Goal: Task Accomplishment & Management: Use online tool/utility

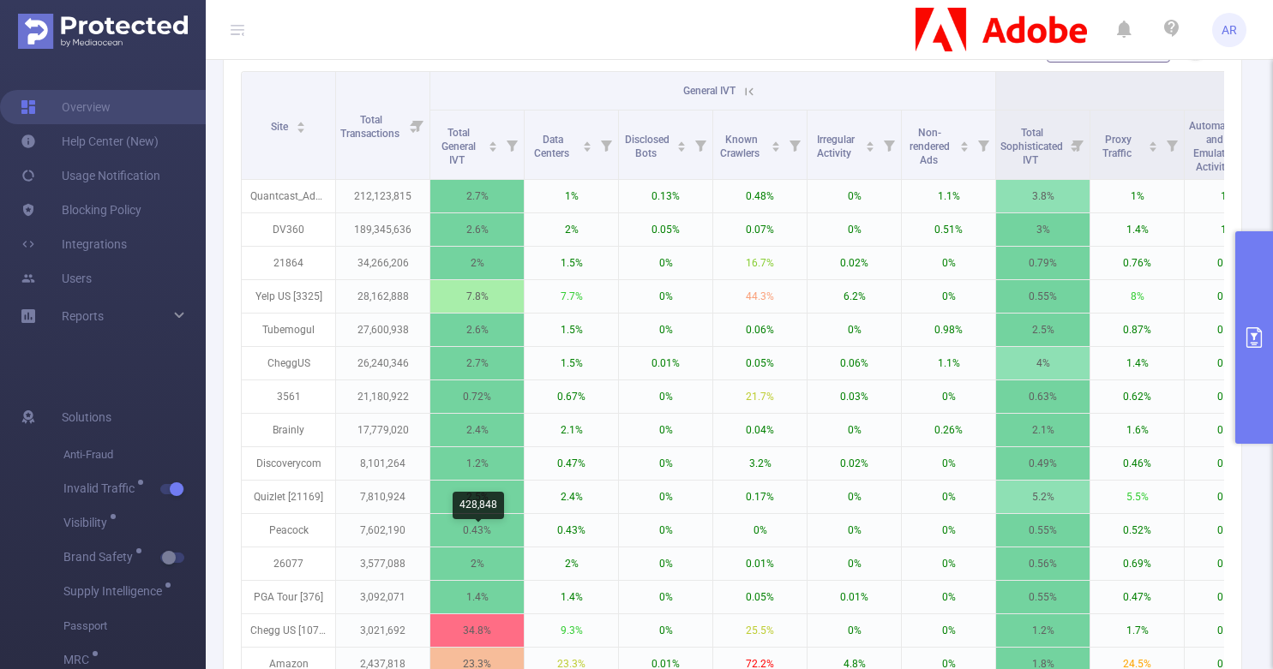
scroll to position [781, 0]
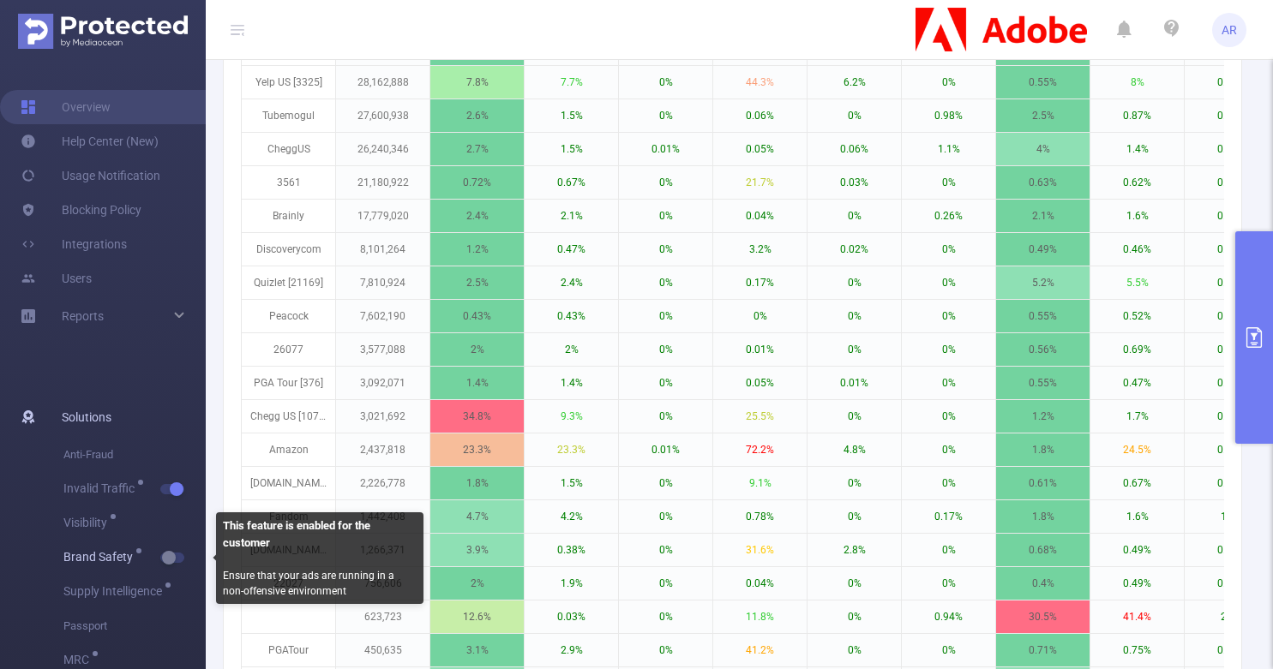
click at [175, 557] on button "button" at bounding box center [172, 558] width 24 height 10
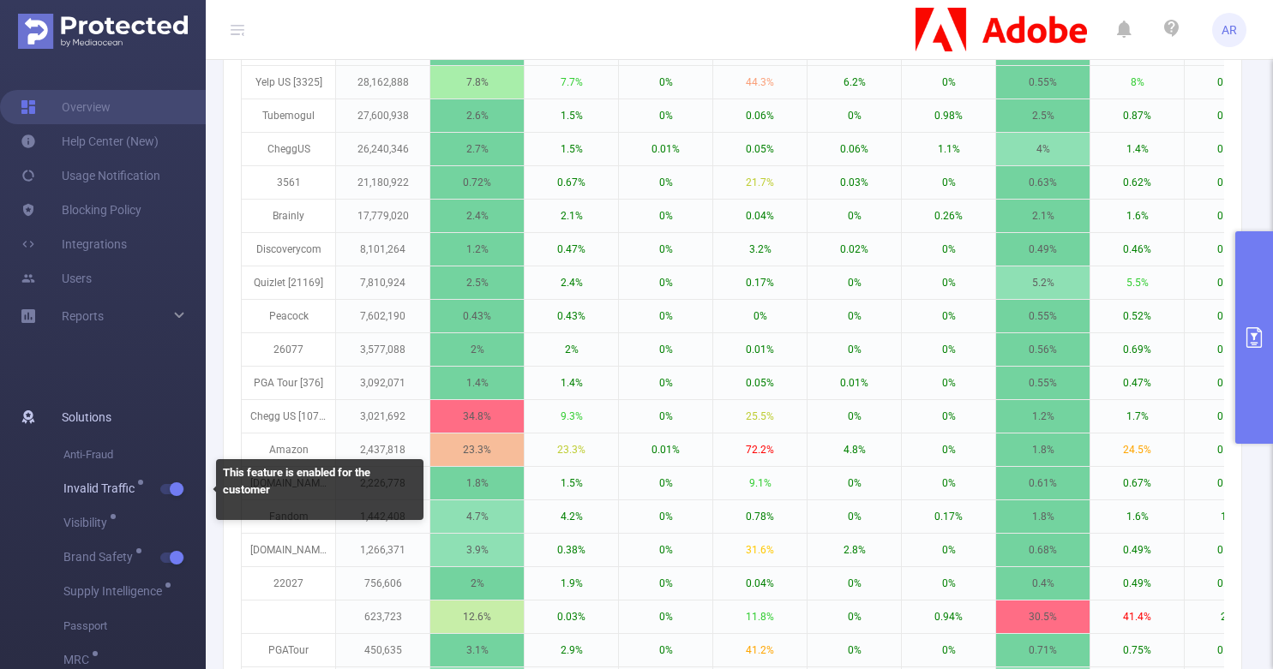
click at [172, 488] on button "button" at bounding box center [172, 489] width 24 height 10
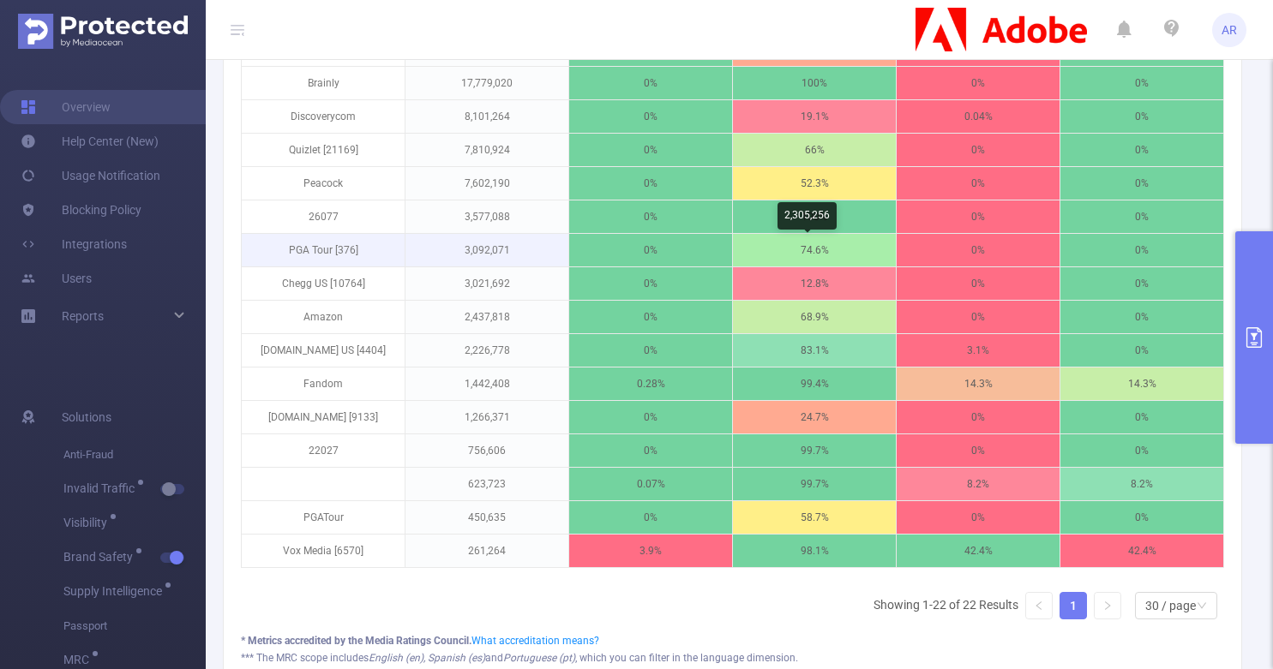
scroll to position [875, 0]
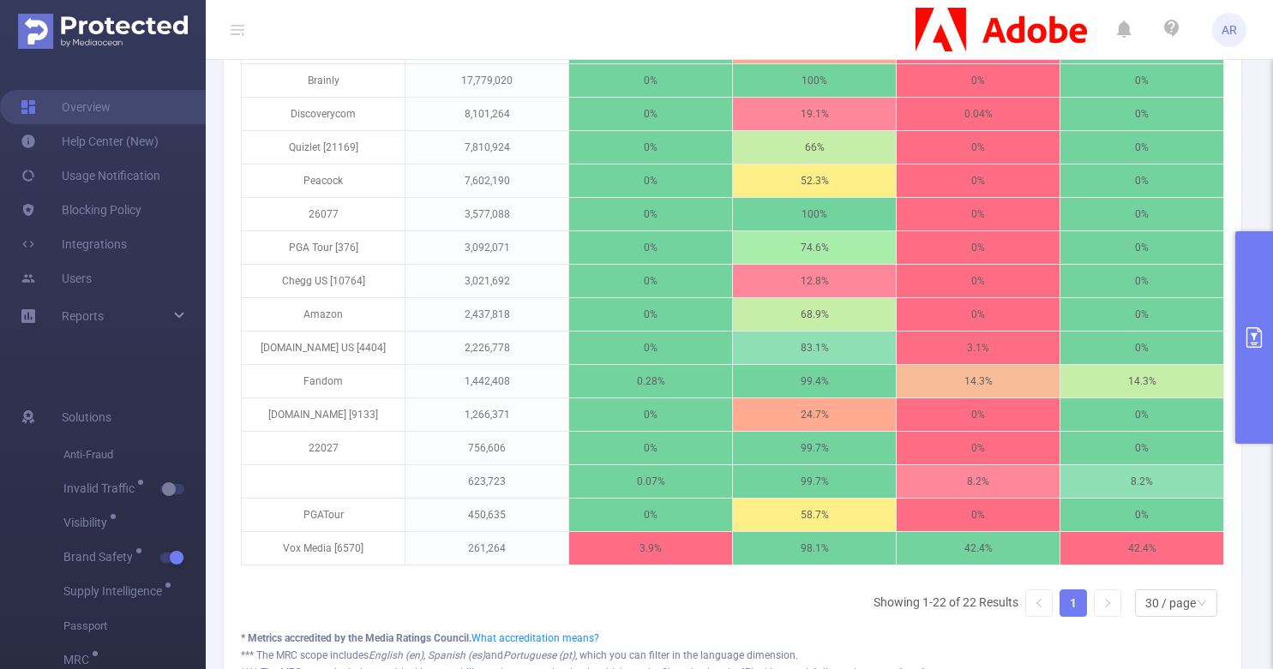
click at [1247, 332] on icon "primary" at bounding box center [1253, 337] width 21 height 21
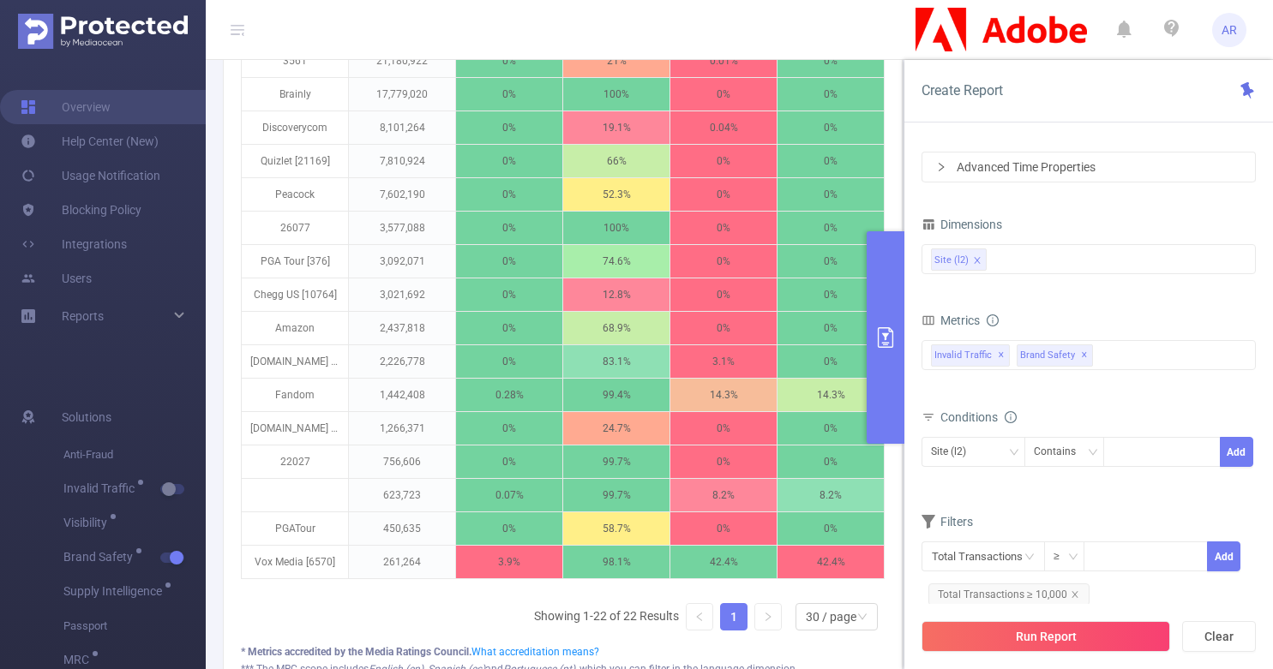
click at [889, 317] on button "primary" at bounding box center [885, 337] width 38 height 213
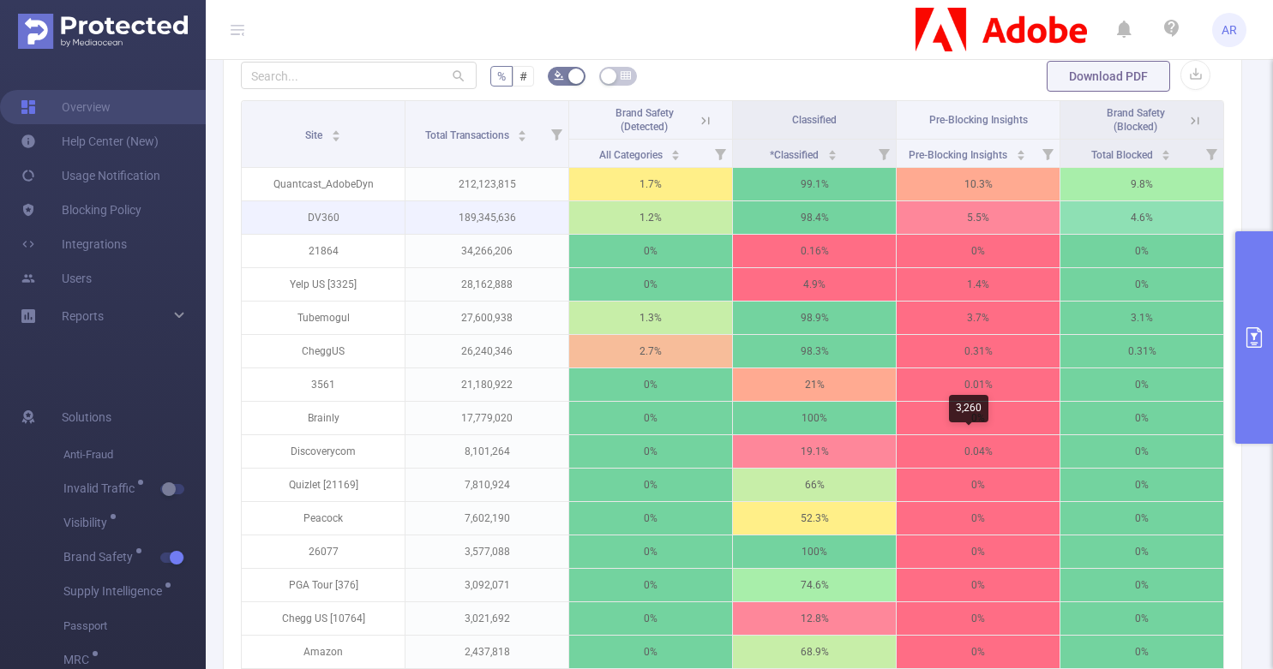
scroll to position [536, 0]
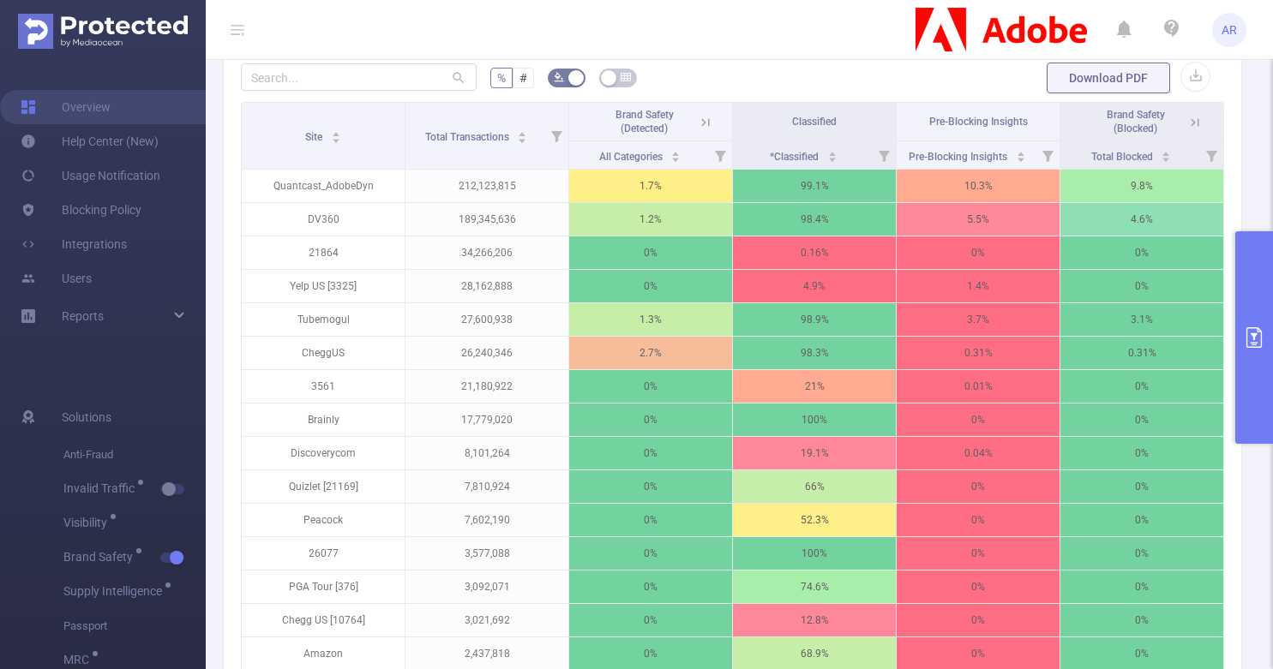
click at [1261, 305] on button "primary" at bounding box center [1254, 337] width 38 height 213
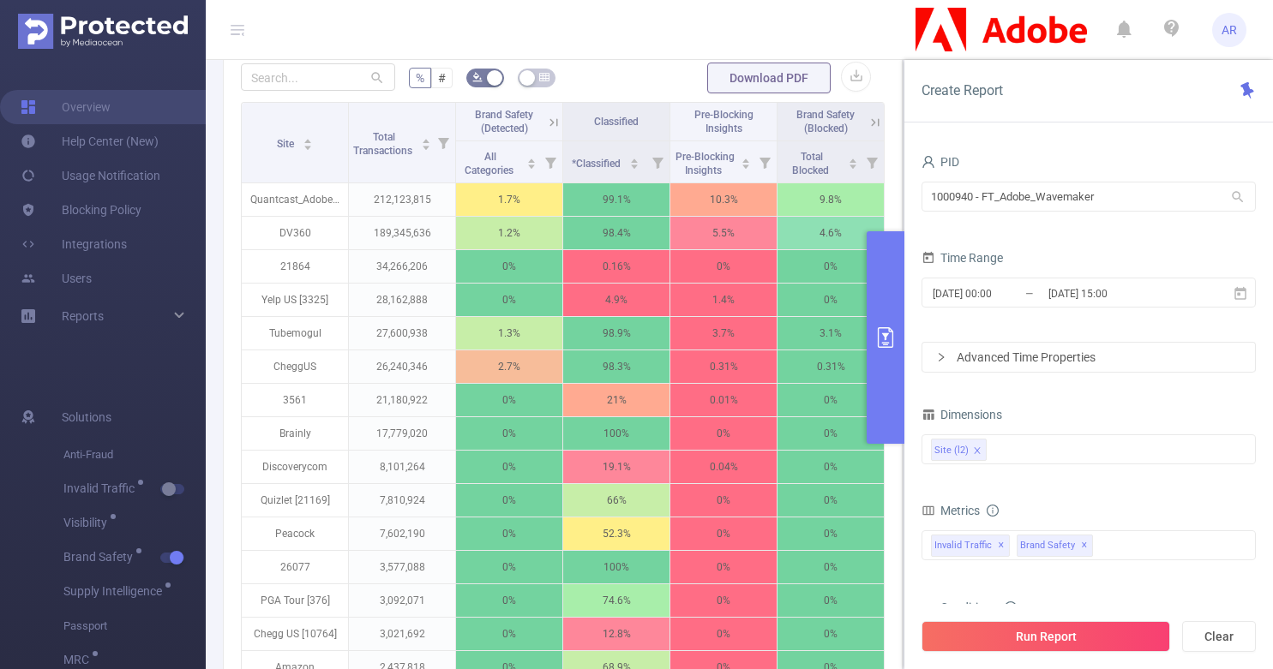
click at [889, 318] on button "primary" at bounding box center [885, 337] width 38 height 213
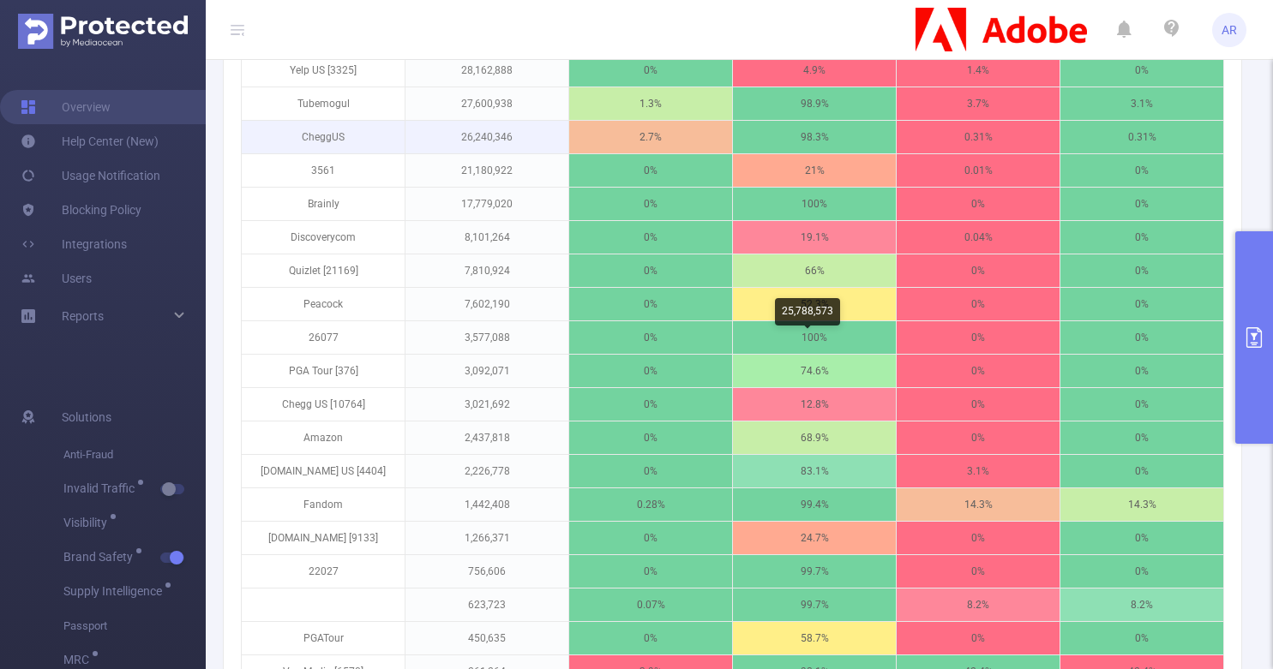
scroll to position [770, 0]
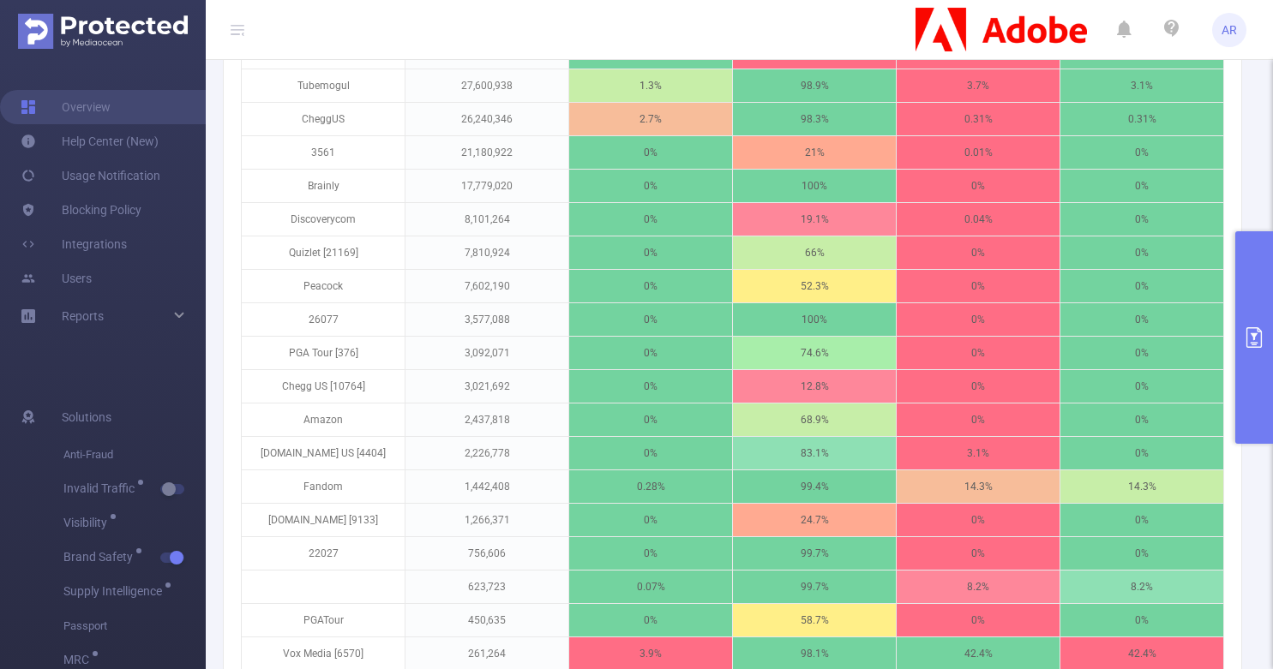
click at [1264, 366] on button "primary" at bounding box center [1254, 337] width 38 height 213
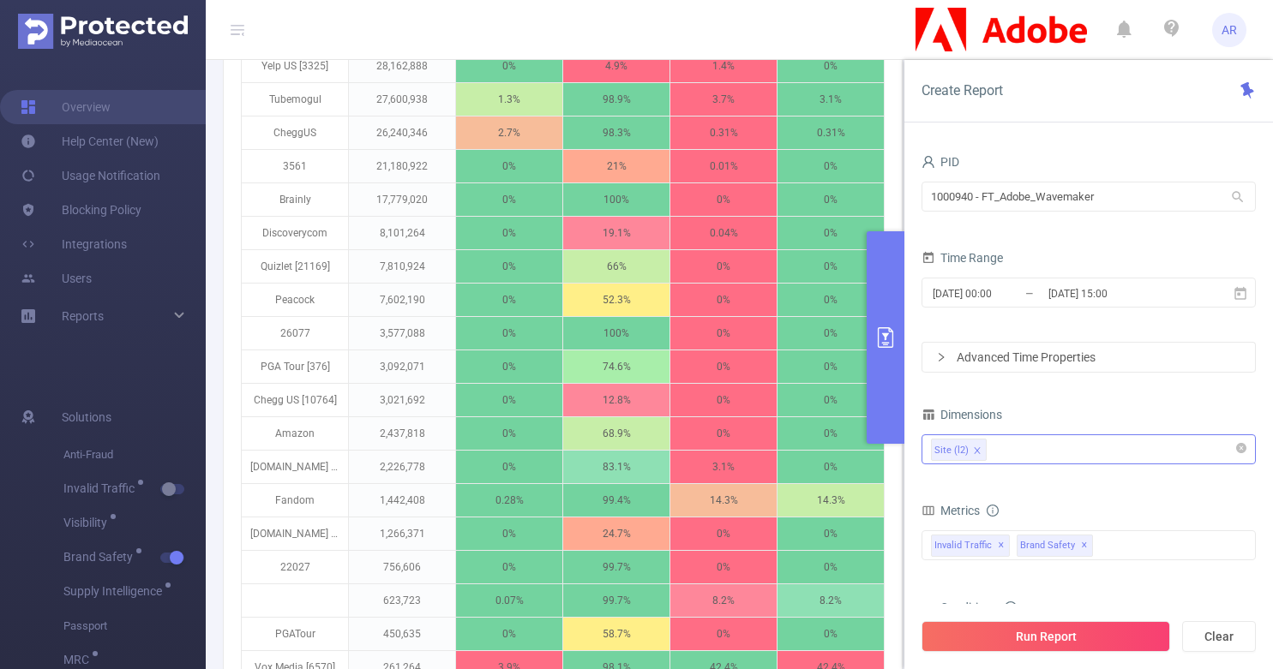
click at [1034, 458] on div "Site (l2)" at bounding box center [1088, 449] width 315 height 28
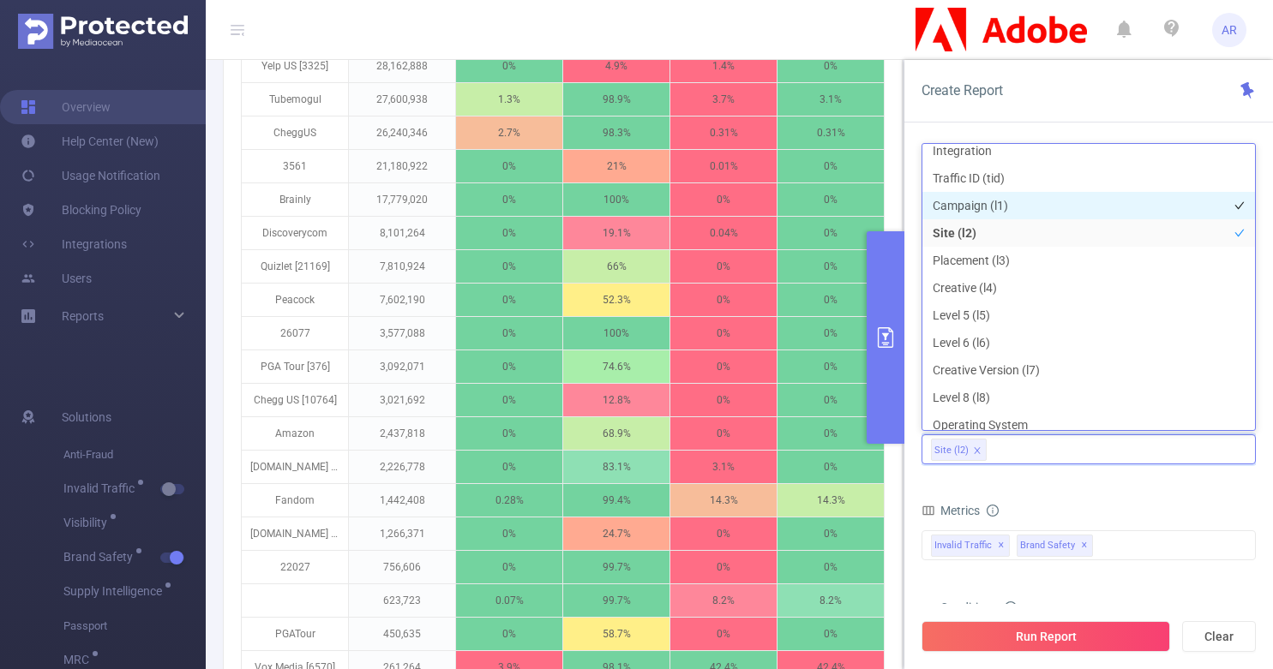
scroll to position [0, 0]
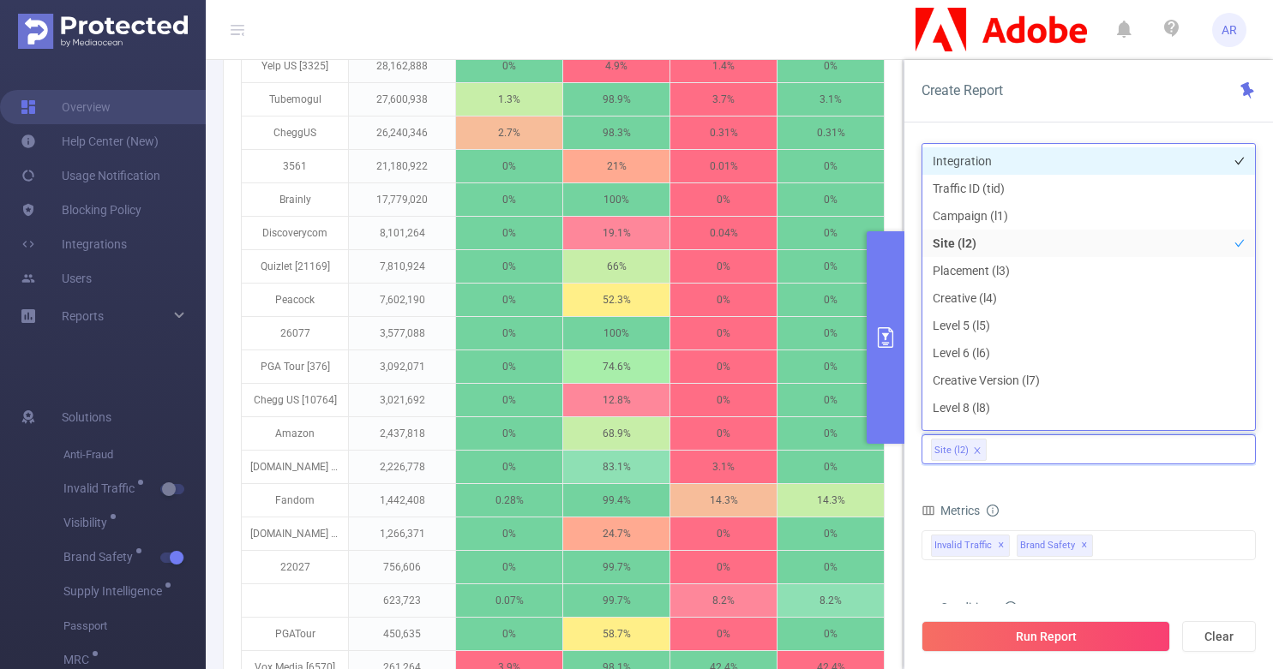
click at [992, 169] on li "Integration" at bounding box center [1088, 160] width 332 height 27
click at [997, 616] on div "Run Report Clear" at bounding box center [1088, 636] width 368 height 65
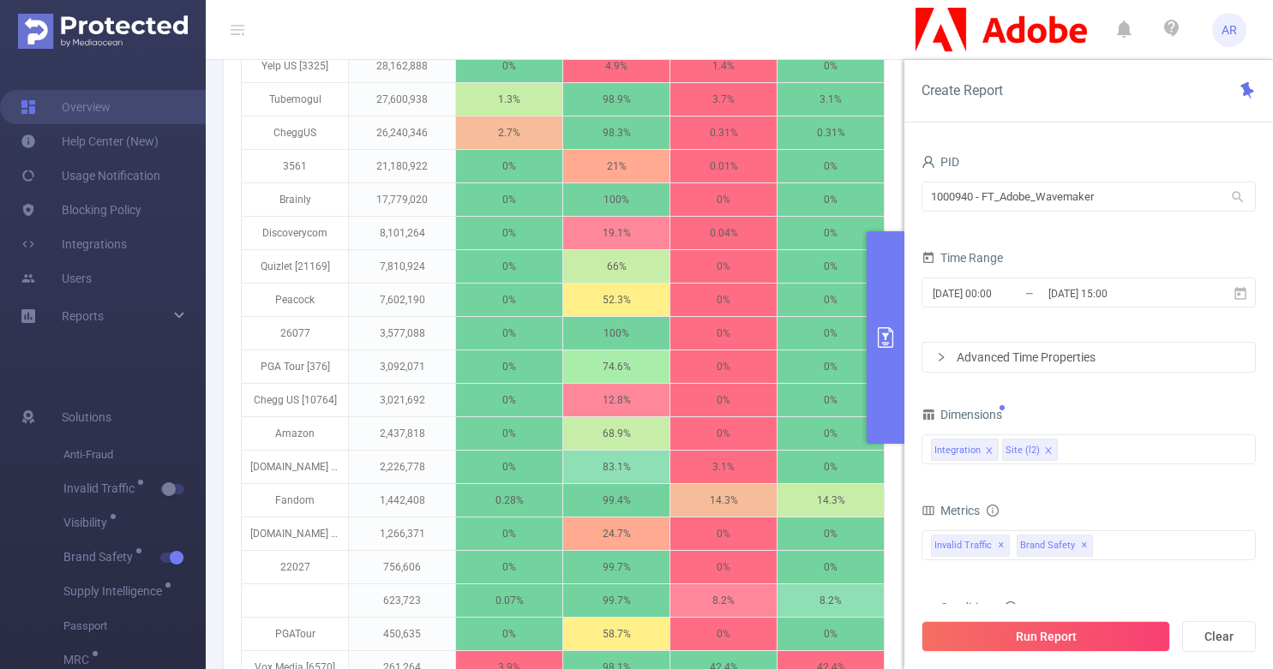
drag, startPoint x: 997, startPoint y: 631, endPoint x: 989, endPoint y: 617, distance: 15.7
click at [994, 624] on button "Run Report" at bounding box center [1045, 636] width 249 height 31
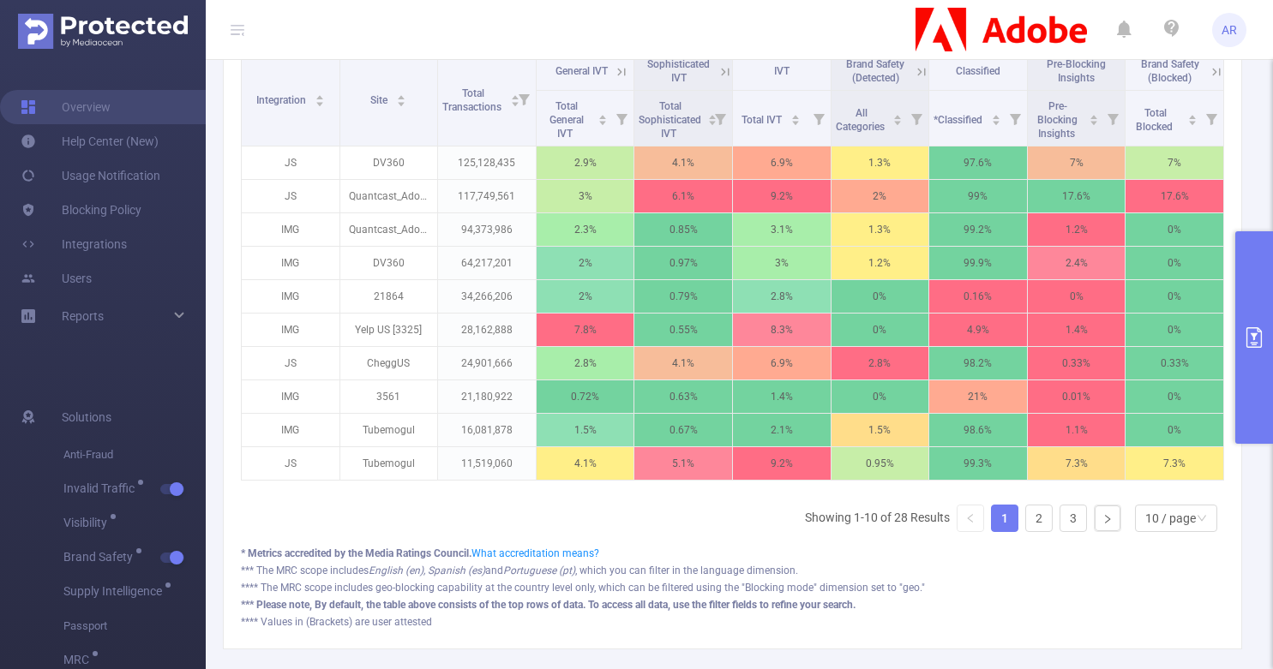
scroll to position [606, 0]
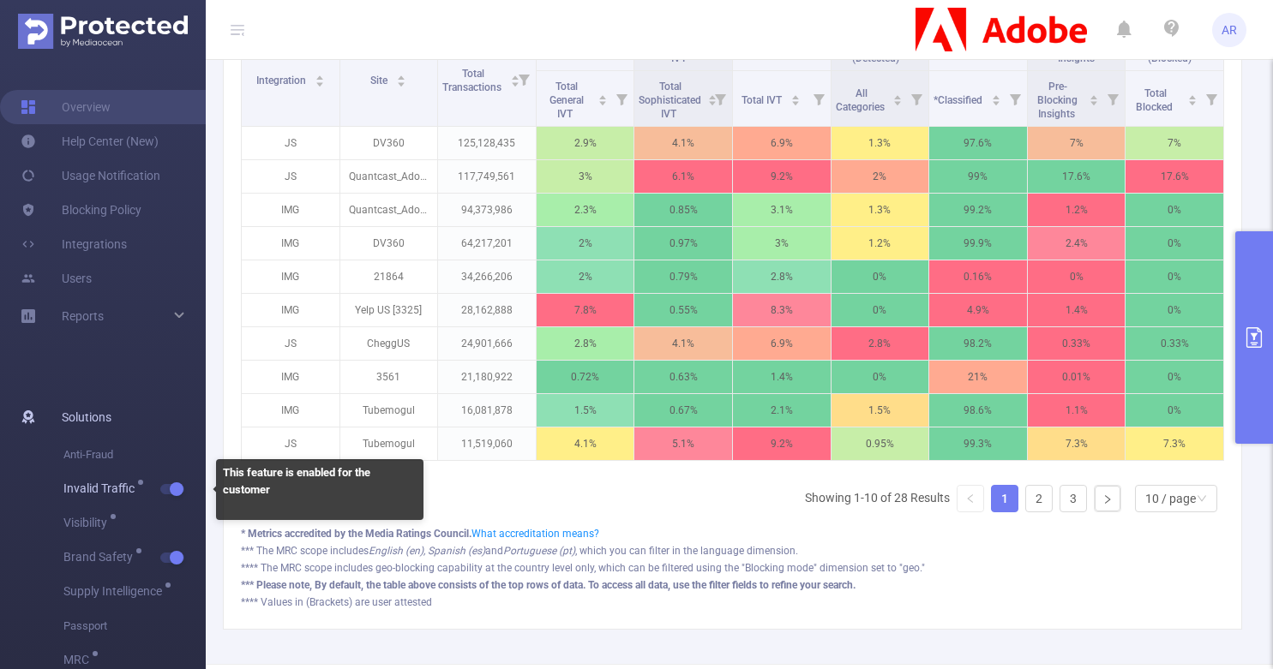
click at [167, 488] on span "button" at bounding box center [175, 489] width 22 height 9
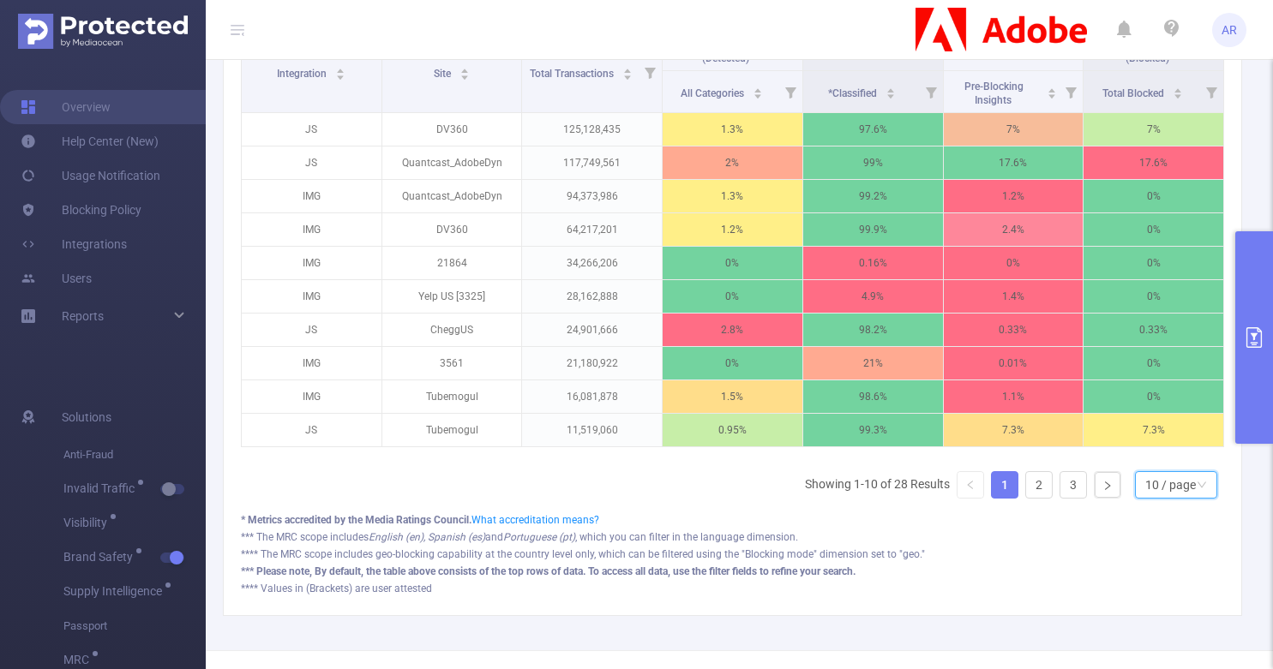
click at [1145, 496] on div "10 / page" at bounding box center [1170, 485] width 51 height 26
click at [1155, 401] on li "30 / page" at bounding box center [1162, 411] width 82 height 27
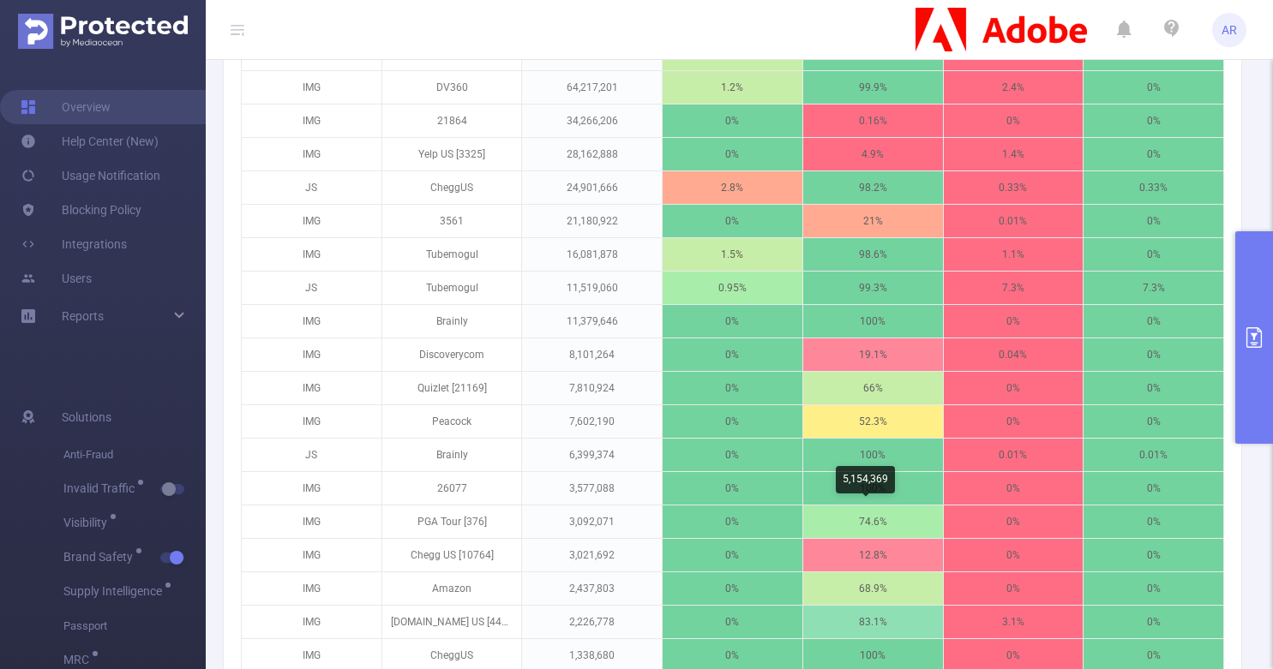
scroll to position [878, 0]
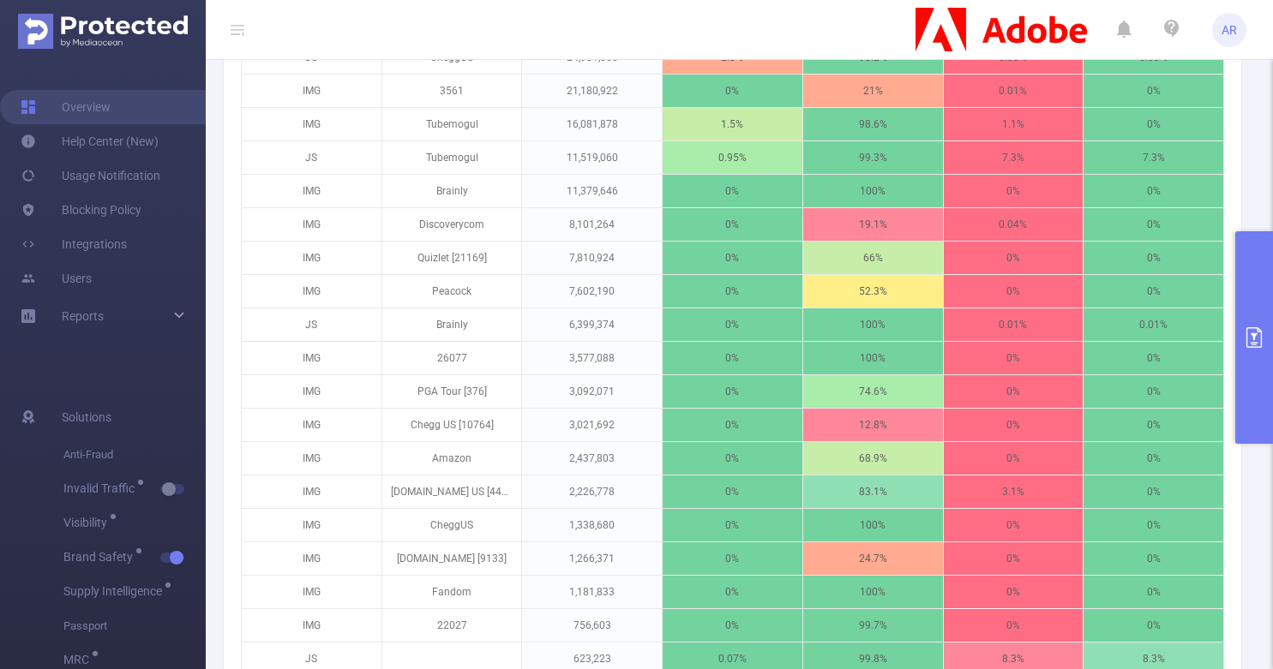
click at [1243, 313] on button "primary" at bounding box center [1254, 337] width 38 height 213
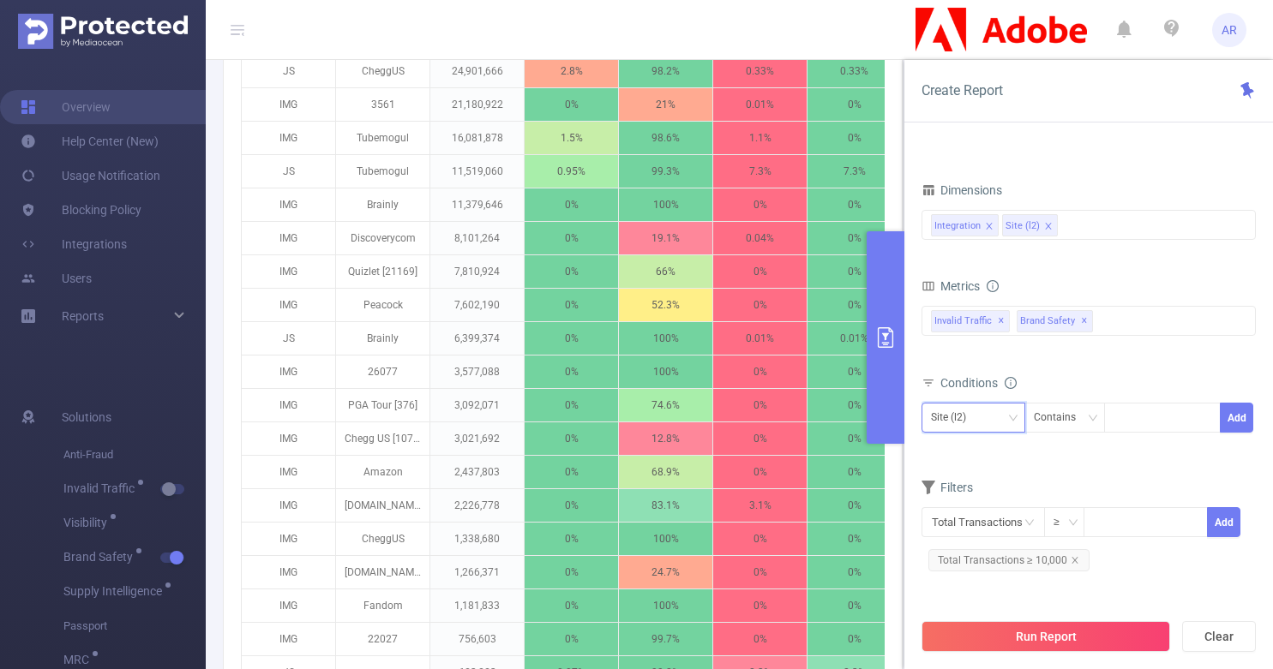
click at [964, 418] on div "Site (l2)" at bounding box center [954, 418] width 47 height 28
click at [1081, 470] on form "Dimensions Integration Site (l2) Metrics total Total General IVT Data Centers D…" at bounding box center [1088, 383] width 334 height 410
click at [997, 416] on div "Site (l2)" at bounding box center [973, 418] width 85 height 28
click at [1080, 483] on div "Filters" at bounding box center [1088, 490] width 334 height 28
click at [990, 416] on div "Site (l2)" at bounding box center [973, 418] width 85 height 28
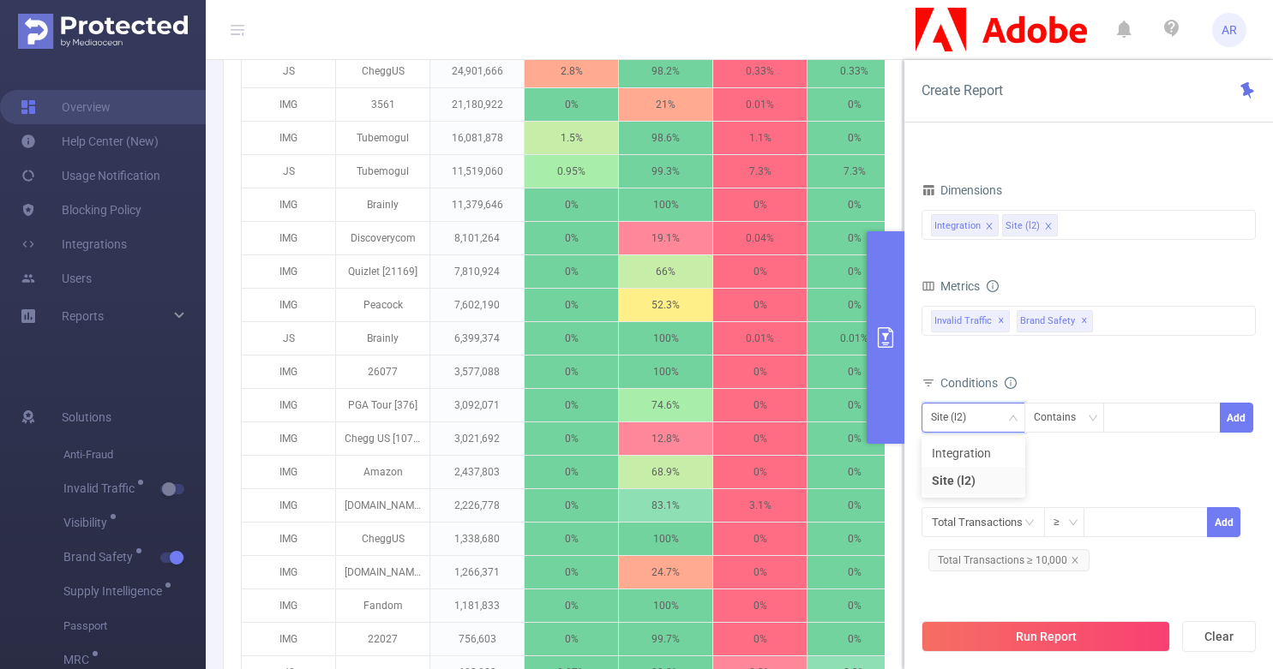
click at [1048, 468] on form "Dimensions Integration Site (l2) Metrics total Total General IVT Data Centers D…" at bounding box center [1088, 383] width 334 height 410
click at [988, 518] on input "text" at bounding box center [982, 522] width 123 height 30
click at [1005, 415] on li "Brand Safety" at bounding box center [982, 421] width 123 height 27
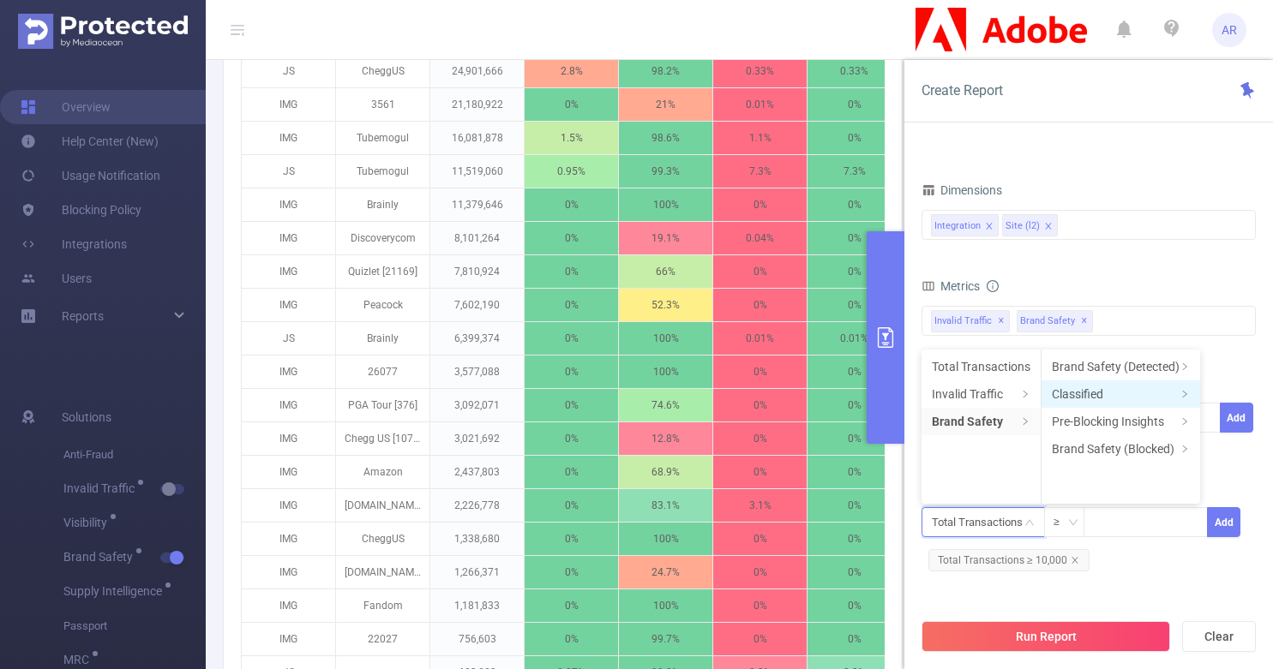
click at [1105, 393] on li "Classified" at bounding box center [1120, 393] width 159 height 27
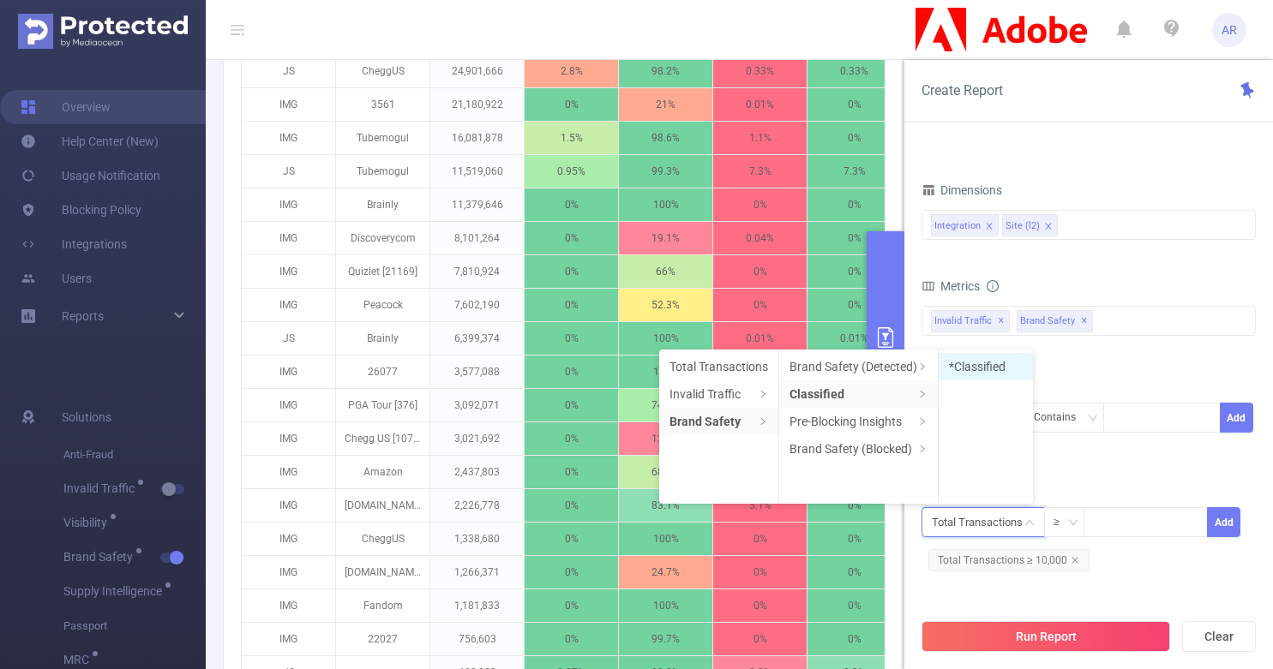
click at [974, 361] on li "*Classified" at bounding box center [985, 366] width 94 height 27
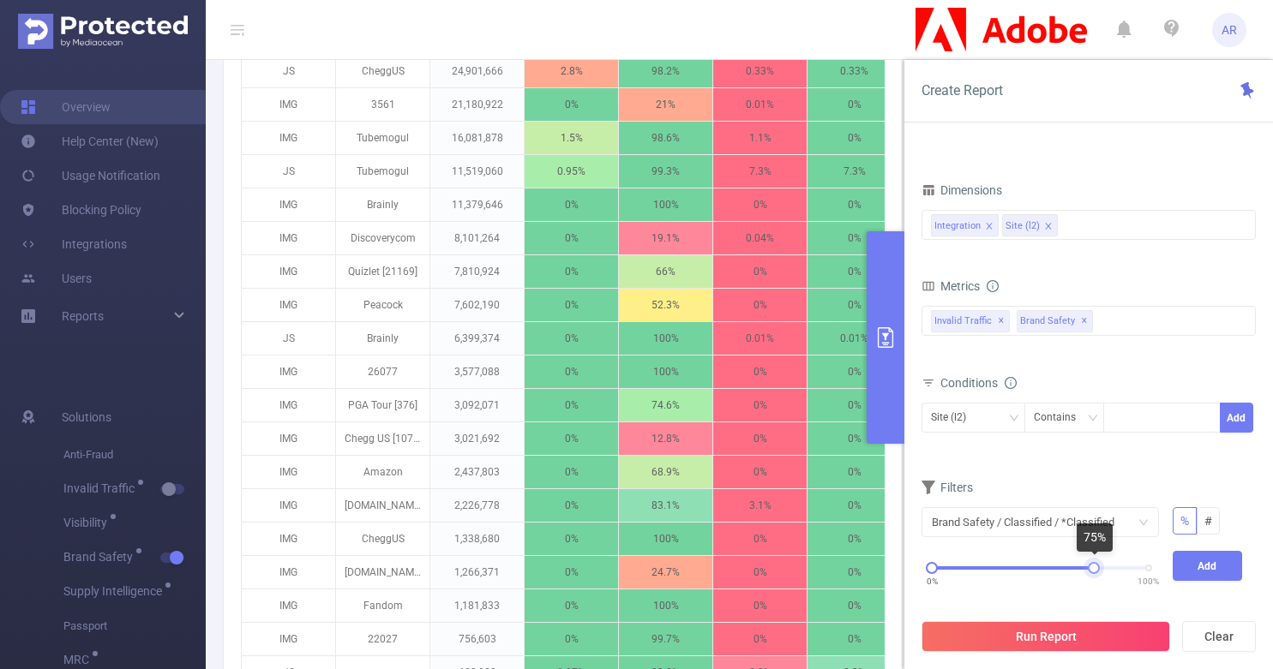
drag, startPoint x: 1143, startPoint y: 568, endPoint x: 1090, endPoint y: 571, distance: 53.2
click at [1090, 571] on div at bounding box center [1093, 568] width 12 height 12
click at [1214, 566] on button "Add" at bounding box center [1207, 566] width 70 height 30
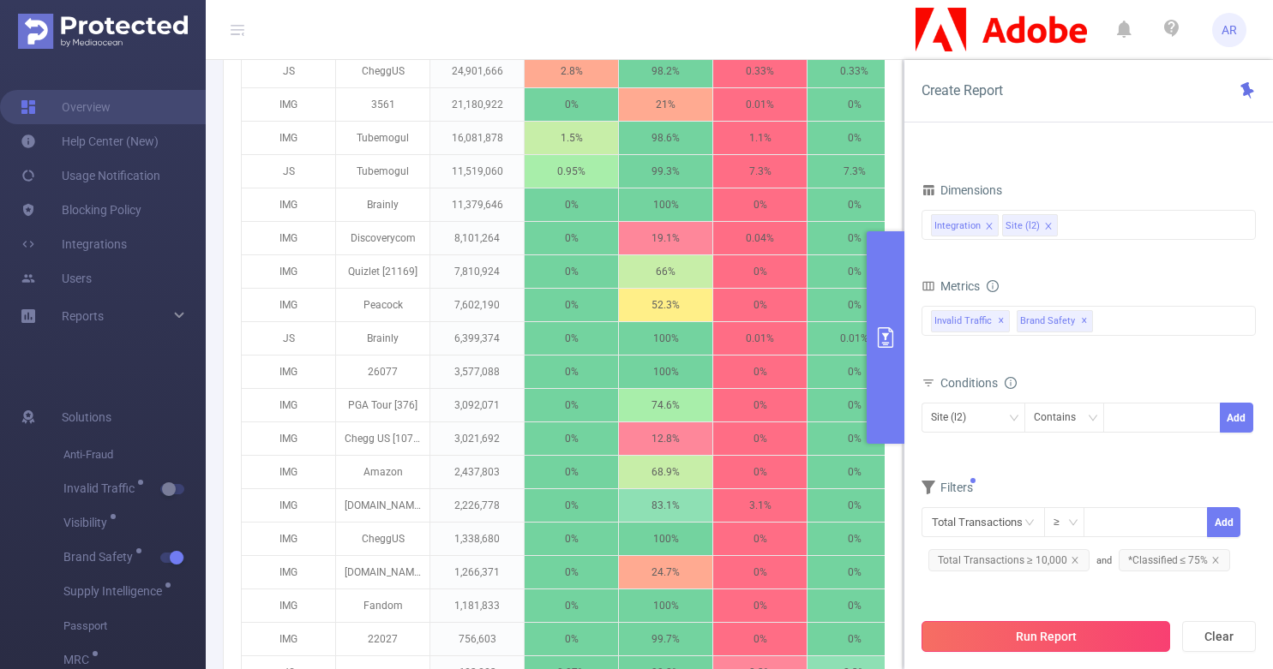
click at [1046, 632] on button "Run Report" at bounding box center [1045, 636] width 249 height 31
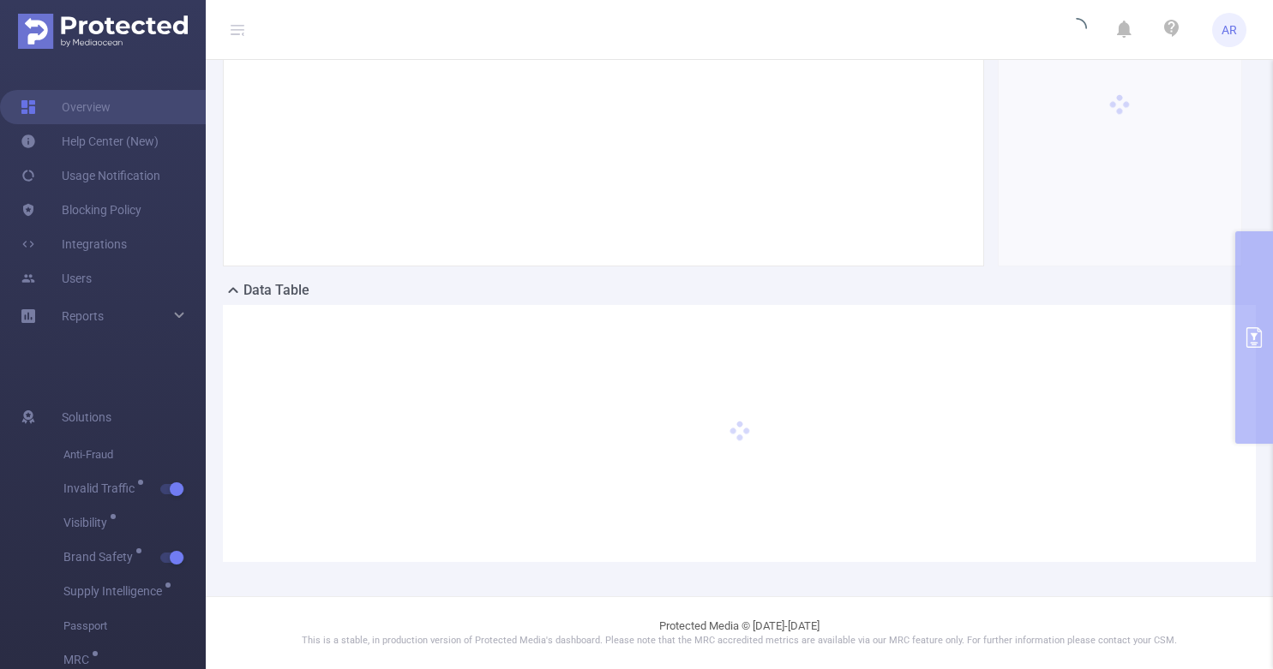
scroll to position [272, 0]
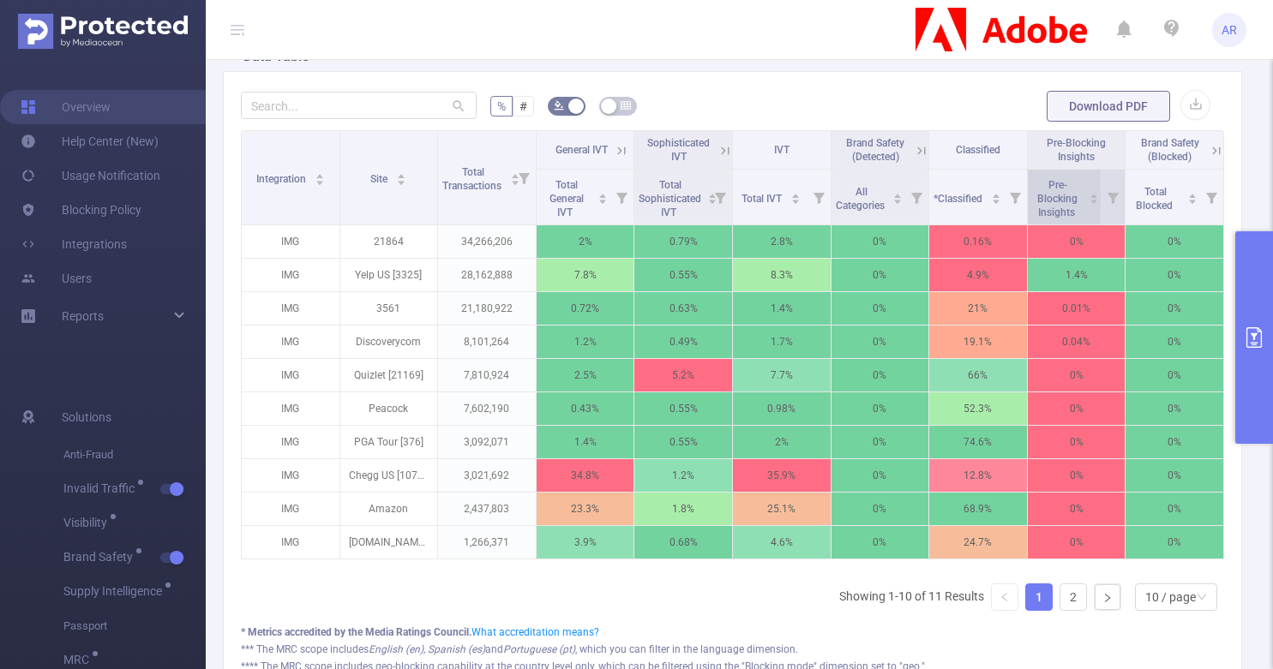
scroll to position [510, 0]
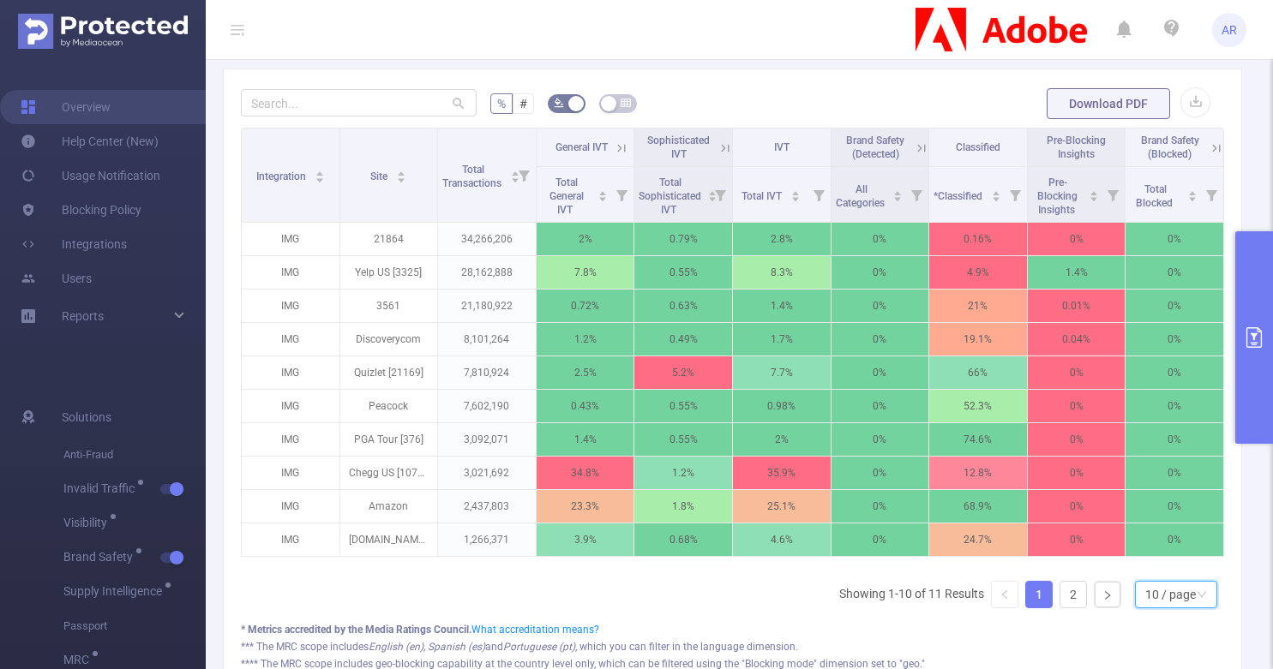
click at [1165, 605] on div "10 / page" at bounding box center [1170, 595] width 51 height 26
click at [1166, 493] on li "20 / page" at bounding box center [1162, 494] width 82 height 27
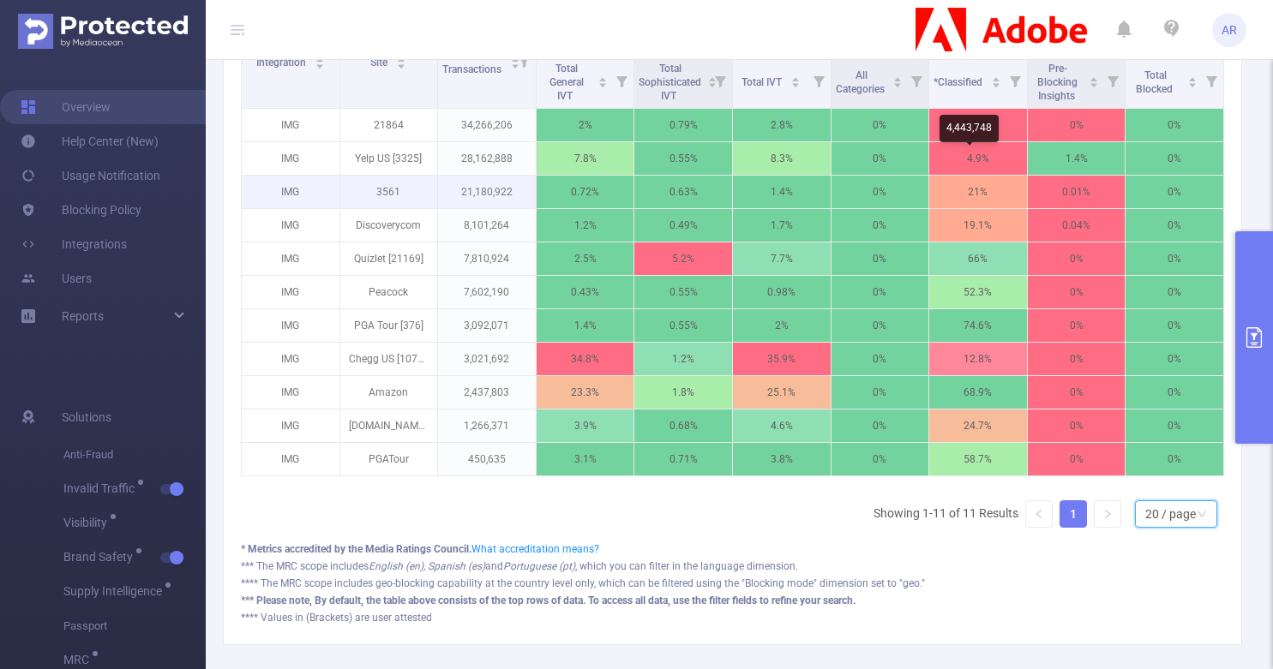
scroll to position [623, 0]
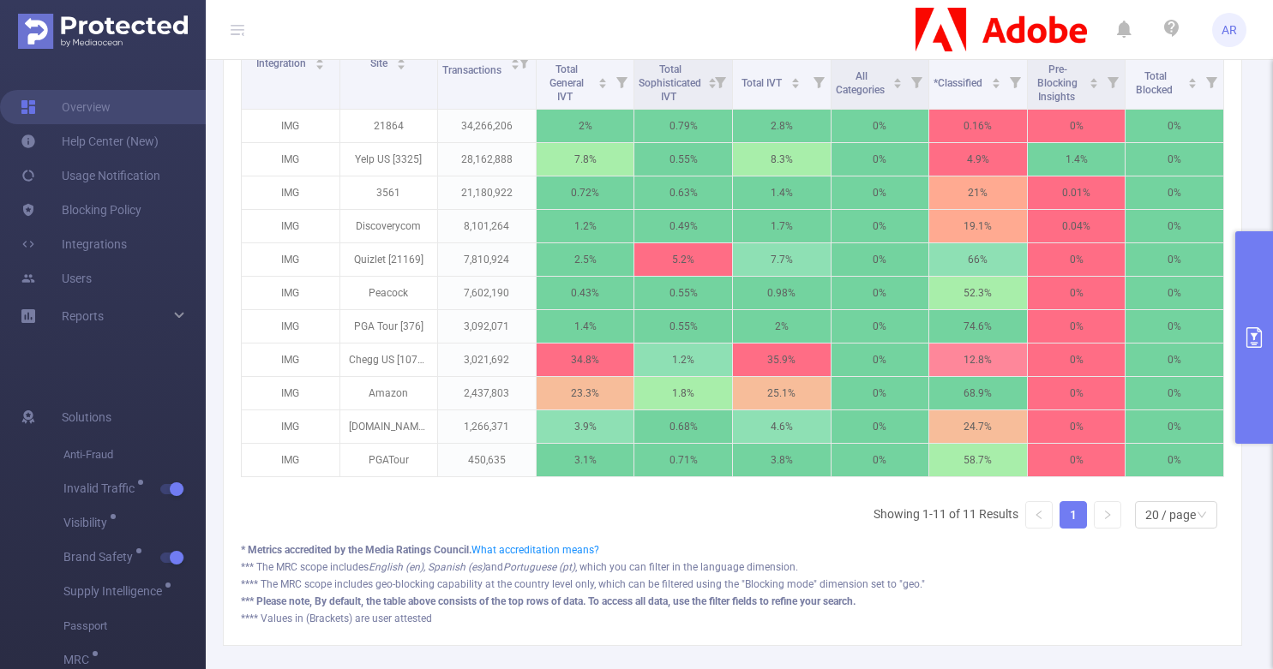
click at [1245, 396] on button "primary" at bounding box center [1254, 337] width 38 height 213
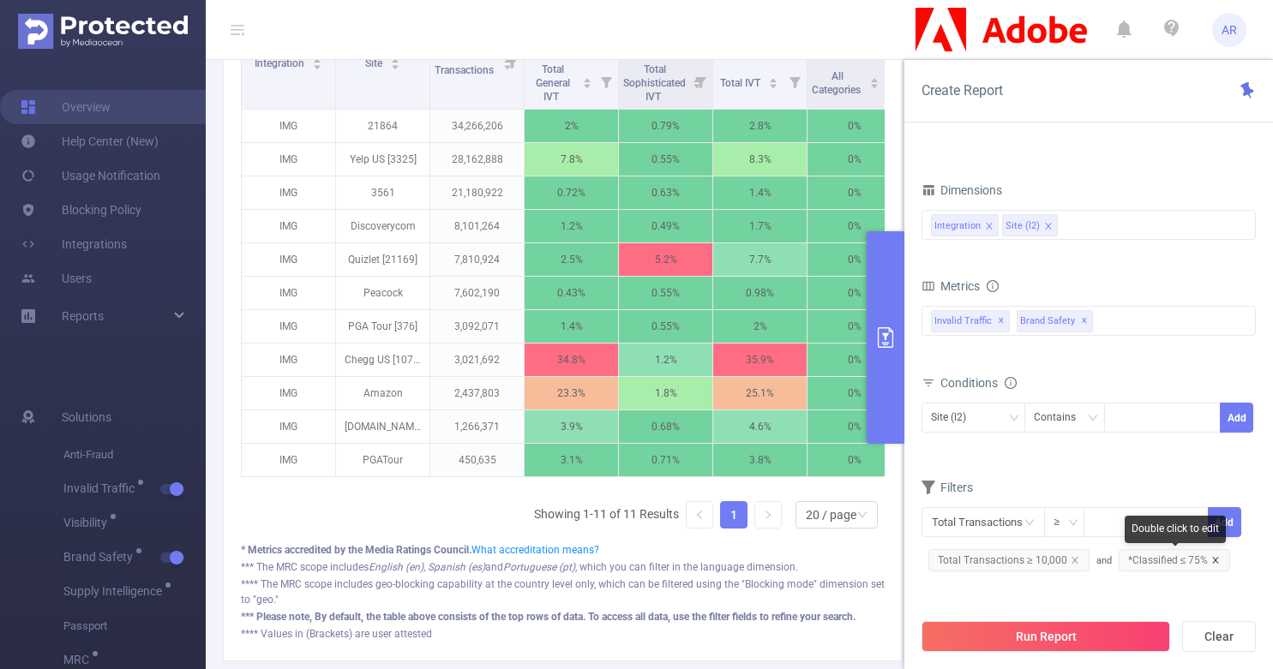
click at [1213, 560] on icon "icon: close" at bounding box center [1216, 560] width 6 height 6
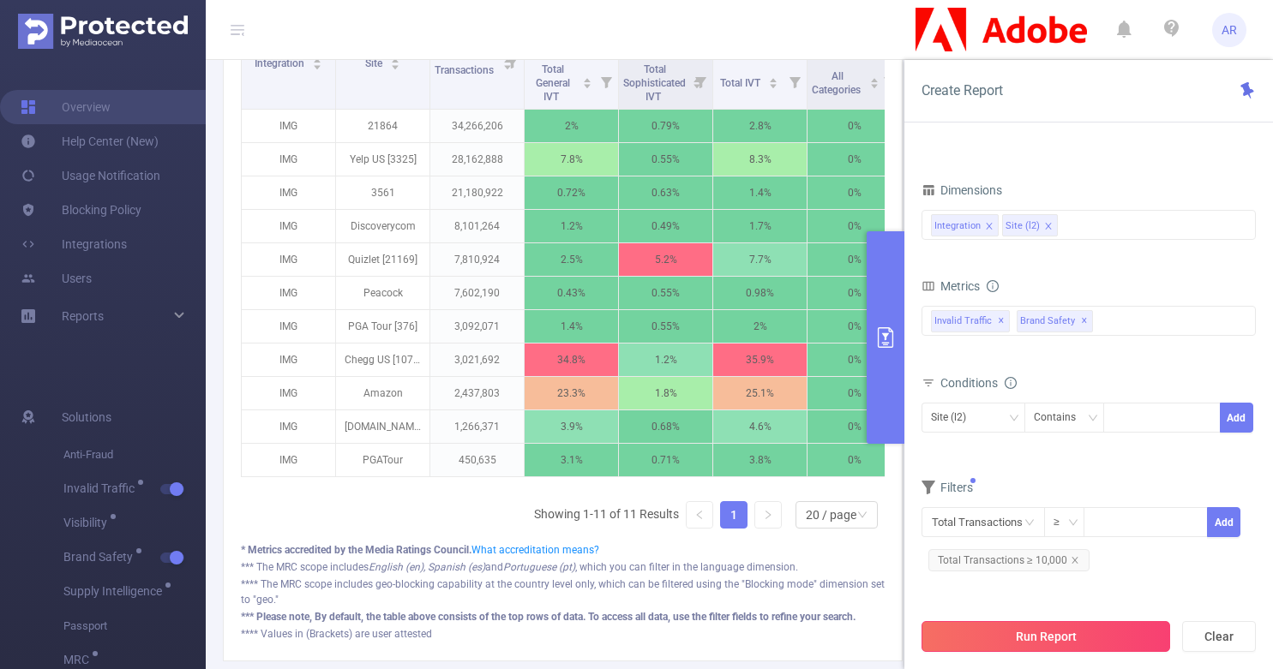
click at [1066, 639] on button "Run Report" at bounding box center [1045, 636] width 249 height 31
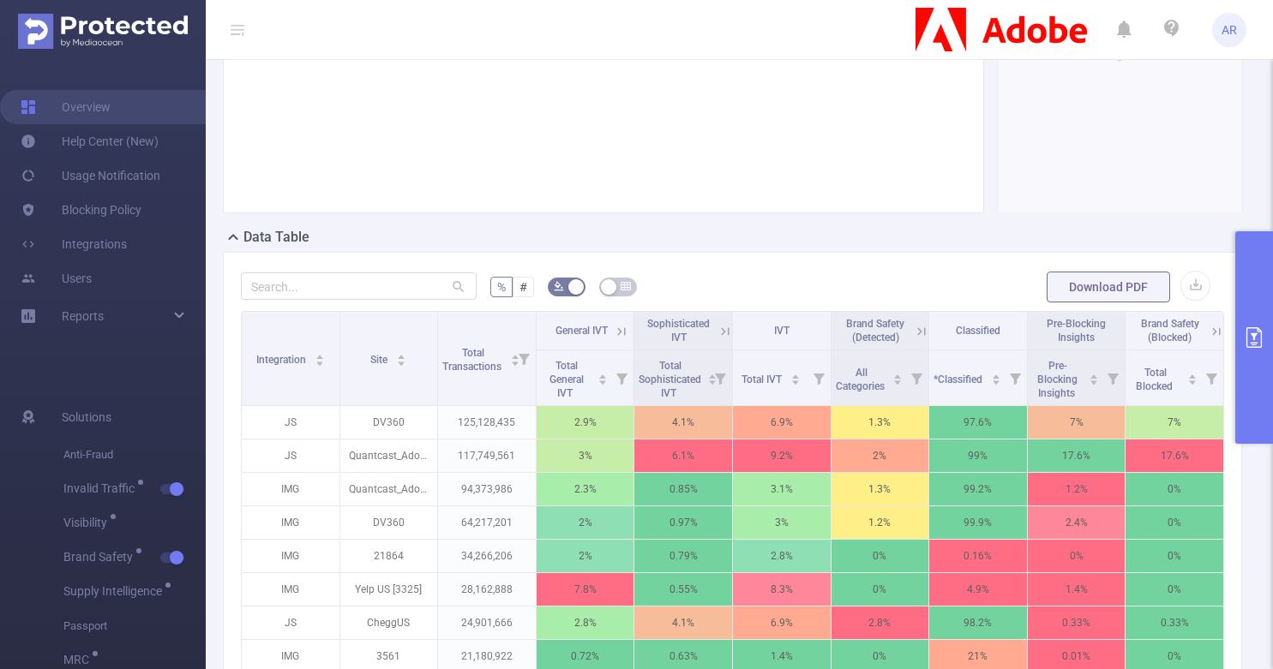
scroll to position [495, 0]
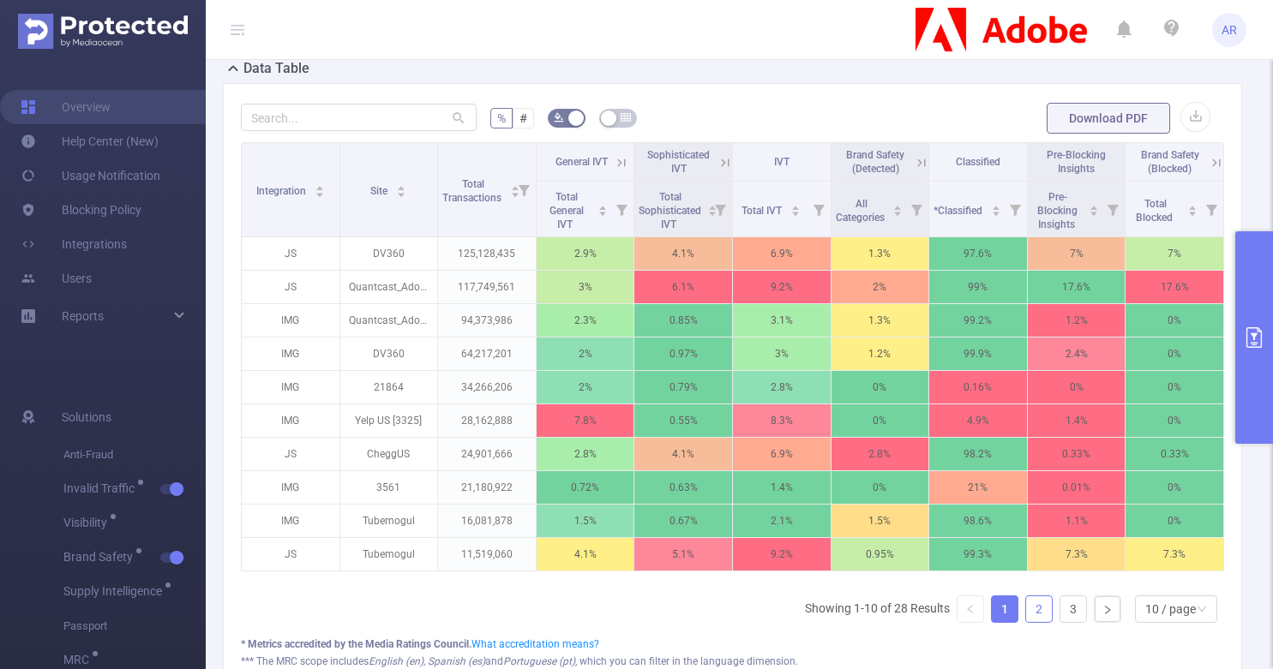
click at [1026, 622] on link "2" at bounding box center [1039, 609] width 26 height 26
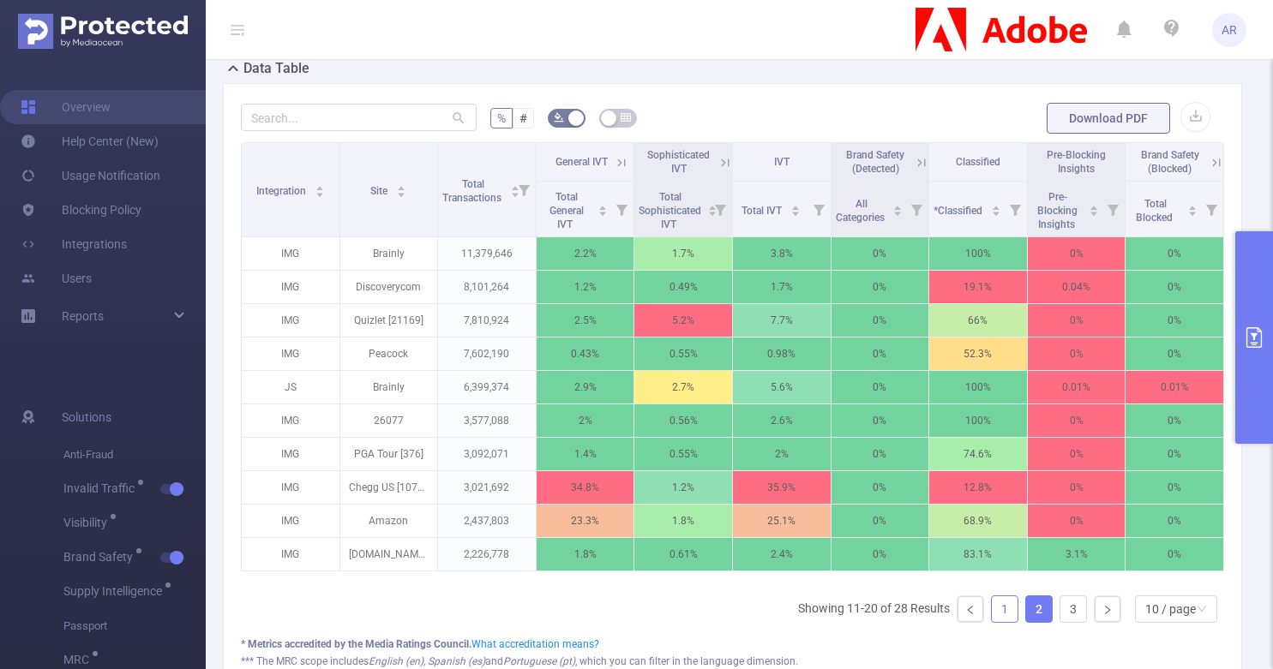
click at [991, 622] on link "1" at bounding box center [1004, 609] width 26 height 26
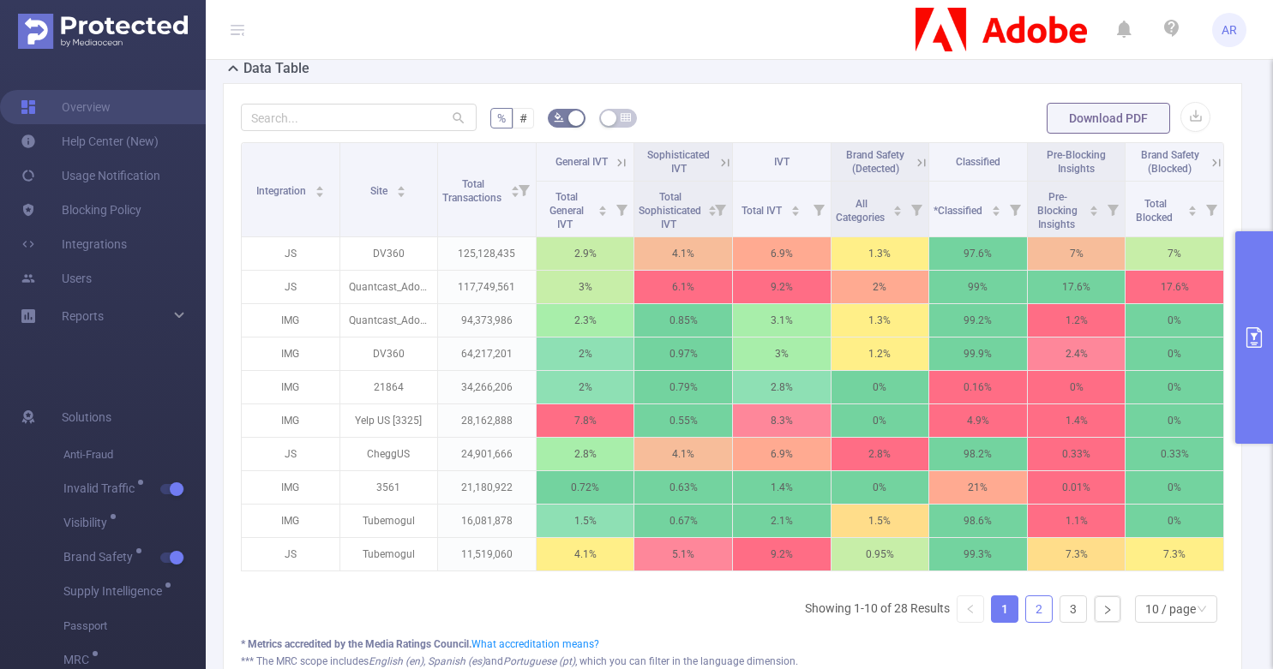
click at [1026, 621] on link "2" at bounding box center [1039, 609] width 26 height 26
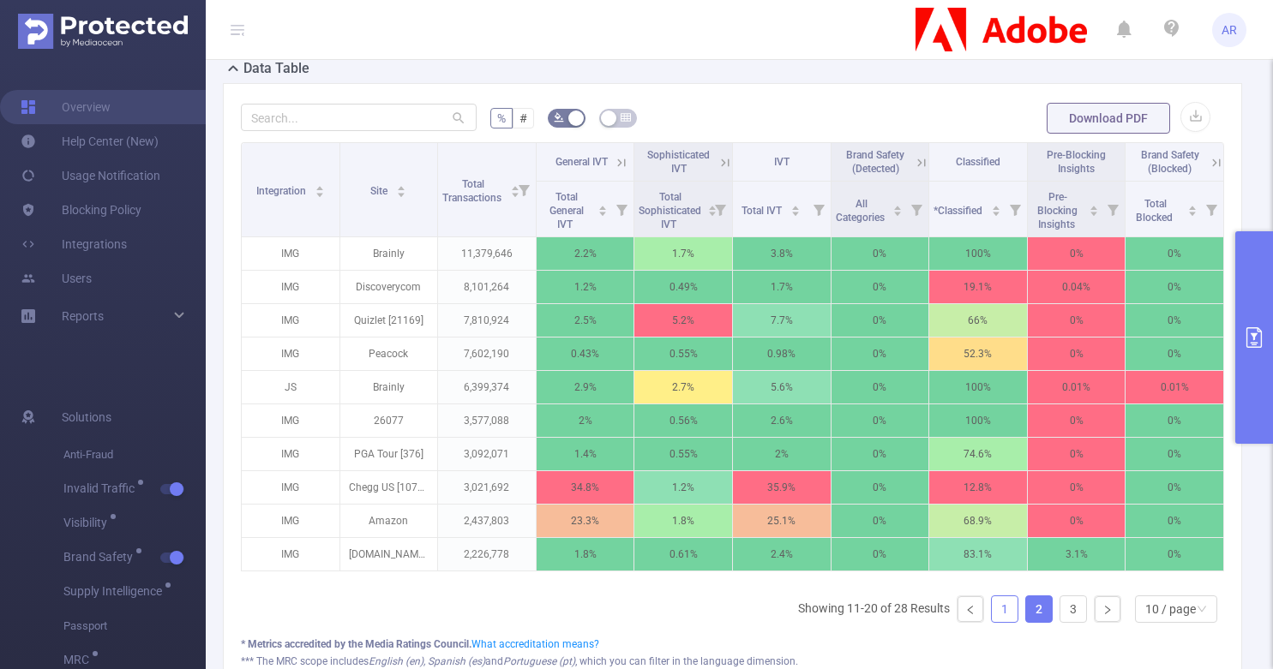
click at [1001, 621] on link "1" at bounding box center [1004, 609] width 26 height 26
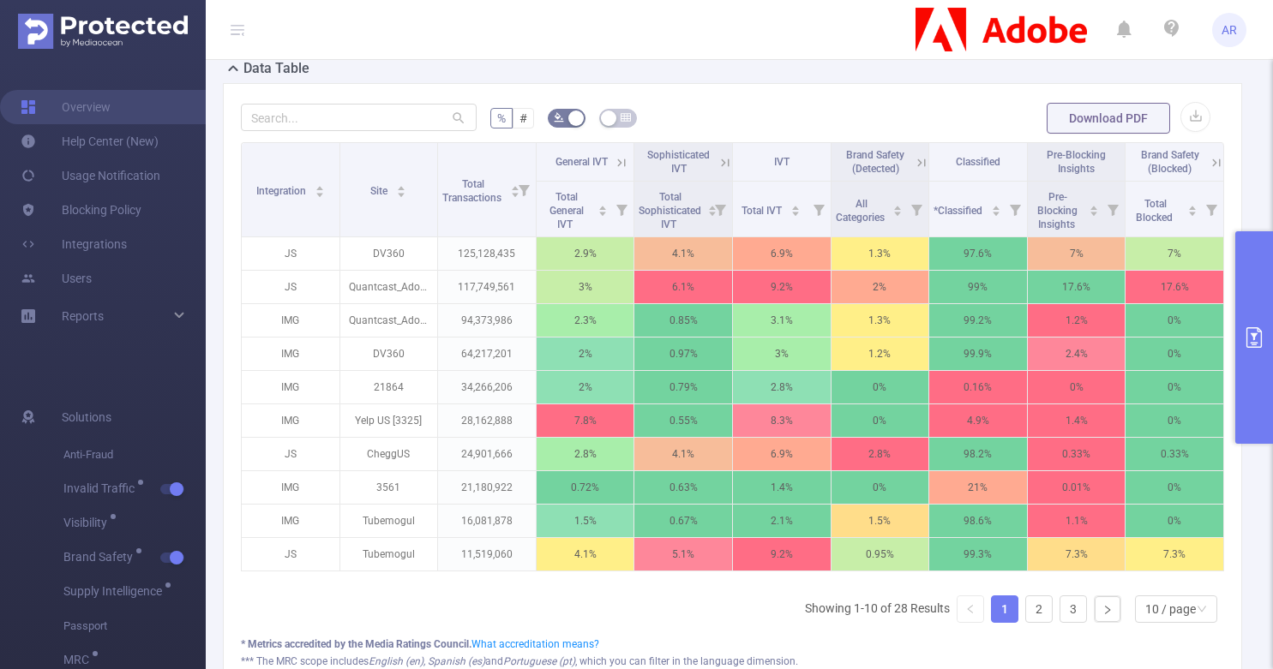
click at [1255, 291] on button "primary" at bounding box center [1254, 337] width 38 height 213
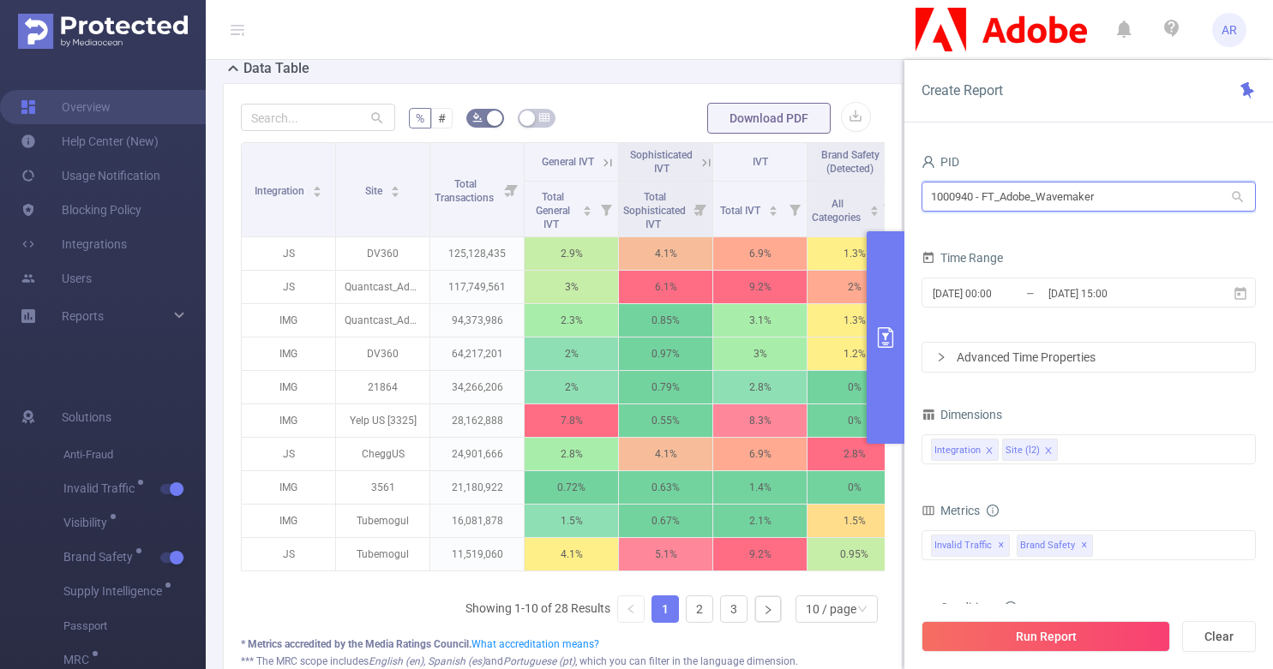
click at [1051, 204] on input "1000940 - FT_Adobe_Wavemaker" at bounding box center [1088, 197] width 334 height 30
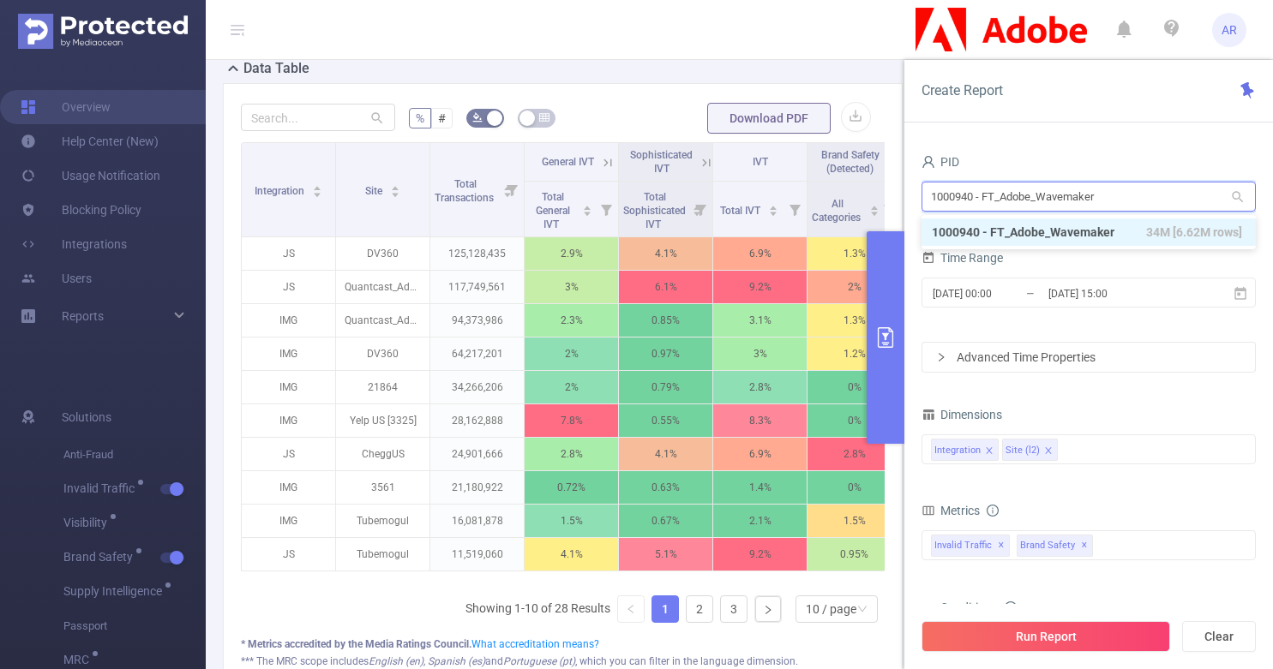
click at [1051, 204] on input "1000940 - FT_Adobe_Wavemaker" at bounding box center [1088, 197] width 334 height 30
type input "in"
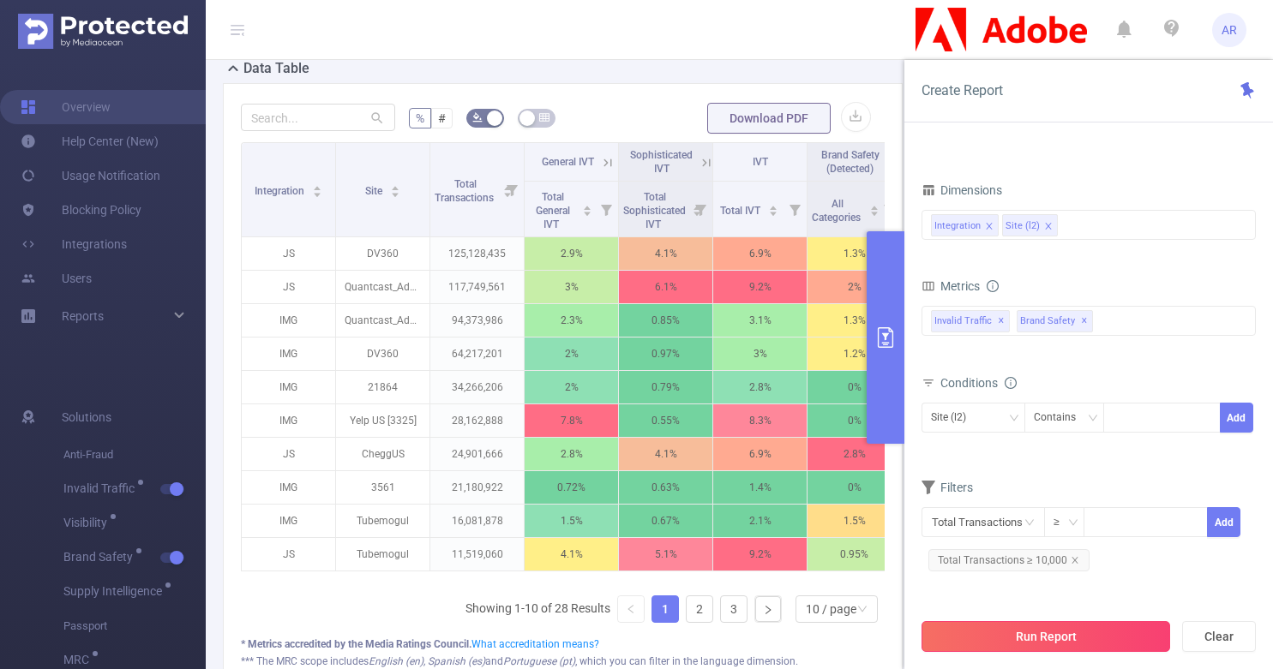
click at [1083, 645] on button "Run Report" at bounding box center [1045, 636] width 249 height 31
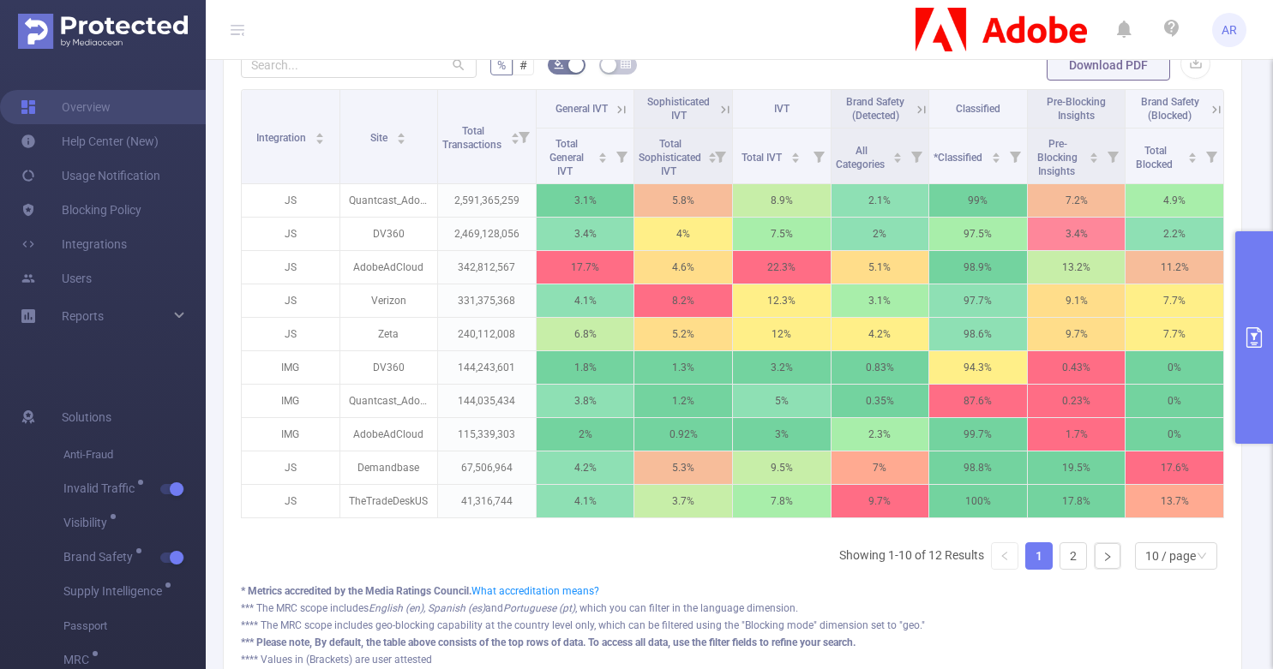
scroll to position [316, 0]
click at [614, 105] on icon at bounding box center [621, 110] width 15 height 15
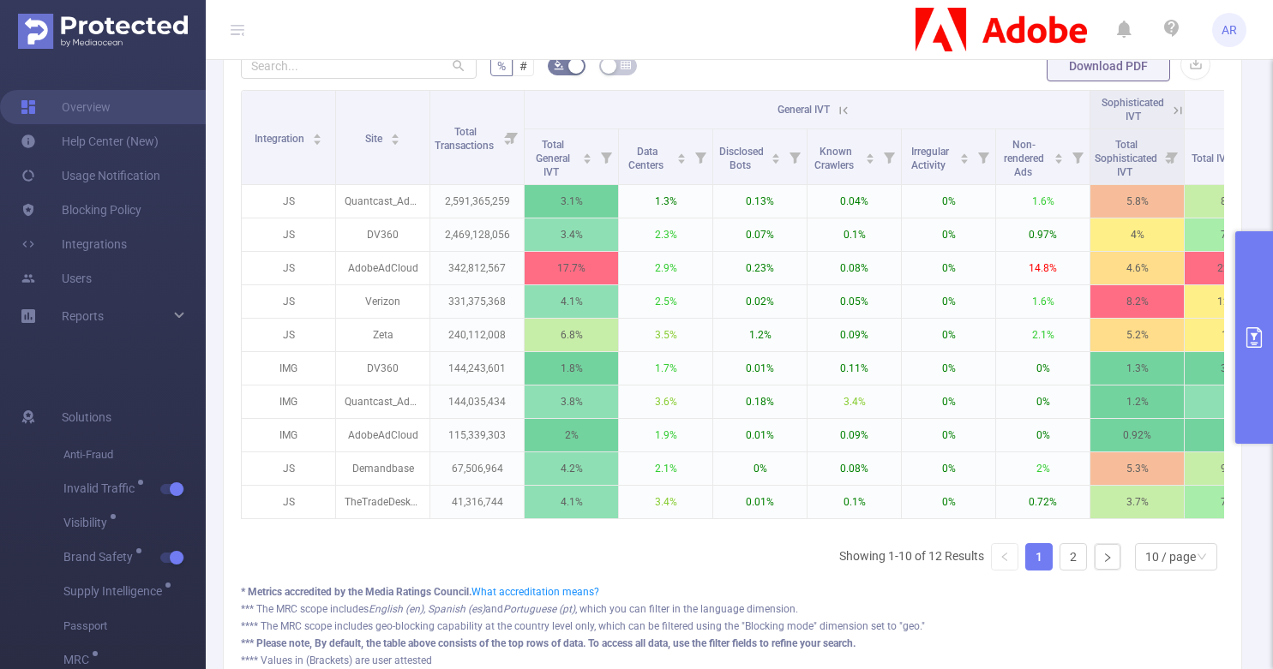
click at [845, 110] on icon at bounding box center [842, 110] width 15 height 15
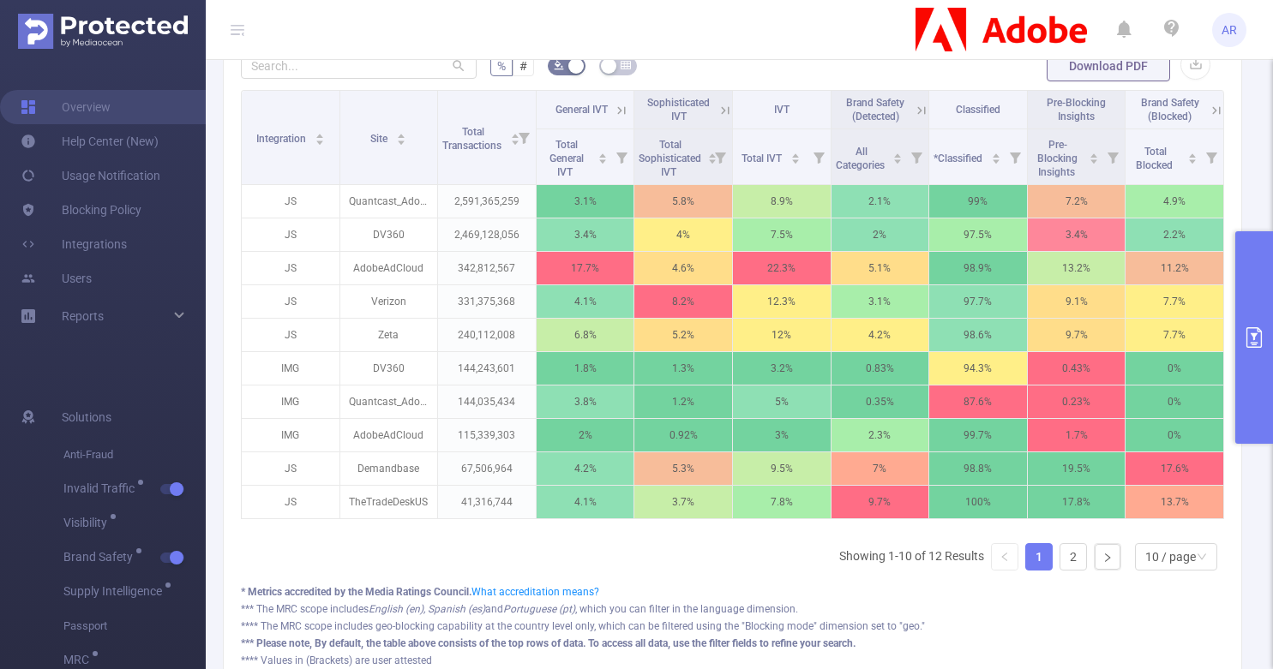
click at [719, 105] on icon at bounding box center [724, 110] width 15 height 15
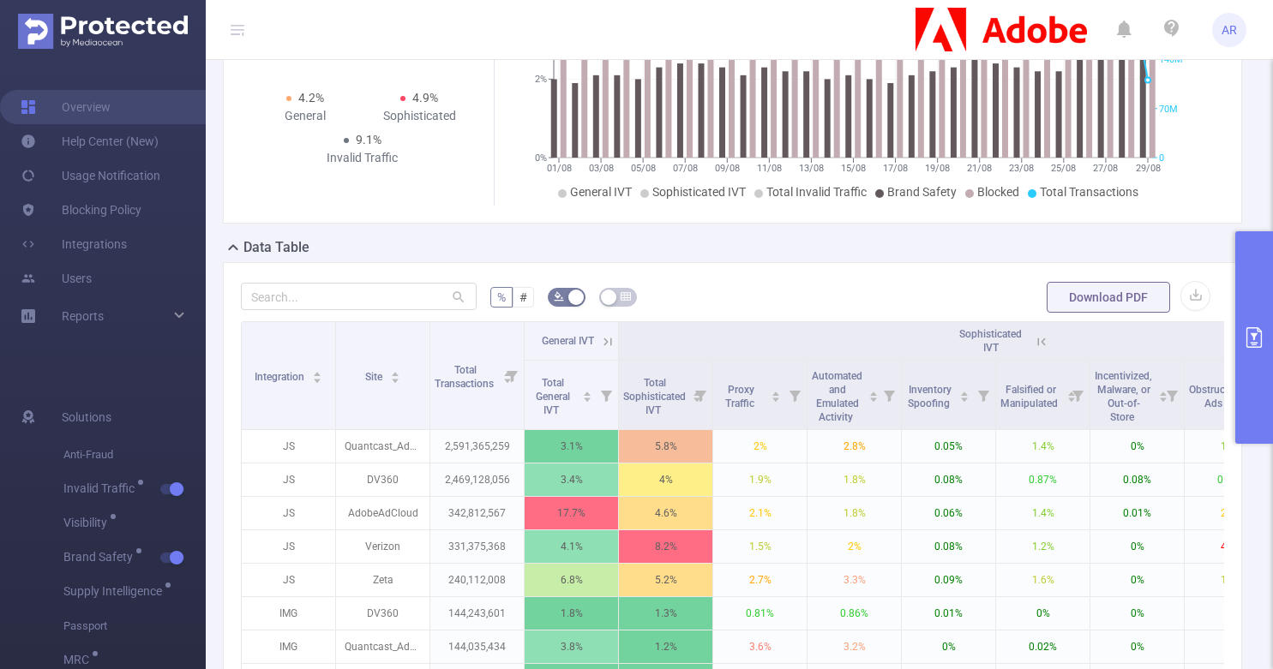
scroll to position [0, 0]
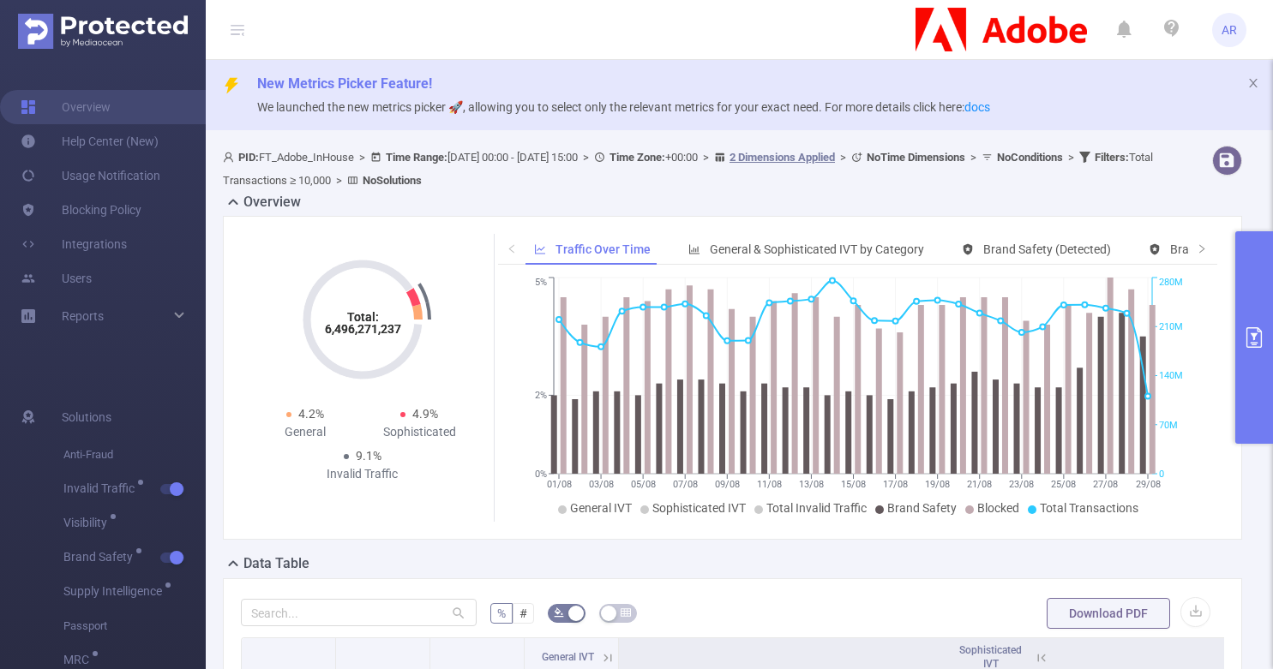
click at [1255, 285] on button "primary" at bounding box center [1254, 337] width 38 height 213
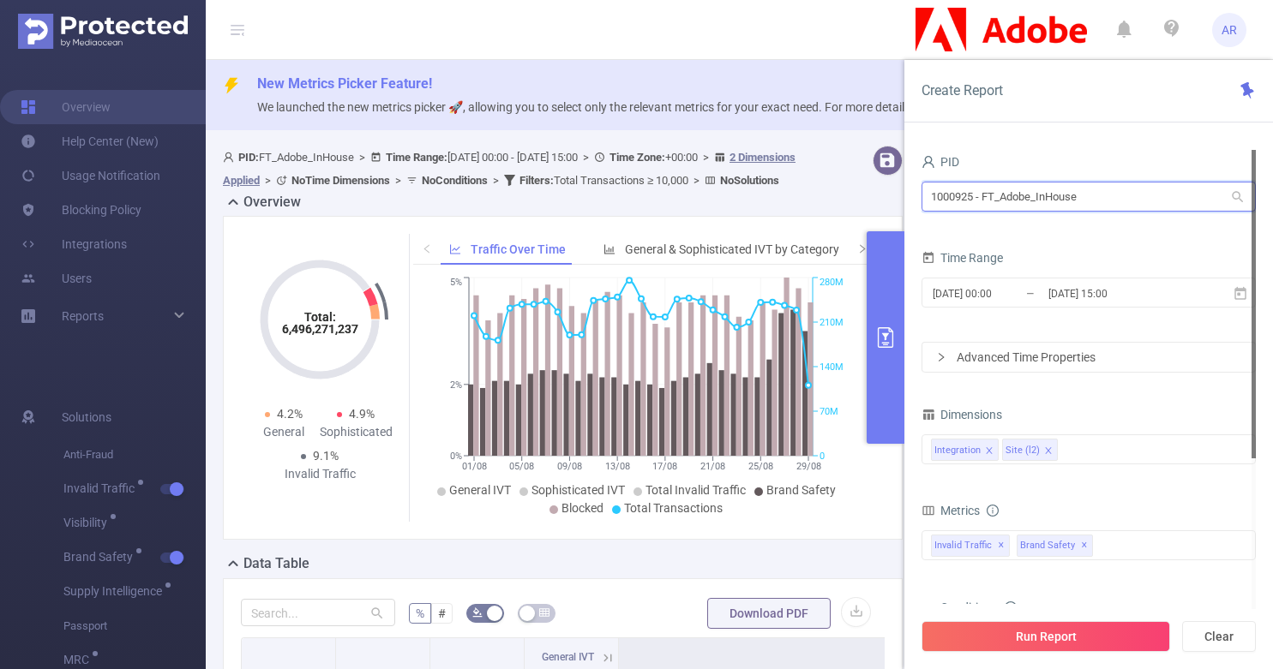
click at [1069, 201] on input "1000925 - FT_Adobe_InHouse" at bounding box center [1088, 197] width 334 height 30
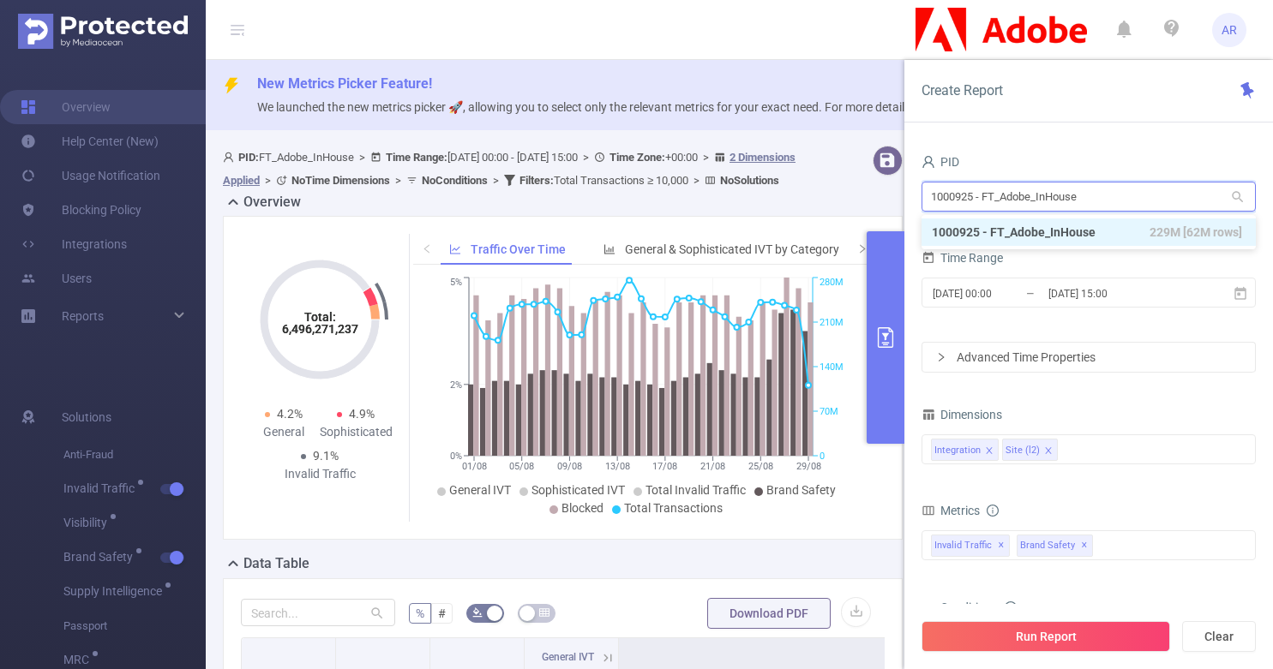
click at [1069, 201] on input "1000925 - FT_Adobe_InHouse" at bounding box center [1088, 197] width 334 height 30
type input "micr"
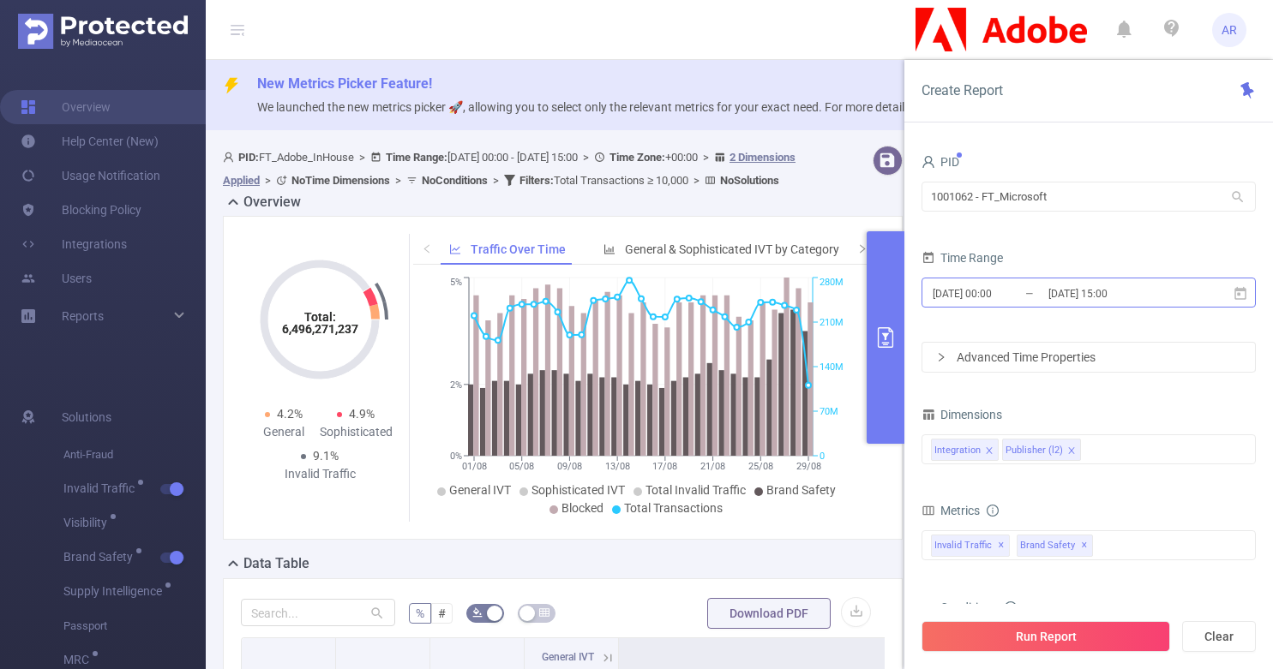
click at [1080, 300] on input "[DATE] 15:00" at bounding box center [1115, 293] width 139 height 23
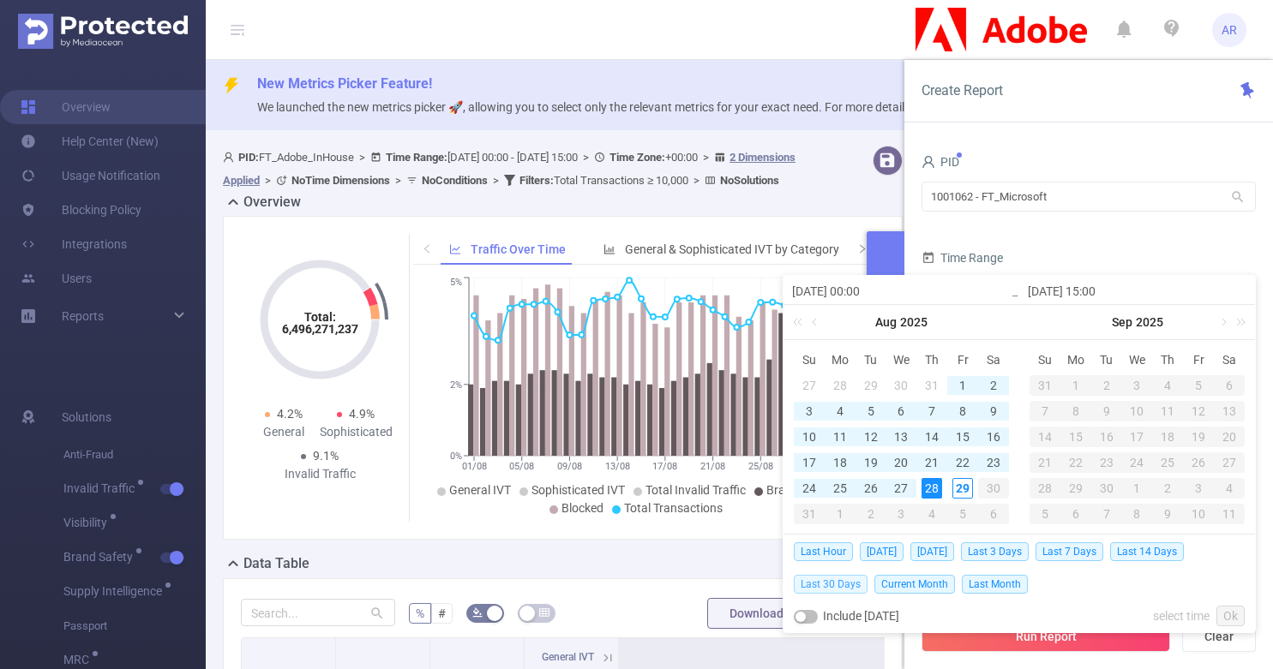
click at [837, 585] on span "Last 30 Days" at bounding box center [831, 584] width 74 height 19
type input "[DATE] 00:00"
type input "[DATE] 23:59"
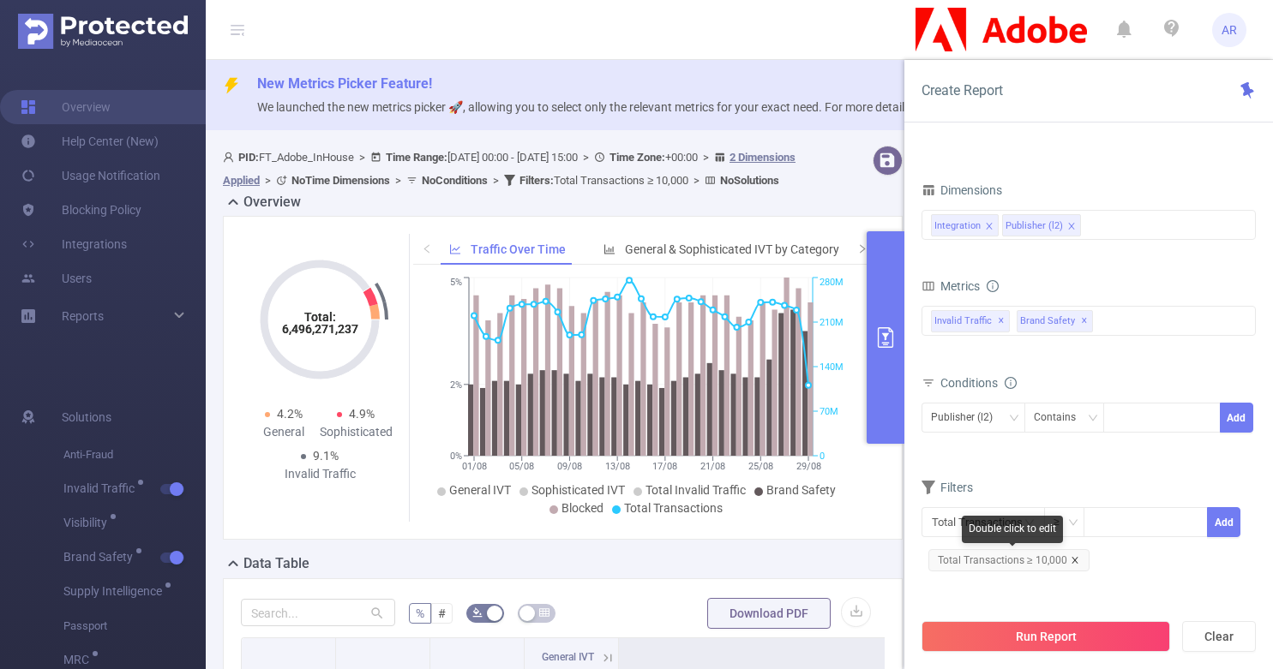
click at [1073, 560] on icon "icon: close" at bounding box center [1074, 560] width 9 height 9
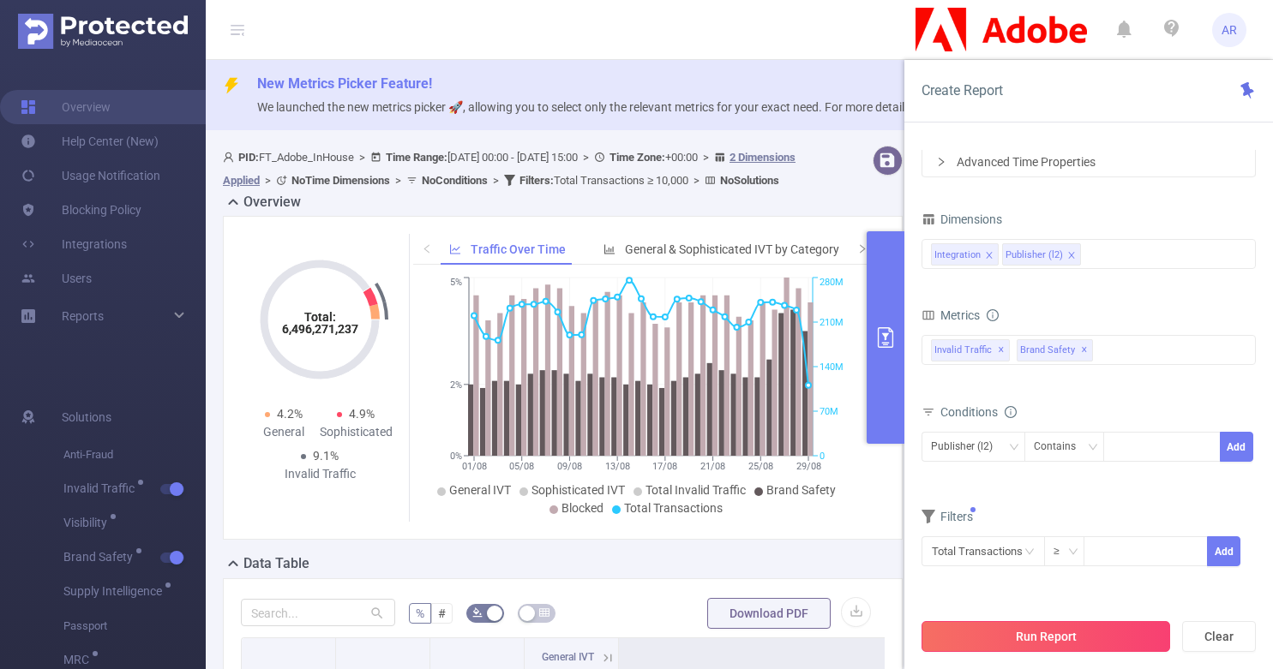
click at [1071, 632] on button "Run Report" at bounding box center [1045, 636] width 249 height 31
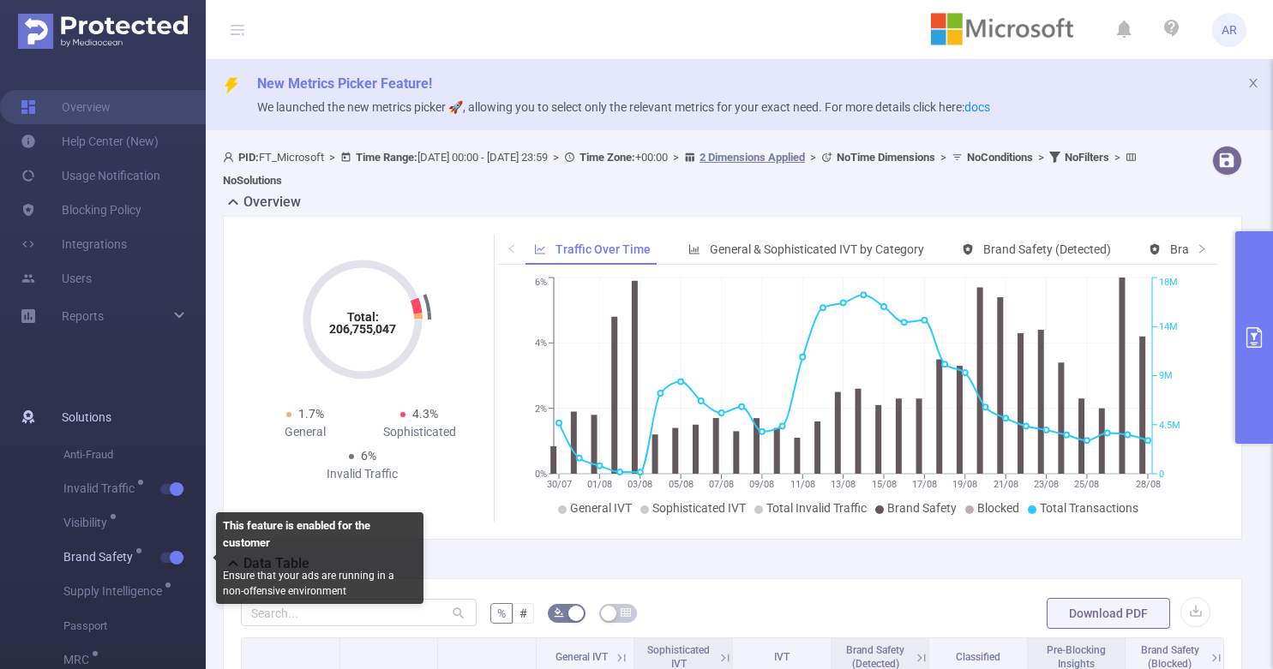
click at [167, 556] on span "button" at bounding box center [175, 558] width 22 height 9
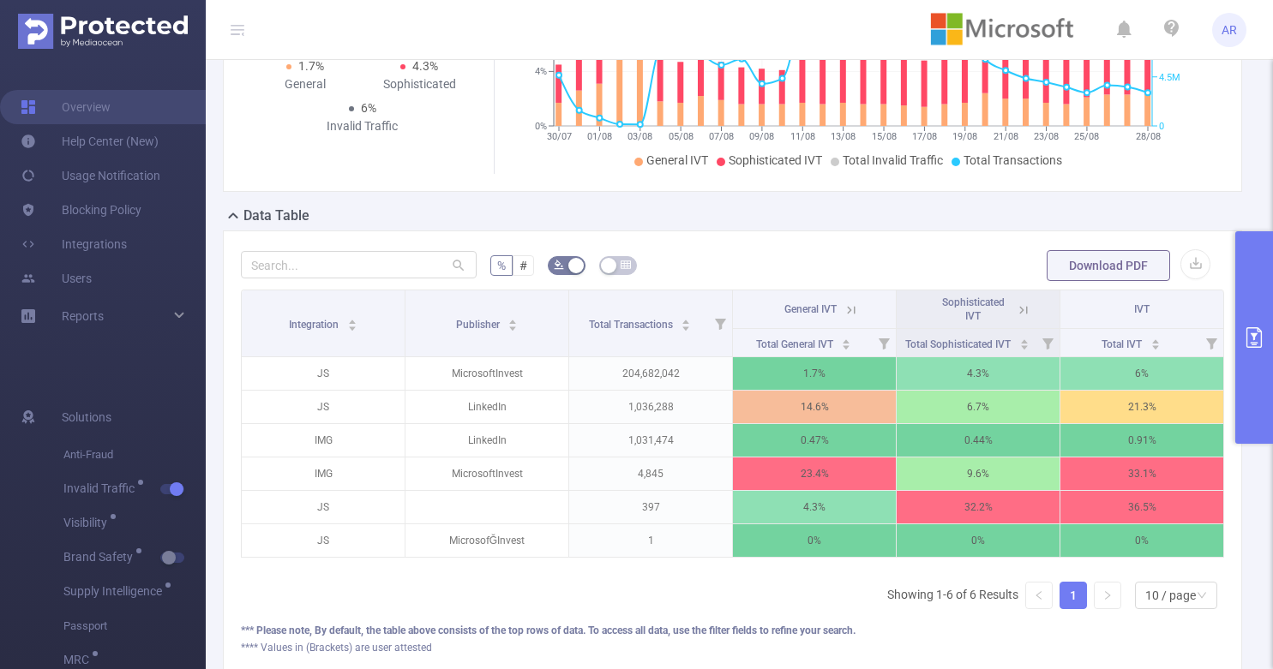
scroll to position [378, 0]
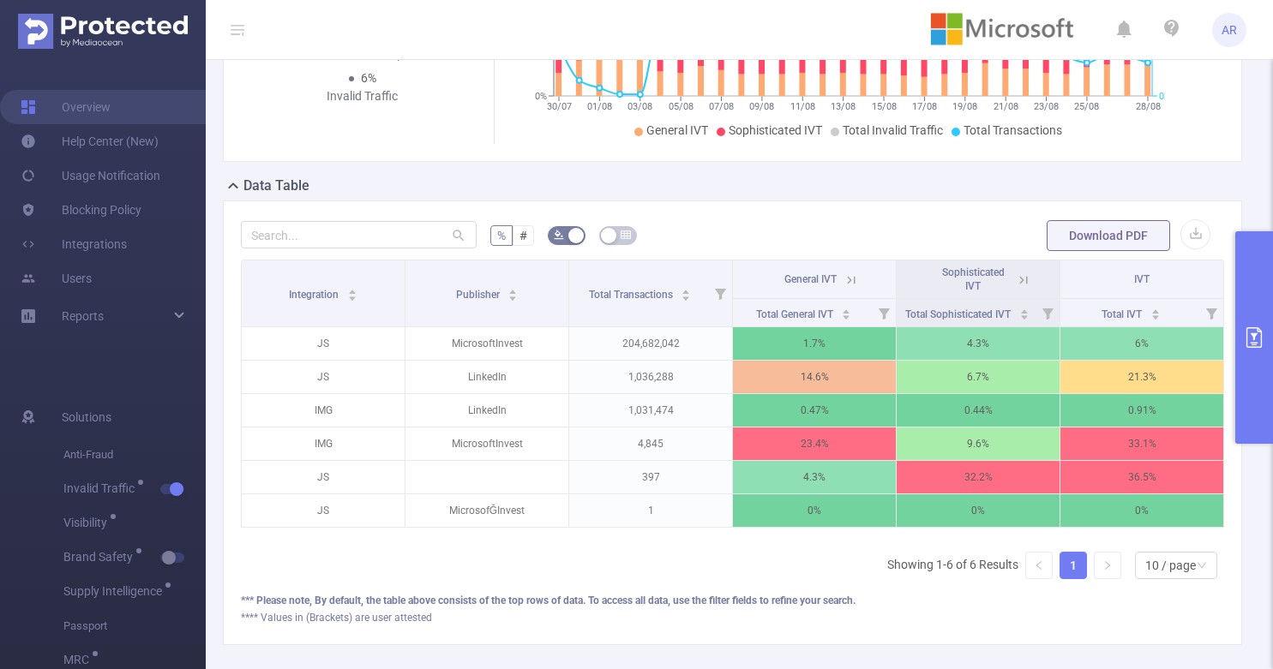
click at [845, 274] on icon at bounding box center [850, 279] width 15 height 15
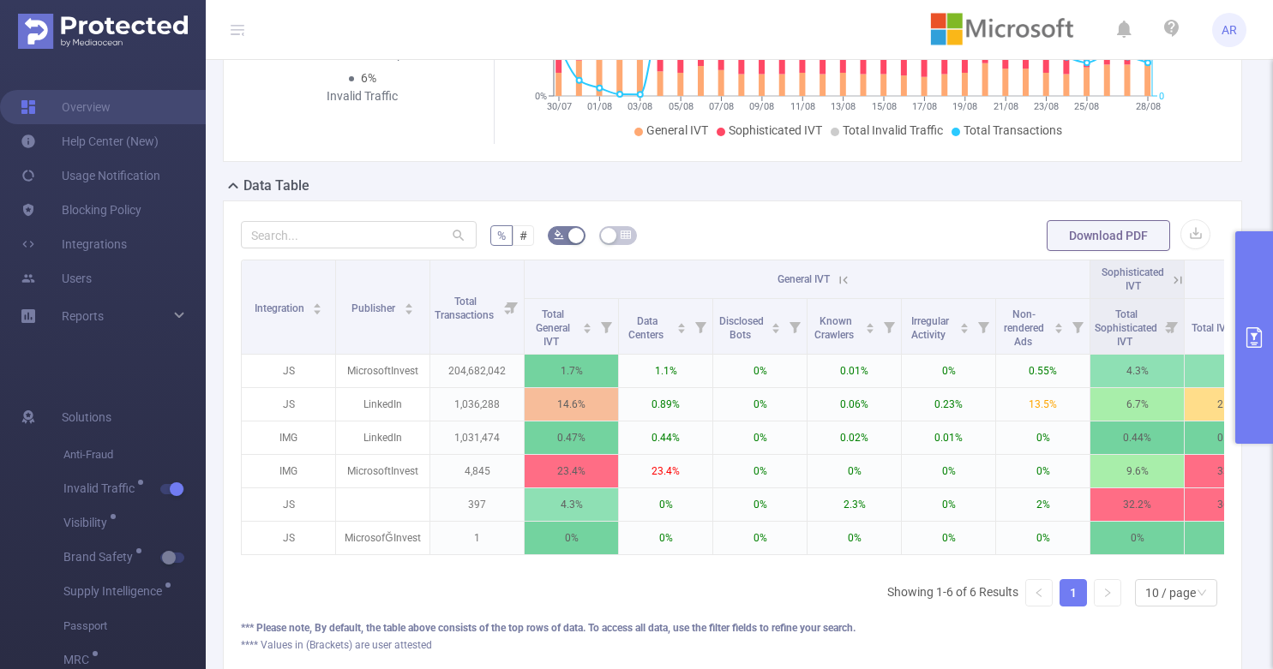
click at [1175, 278] on icon at bounding box center [1177, 280] width 8 height 8
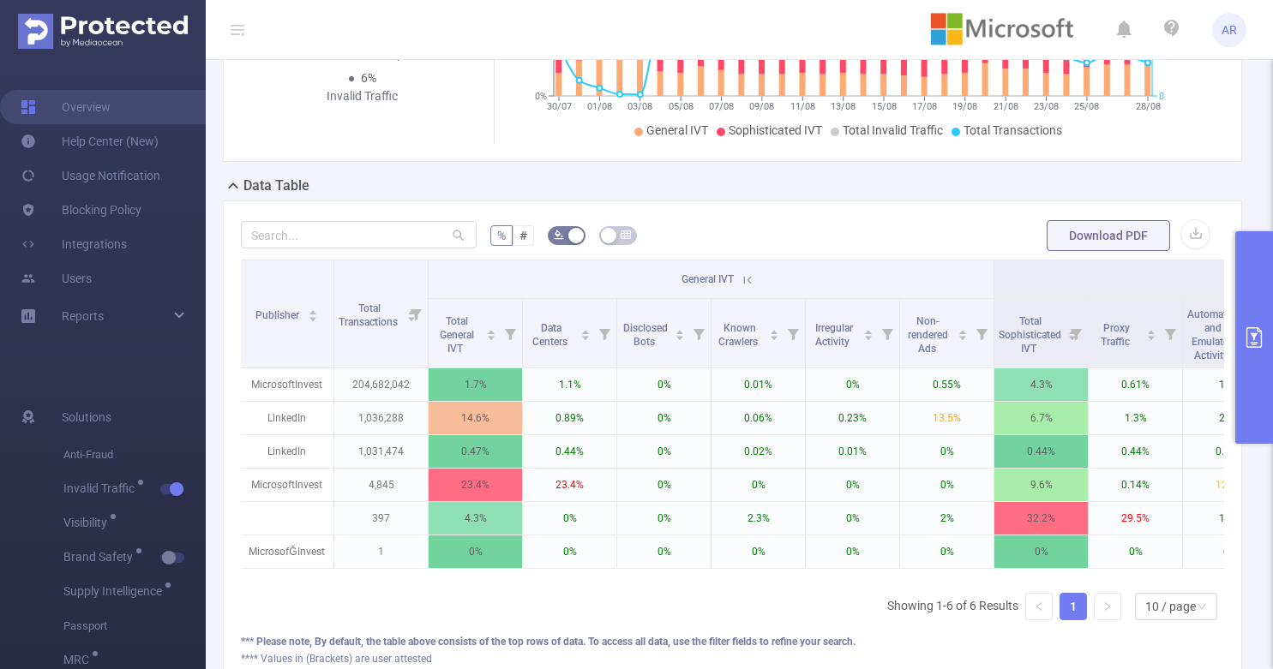
scroll to position [0, 0]
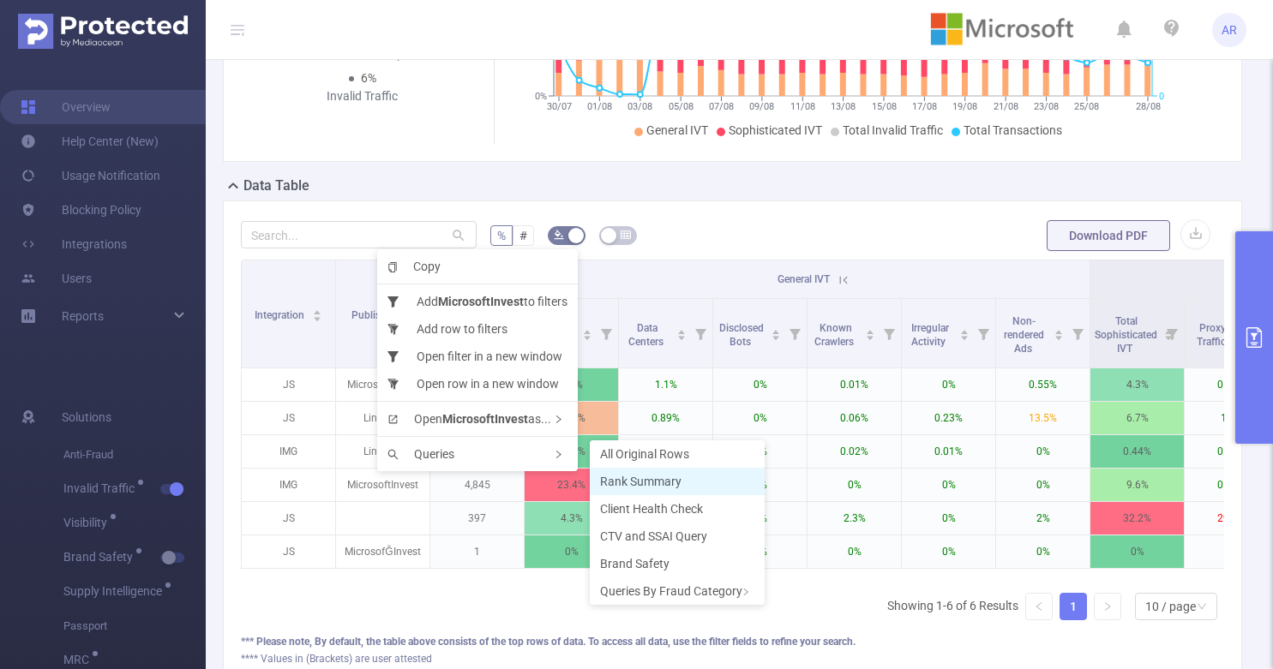
click at [625, 476] on span "Rank Summary" at bounding box center [640, 482] width 81 height 14
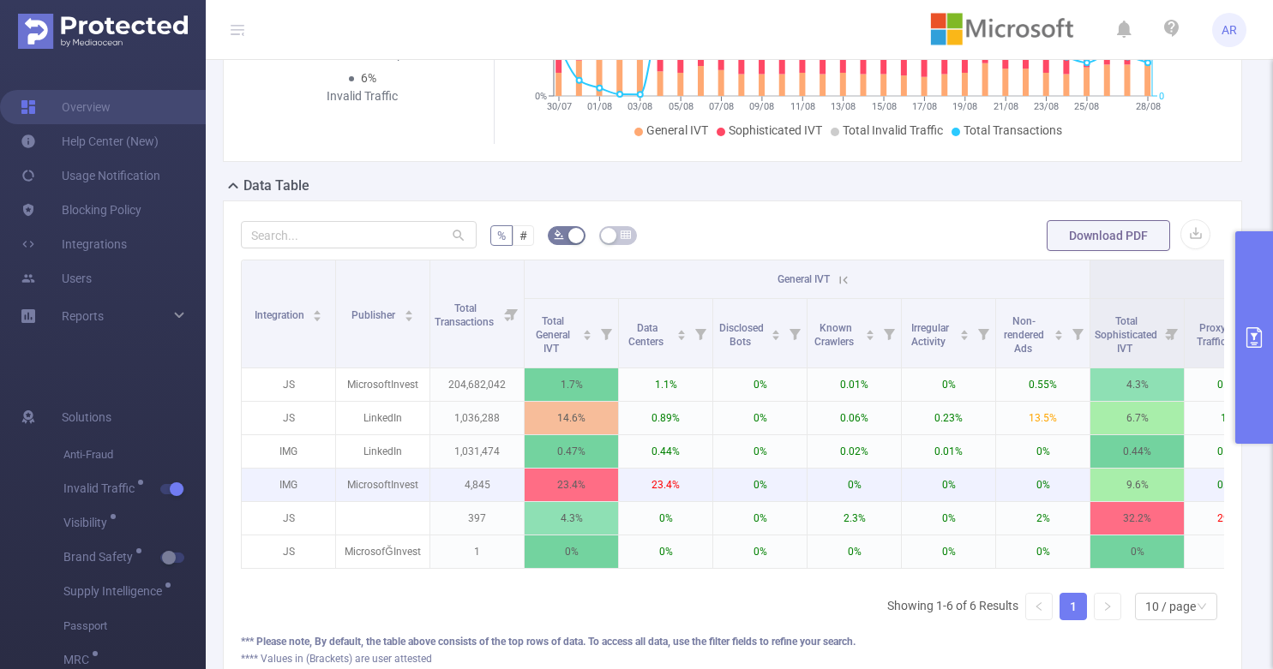
click at [374, 490] on p "MicrosoftInvest" at bounding box center [382, 485] width 93 height 33
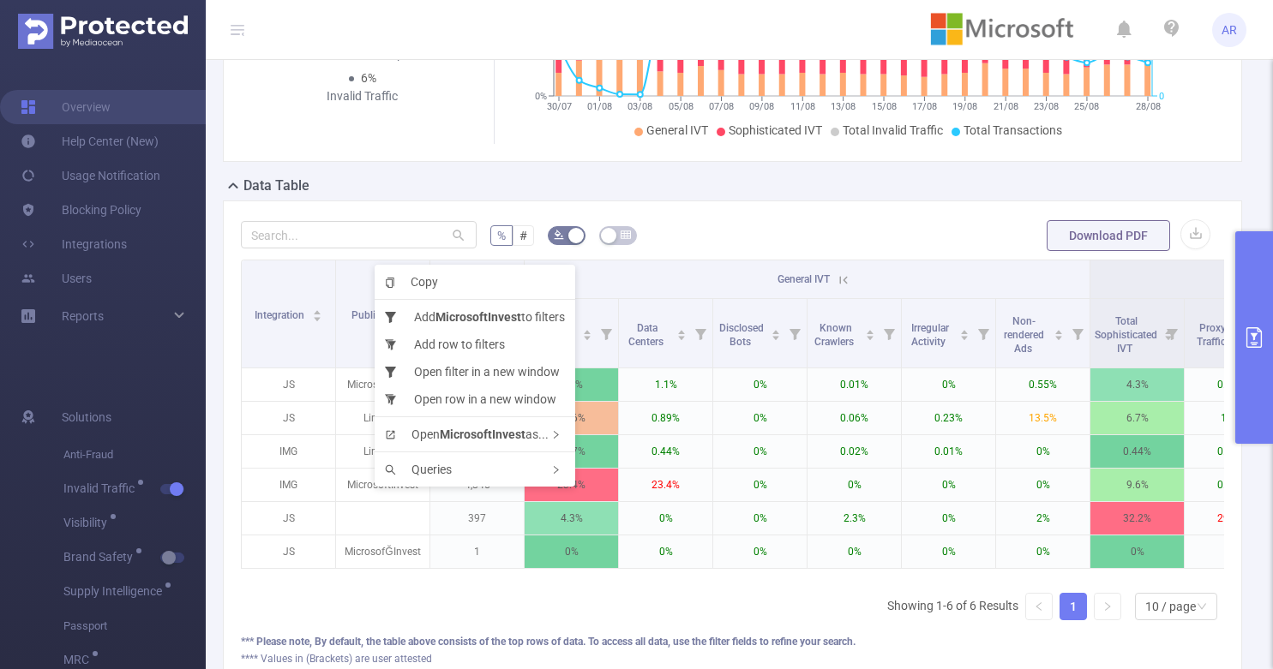
click at [792, 211] on div "% # Download PDF Integration Publisher Total Transactions General IVT Sophistic…" at bounding box center [732, 444] width 1019 height 486
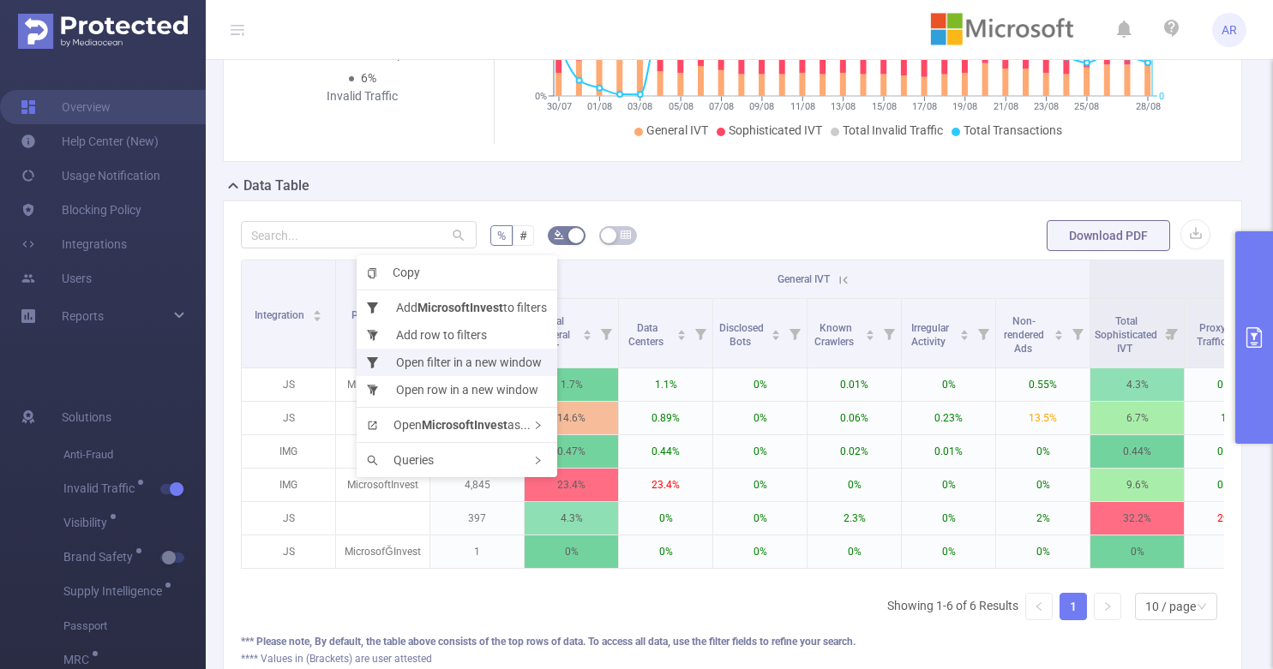
click at [442, 356] on li "Open filter in a new window" at bounding box center [456, 362] width 201 height 27
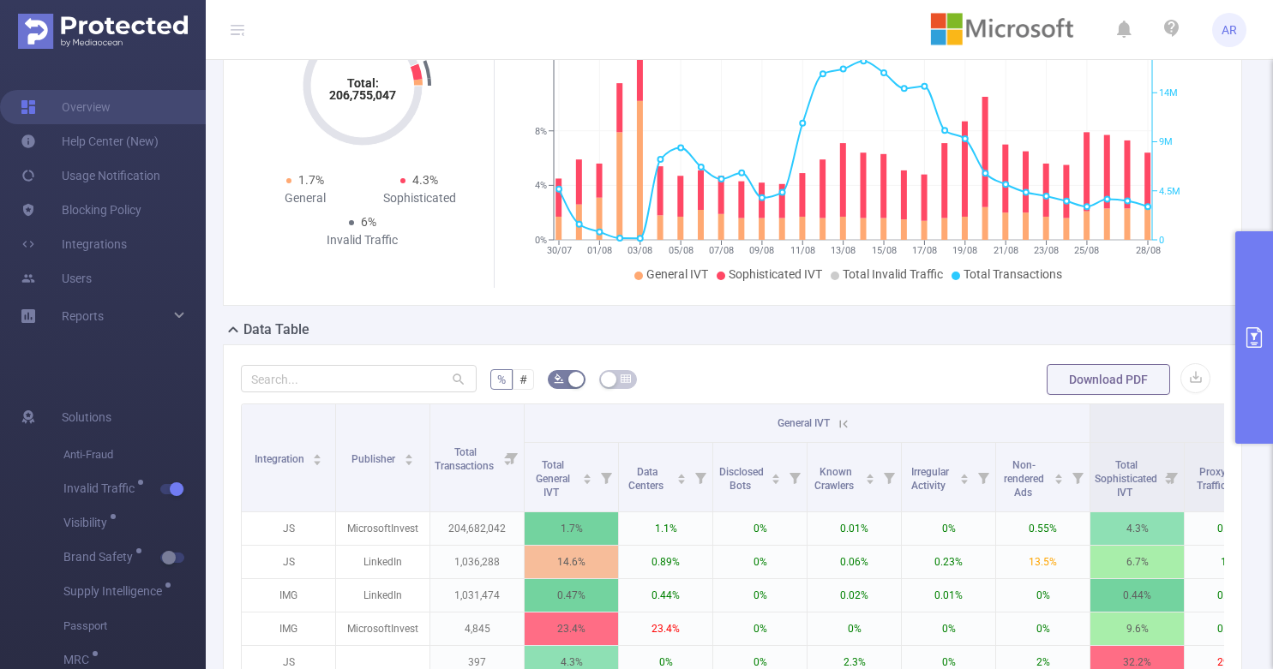
scroll to position [231, 0]
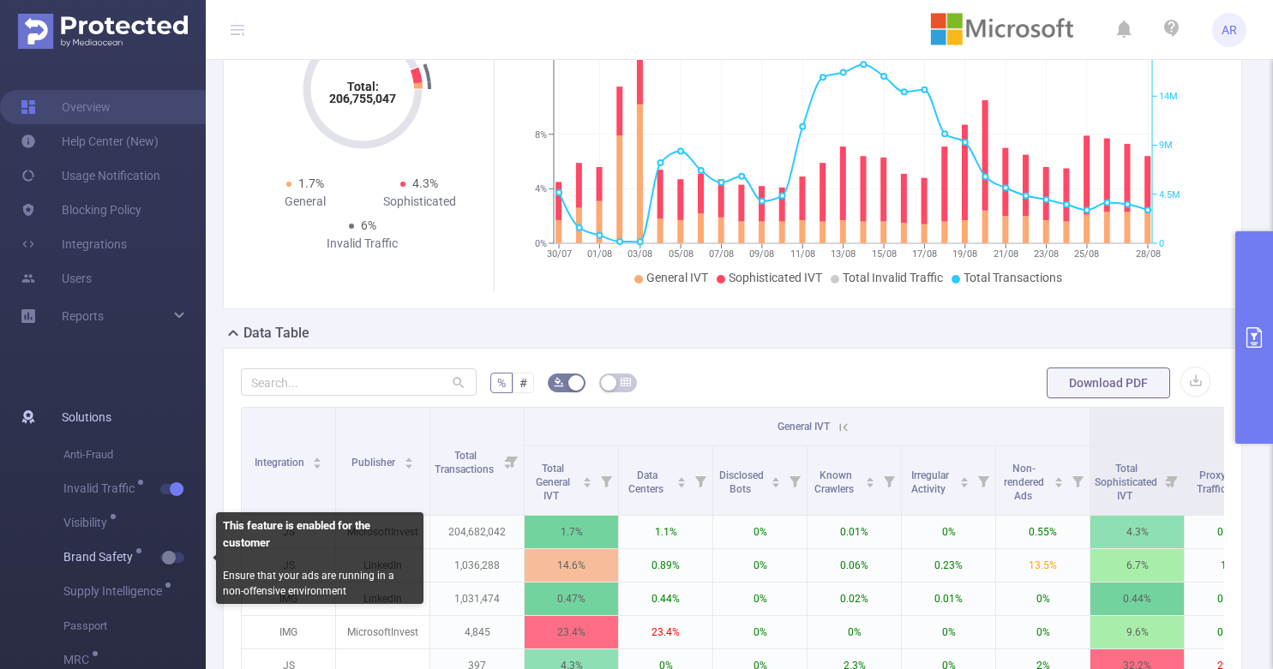
click at [181, 554] on span "button" at bounding box center [188, 558] width 22 height 9
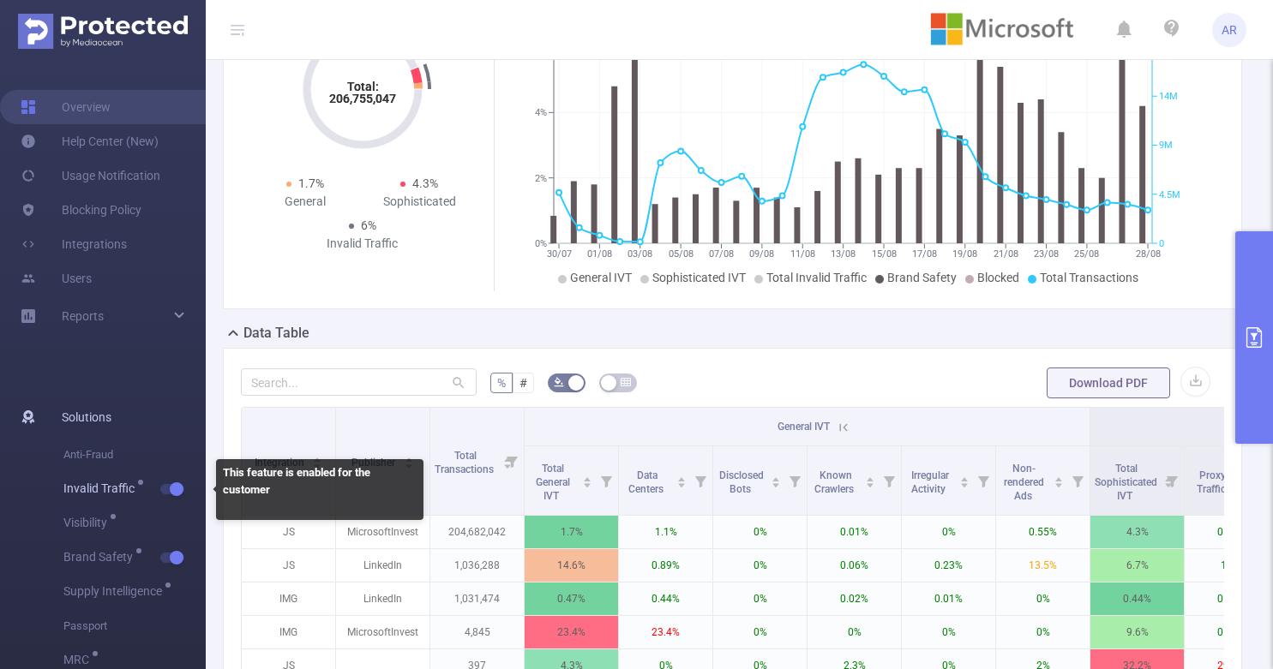
click at [177, 496] on span "Invalid Traffic" at bounding box center [134, 489] width 142 height 34
click at [179, 487] on button "button" at bounding box center [172, 489] width 24 height 10
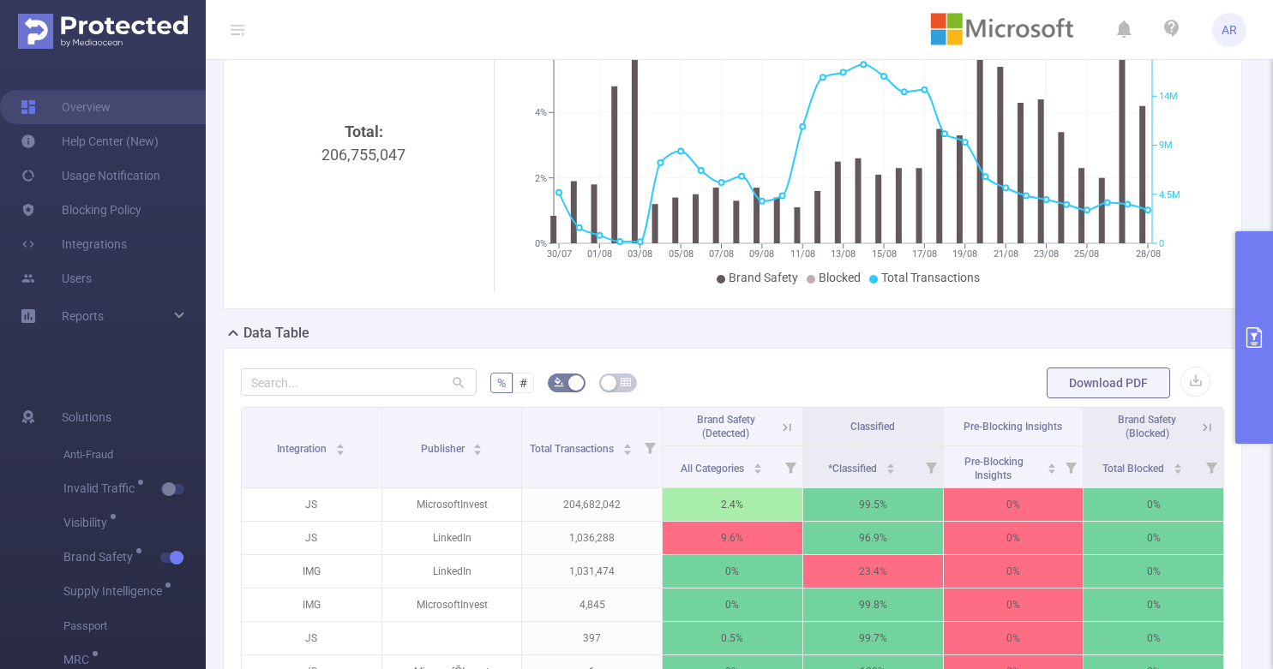
click at [1257, 356] on button "primary" at bounding box center [1254, 337] width 38 height 213
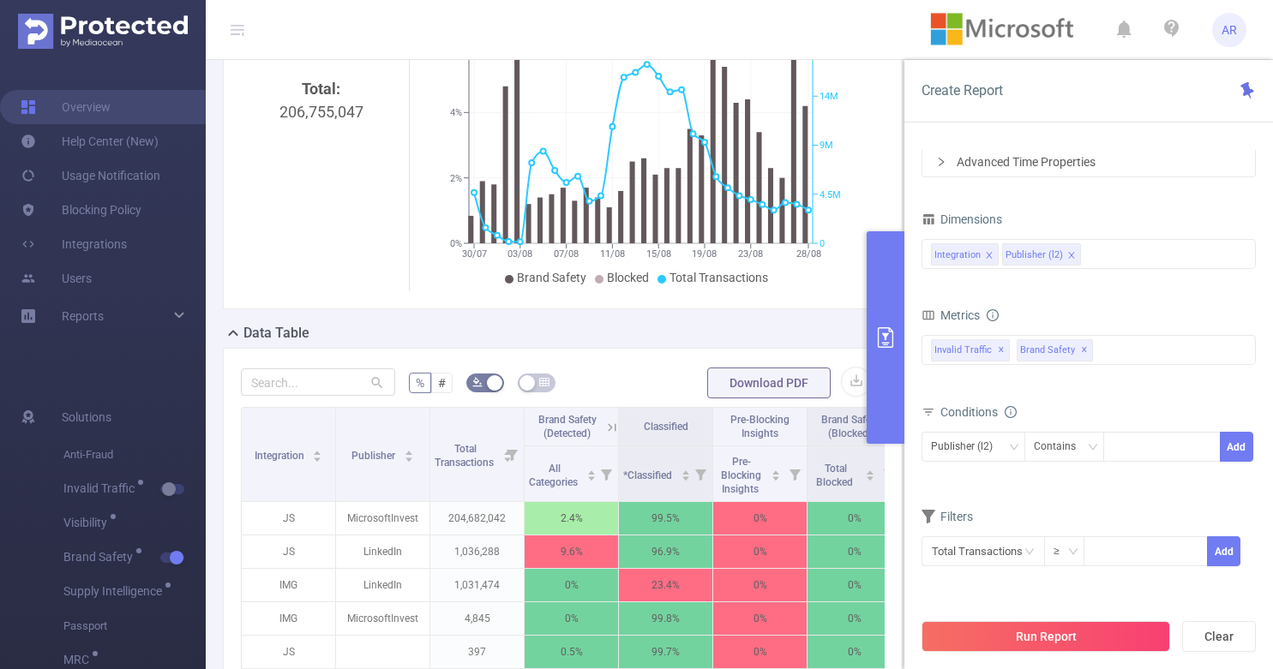
click at [895, 333] on button "primary" at bounding box center [885, 337] width 38 height 213
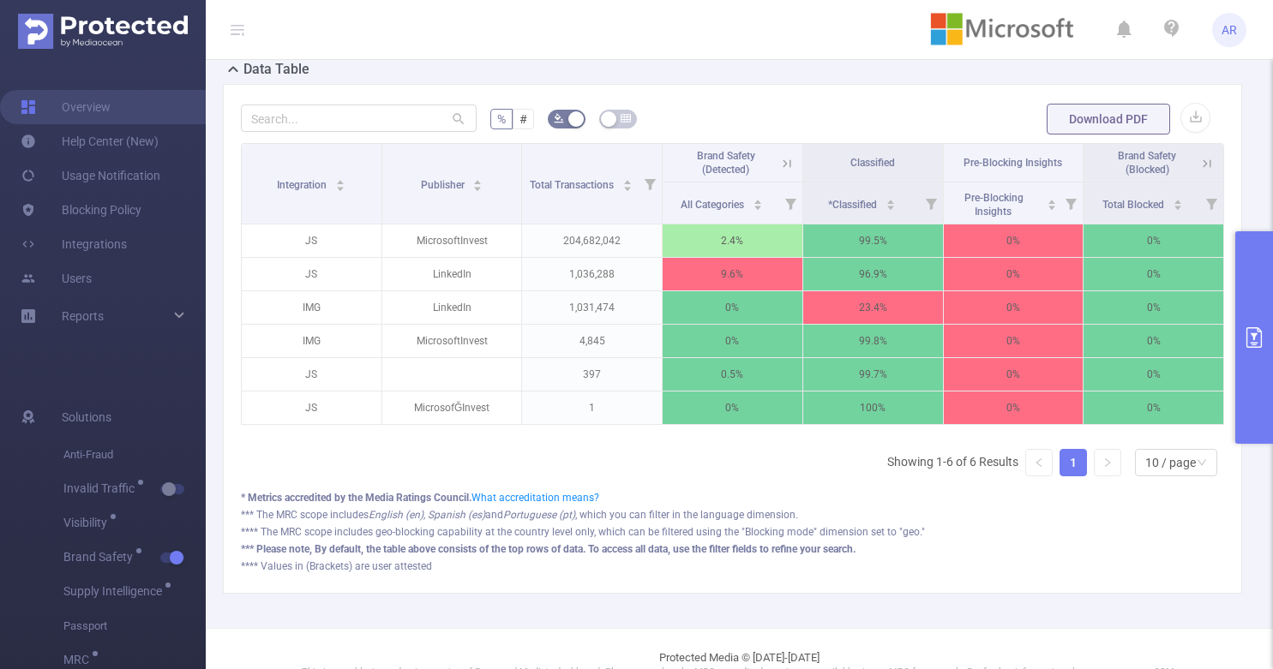
scroll to position [500, 0]
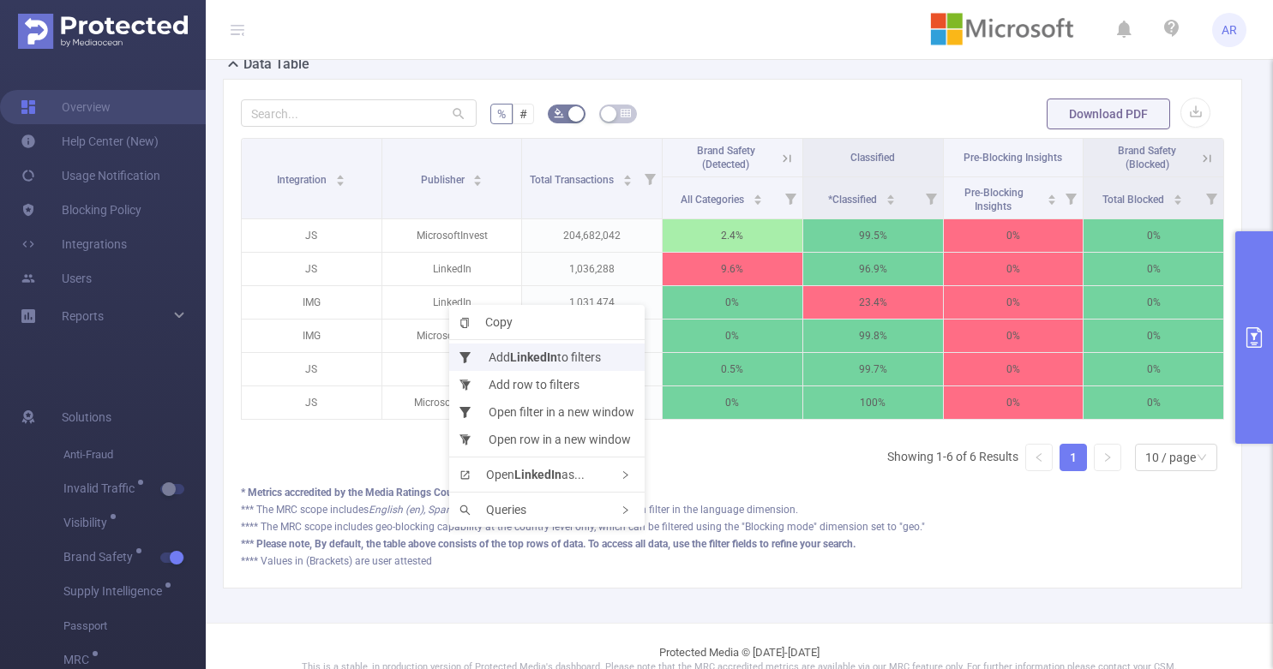
click at [518, 363] on b "LinkedIn" at bounding box center [533, 357] width 47 height 14
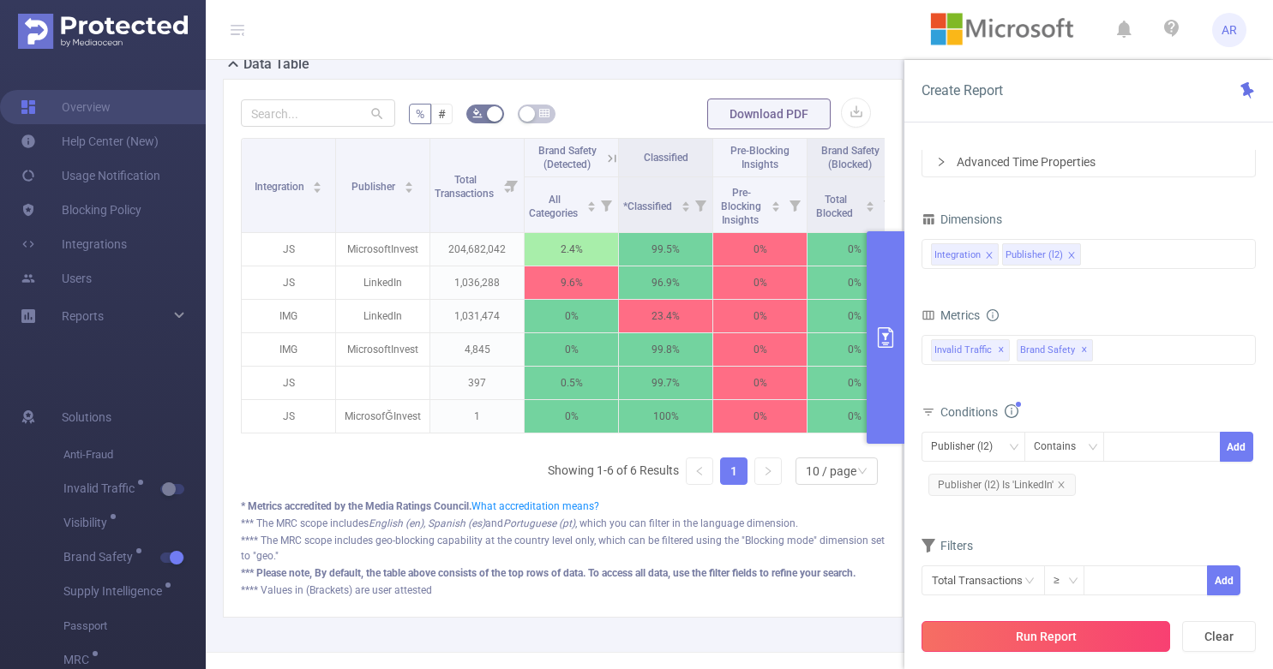
click at [1049, 638] on button "Run Report" at bounding box center [1045, 636] width 249 height 31
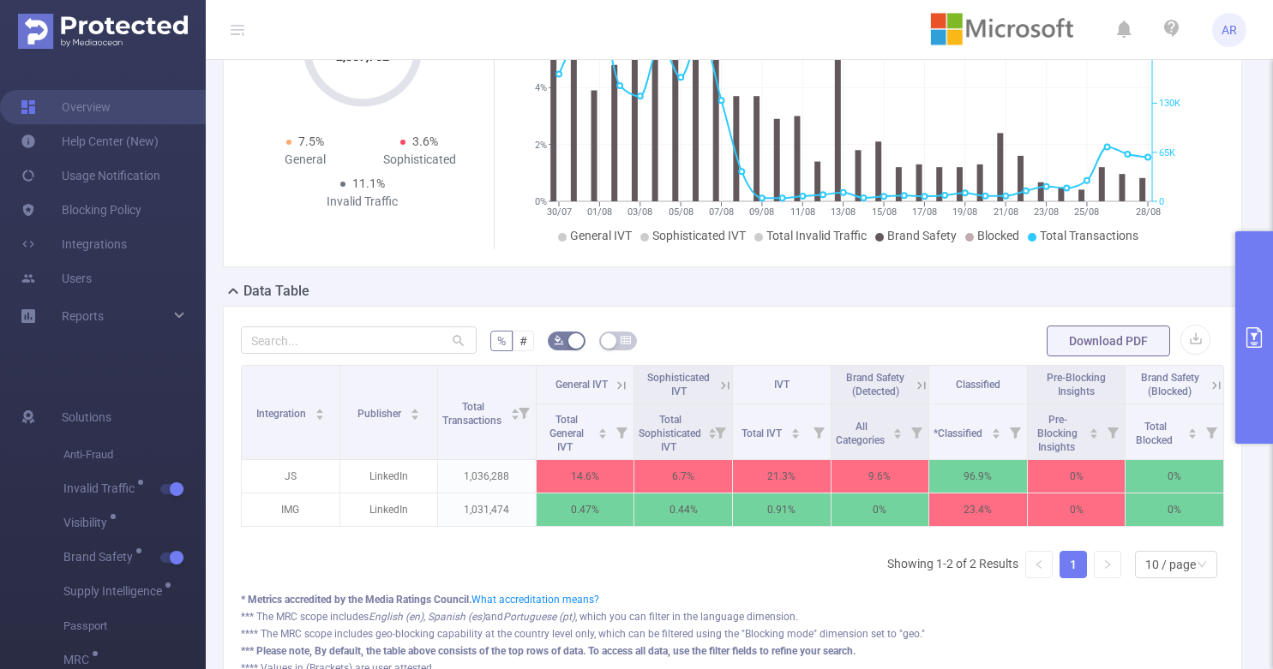
click at [1265, 264] on button "primary" at bounding box center [1254, 337] width 38 height 213
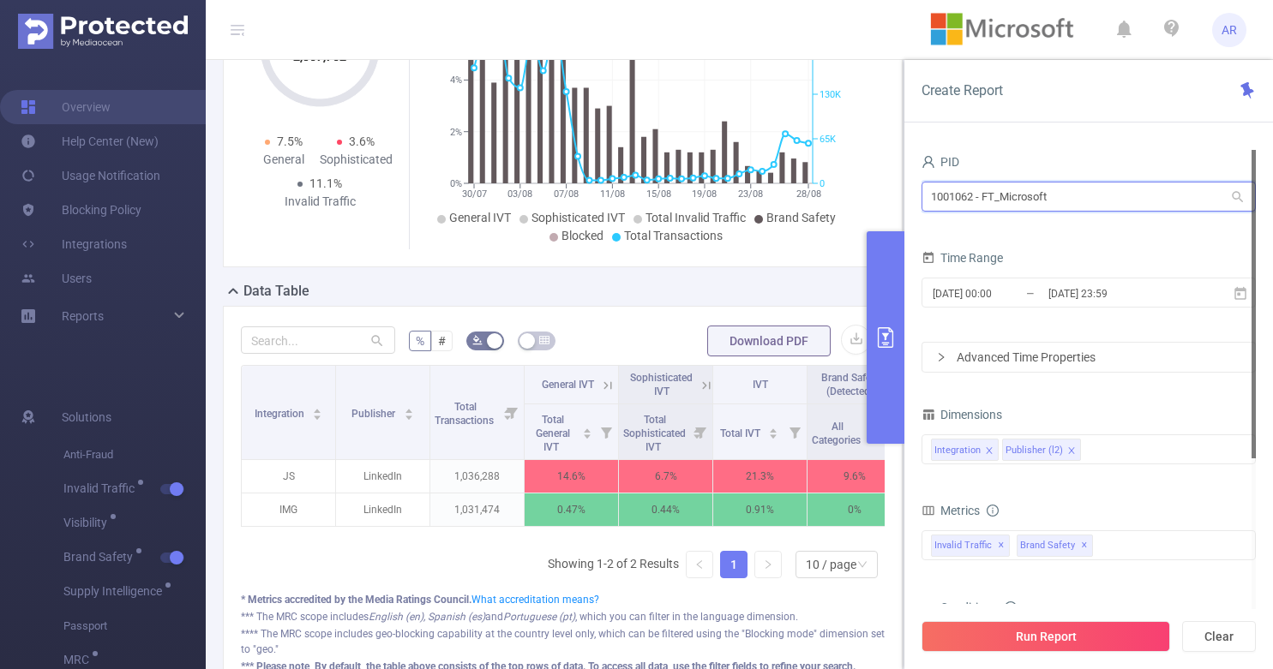
click at [1080, 194] on input "1001062 - FT_Microsoft" at bounding box center [1088, 197] width 334 height 30
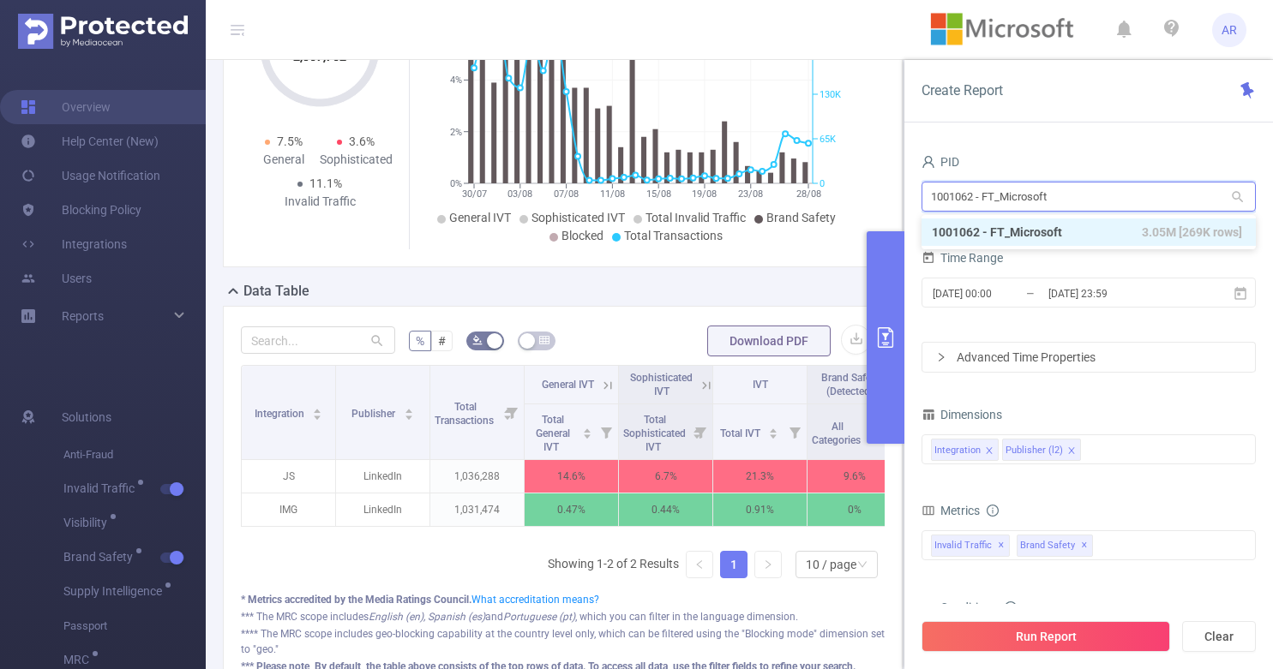
click at [1080, 194] on input "1001062 - FT_Microsoft" at bounding box center [1088, 197] width 334 height 30
type input "mayo"
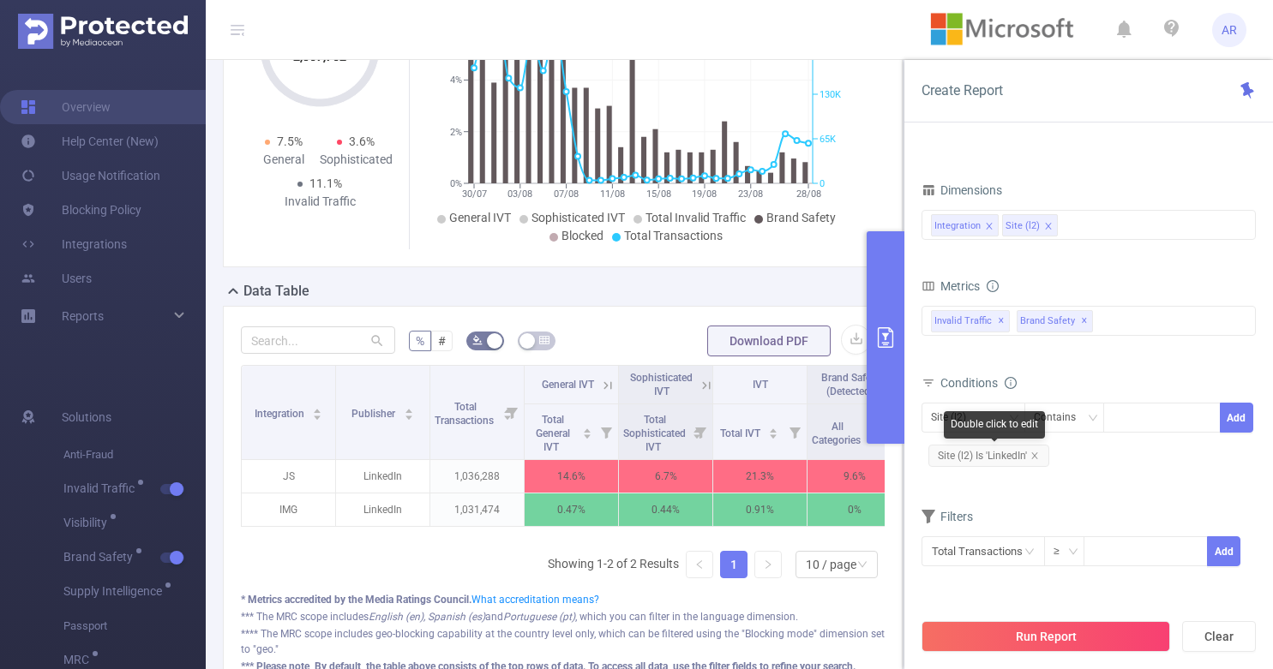
click at [1032, 450] on span "Site (l2) Is 'LinkedIn'" at bounding box center [988, 456] width 121 height 22
click at [1033, 452] on icon "icon: close" at bounding box center [1034, 455] width 6 height 6
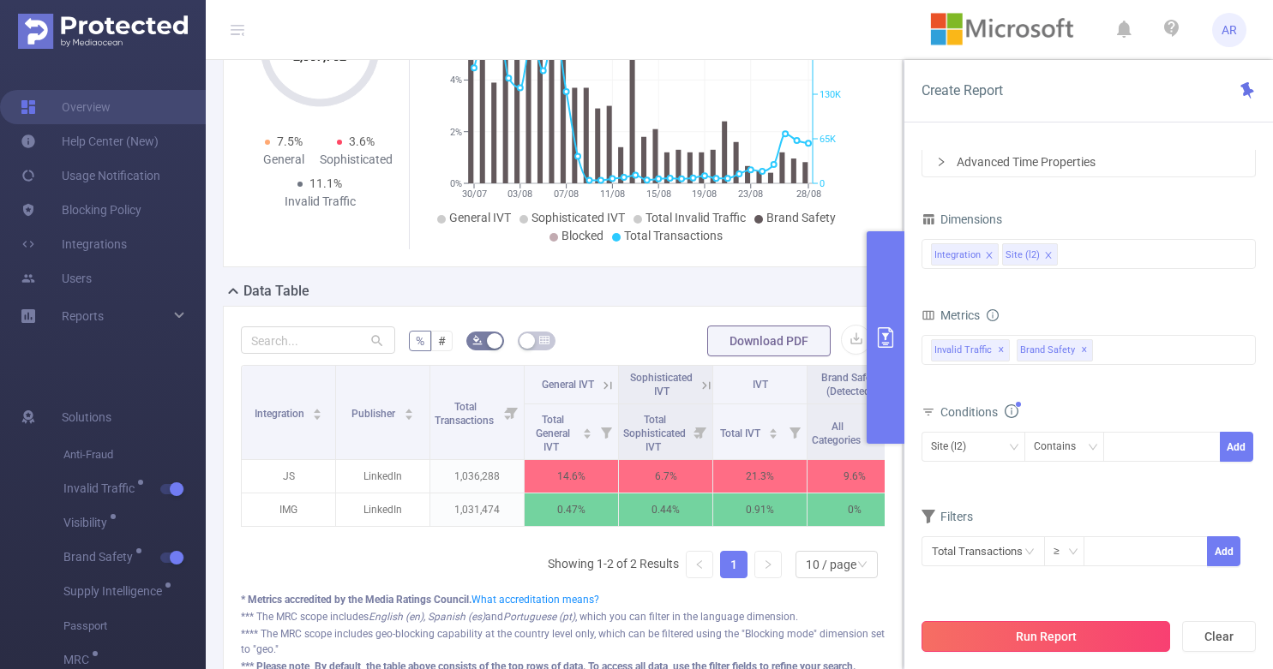
click at [1035, 630] on button "Run Report" at bounding box center [1045, 636] width 249 height 31
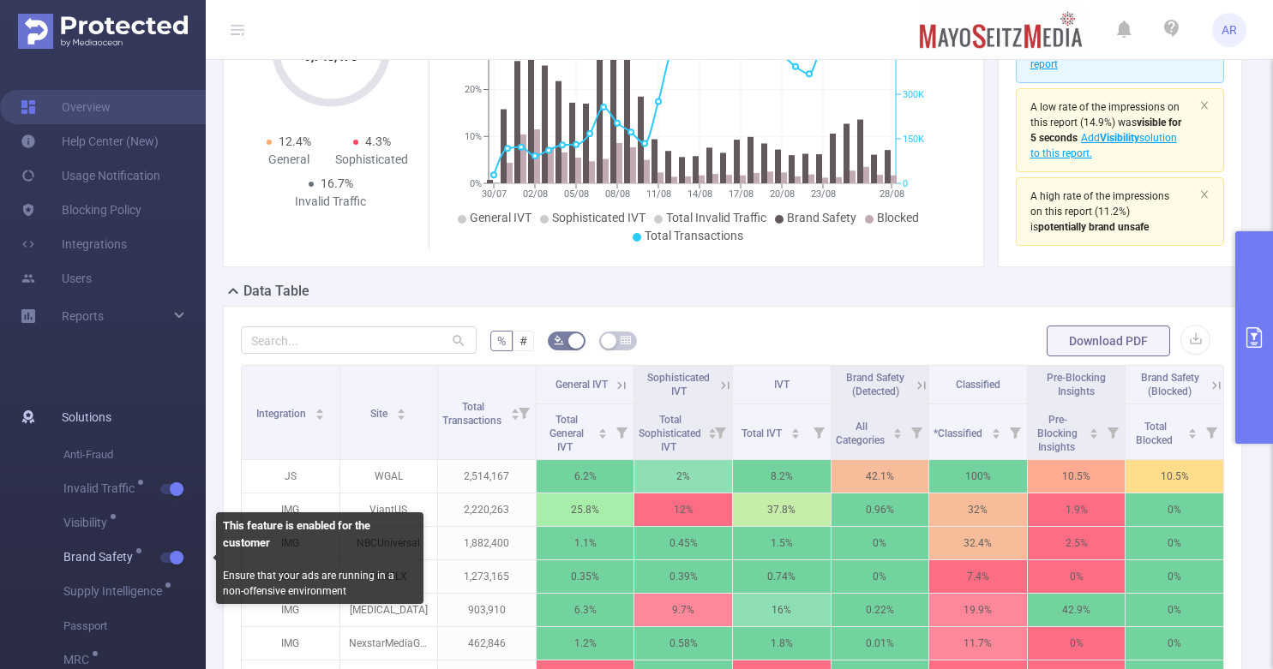
click at [173, 554] on button "button" at bounding box center [172, 558] width 24 height 10
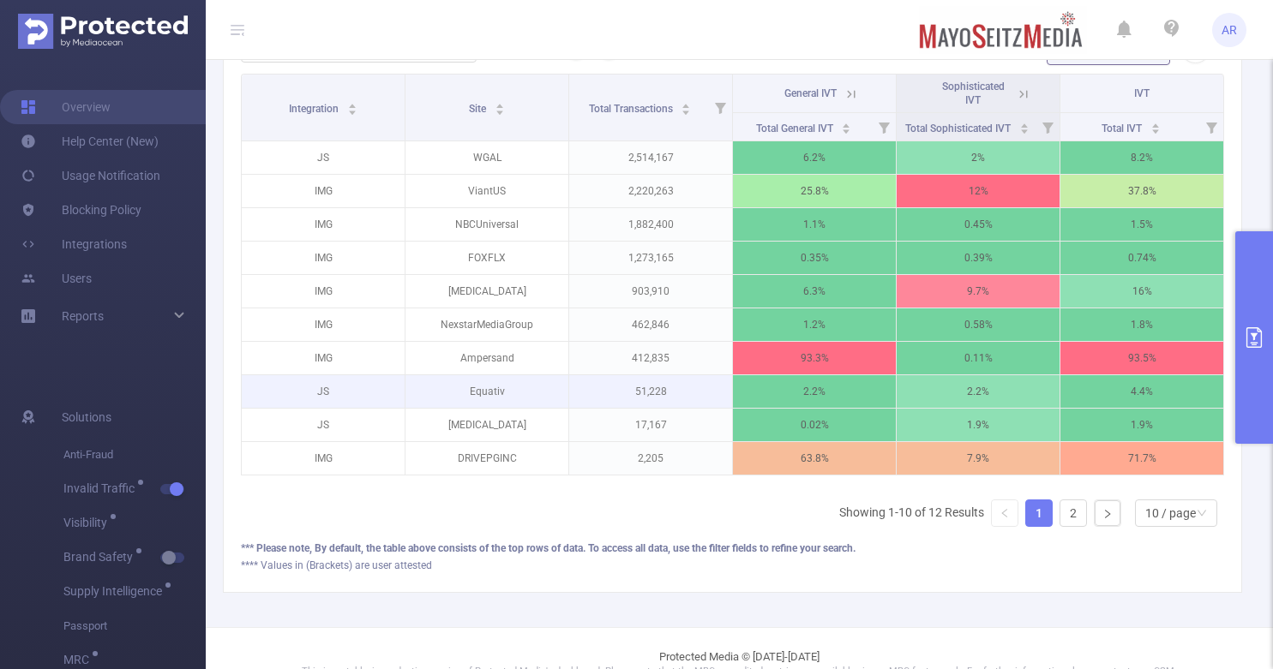
scroll to position [607, 0]
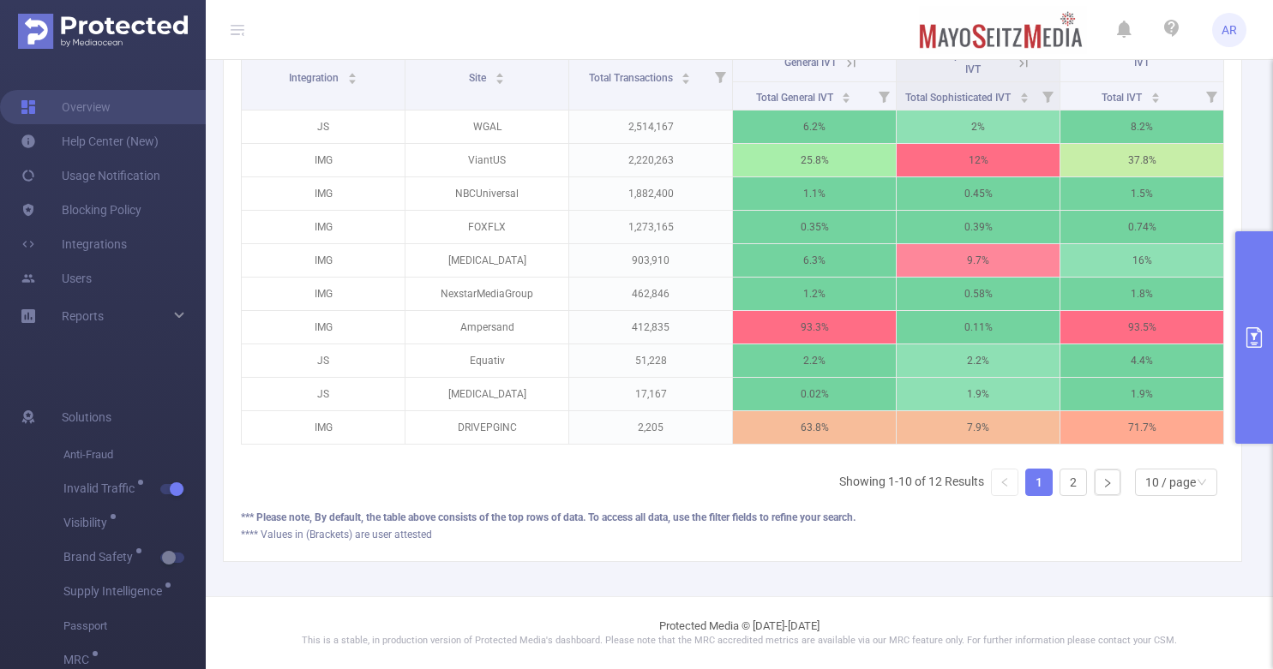
click at [1241, 373] on button "primary" at bounding box center [1254, 337] width 38 height 213
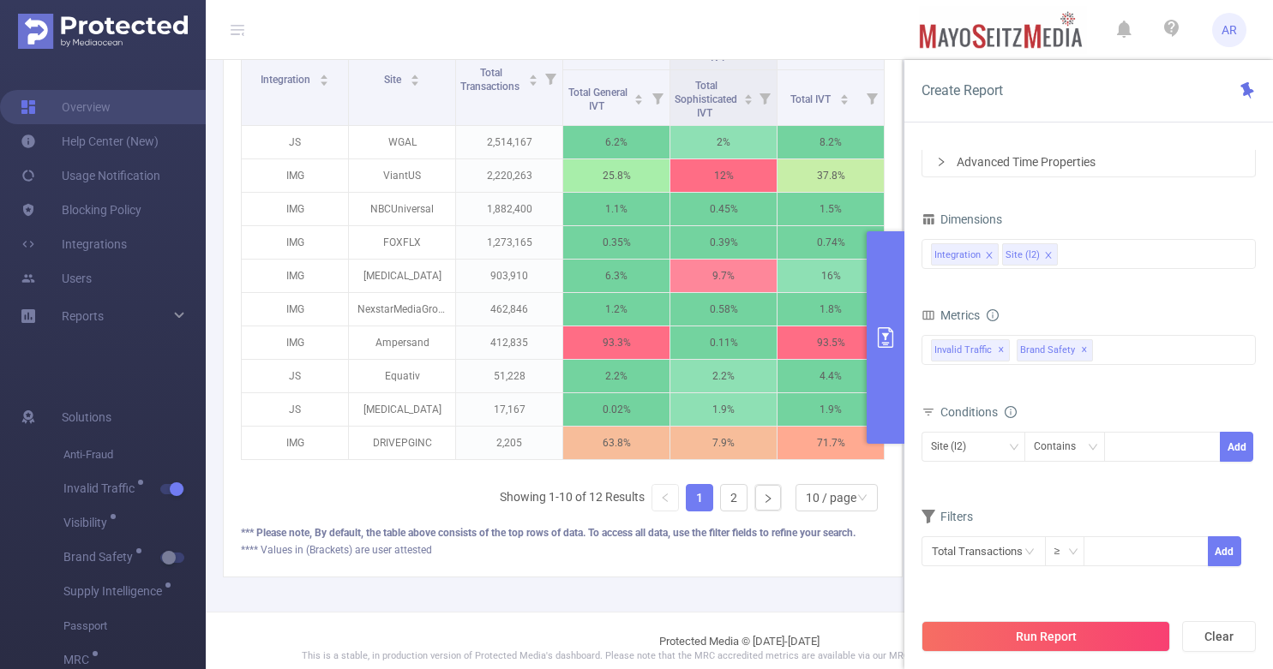
click at [892, 338] on icon "primary" at bounding box center [884, 337] width 15 height 21
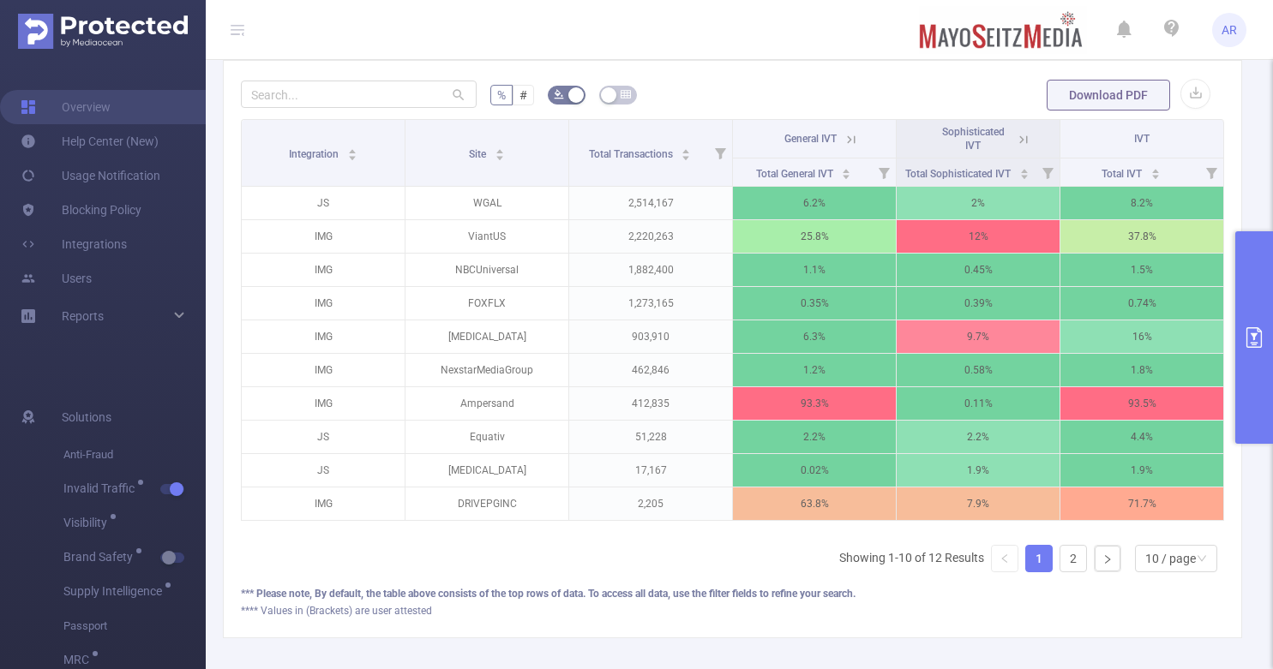
scroll to position [518, 0]
click at [1172, 572] on div "10 / page" at bounding box center [1170, 560] width 51 height 26
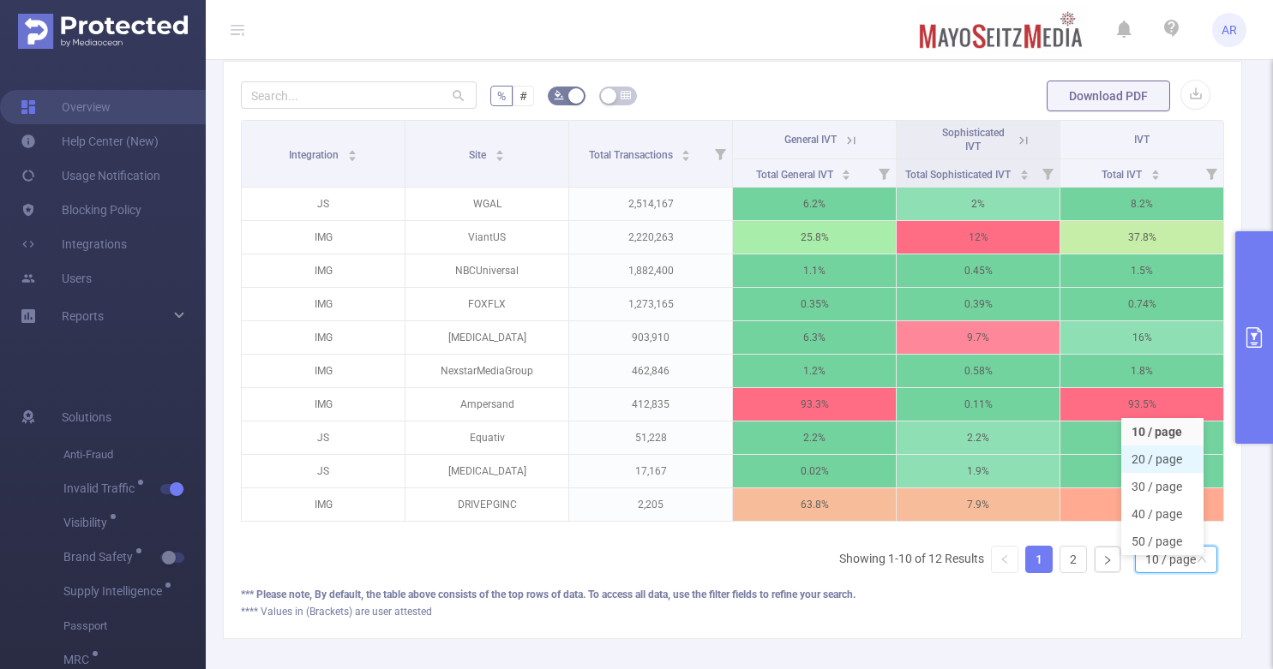
click at [1160, 451] on li "20 / page" at bounding box center [1162, 459] width 82 height 27
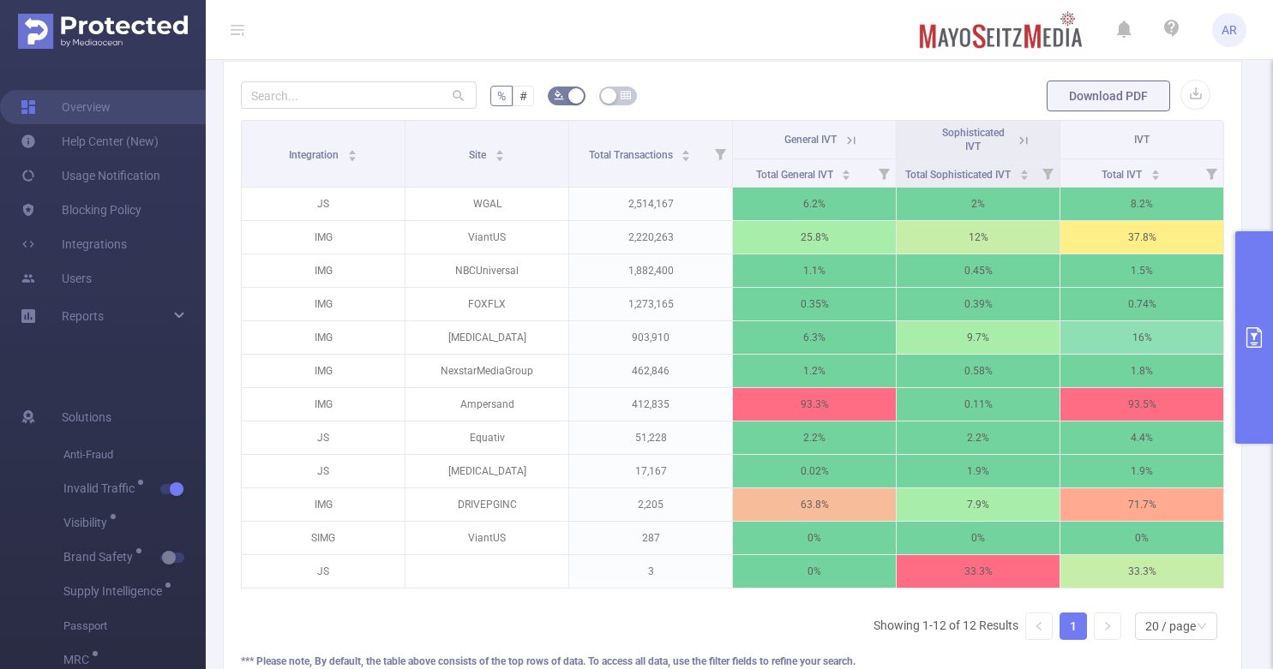
click at [847, 138] on icon at bounding box center [850, 140] width 15 height 15
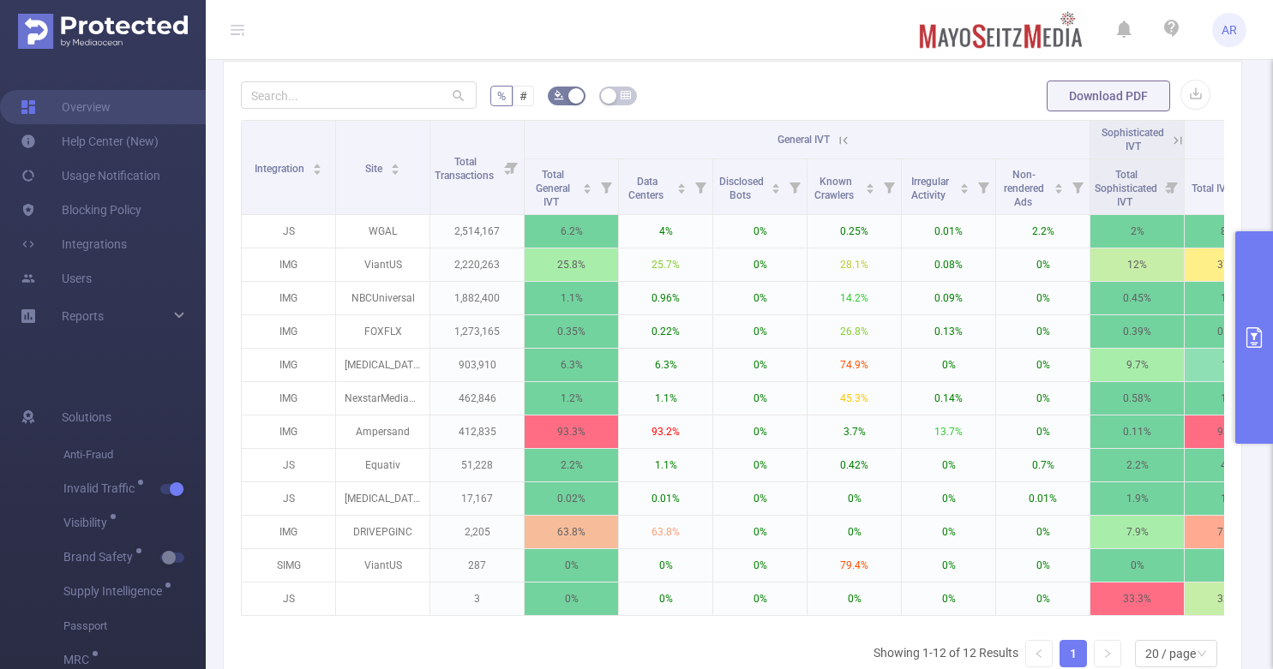
scroll to position [0, 71]
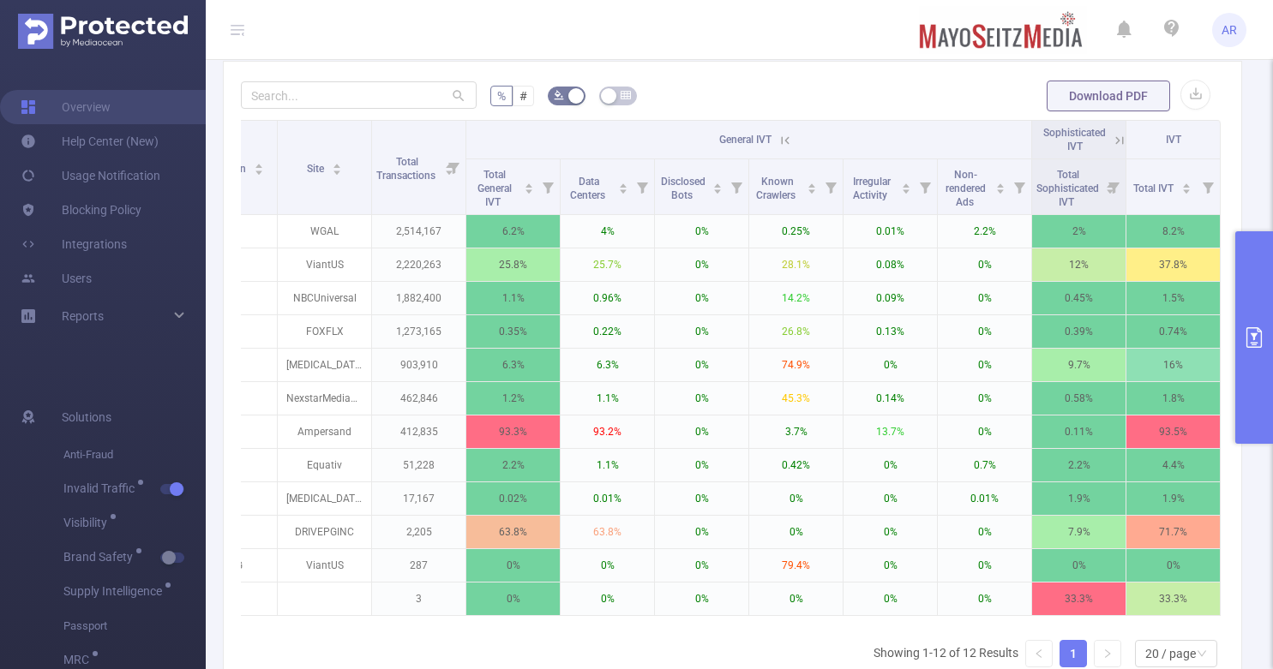
click at [1115, 137] on icon at bounding box center [1119, 140] width 8 height 8
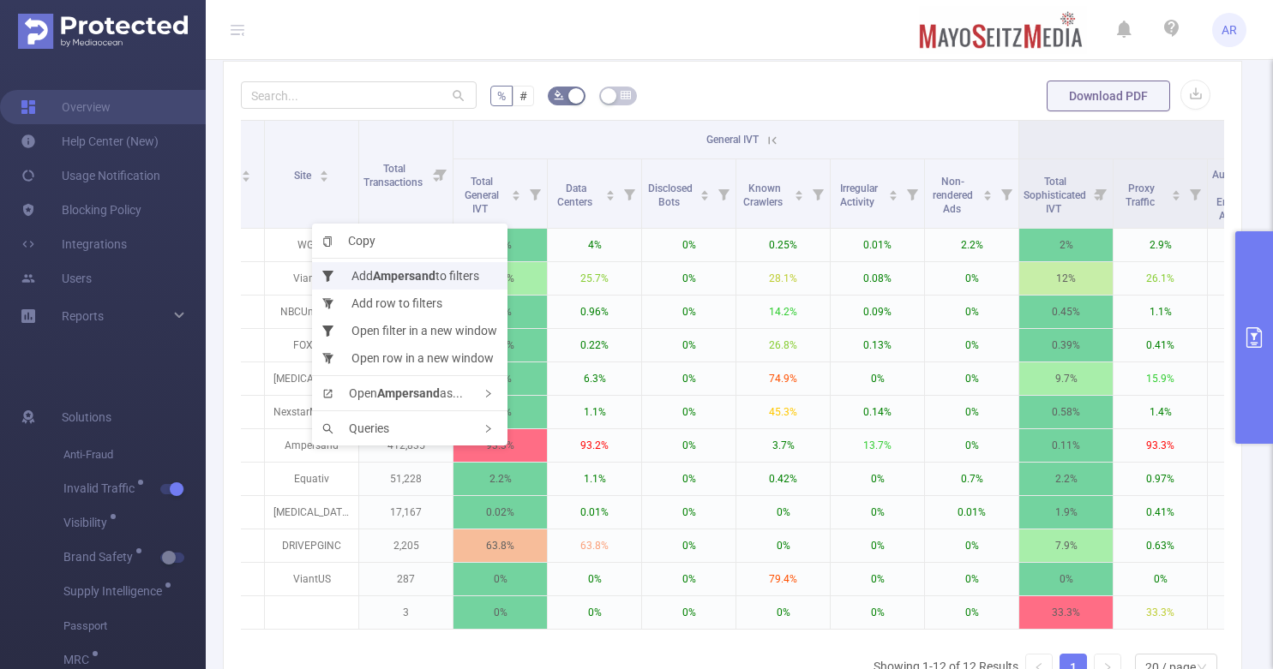
click at [416, 279] on b "Ampersand" at bounding box center [404, 276] width 63 height 14
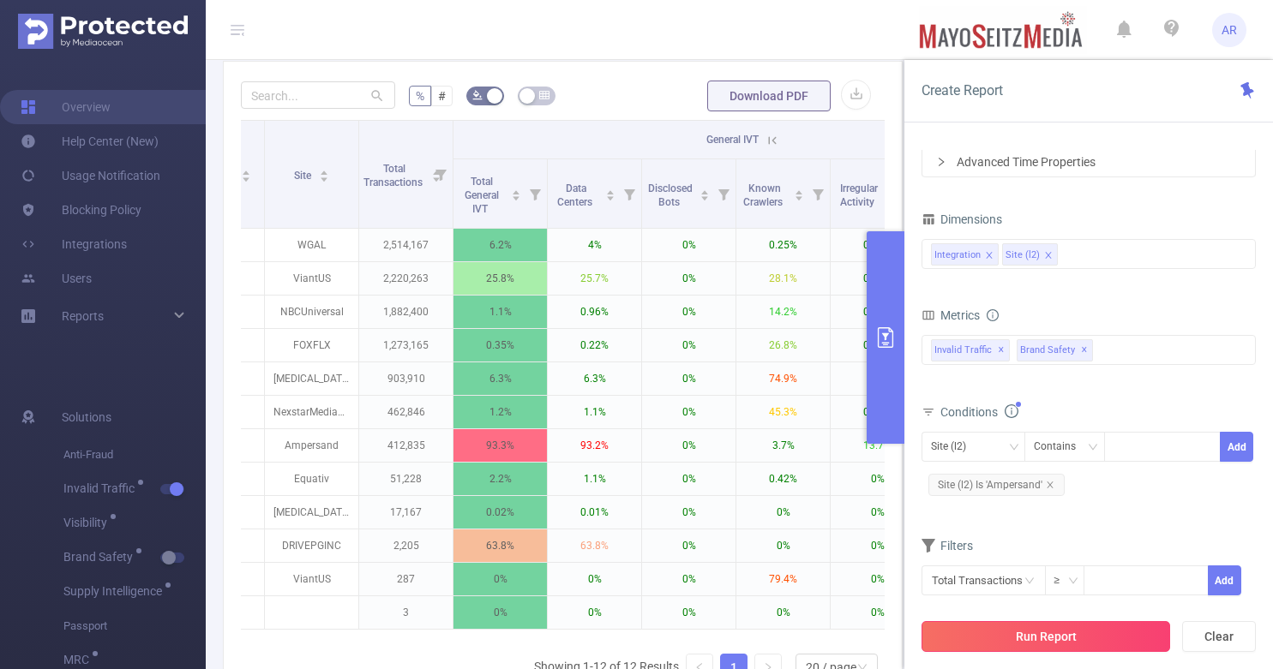
click at [1062, 643] on button "Run Report" at bounding box center [1045, 636] width 249 height 31
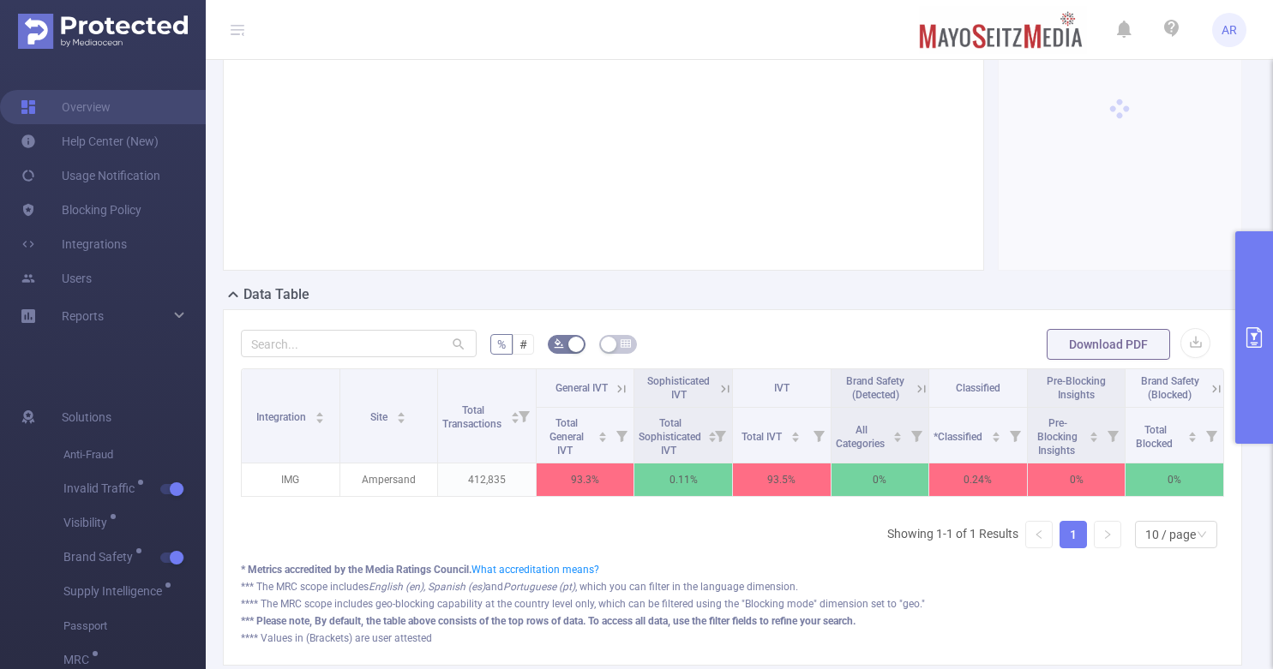
scroll to position [266, 0]
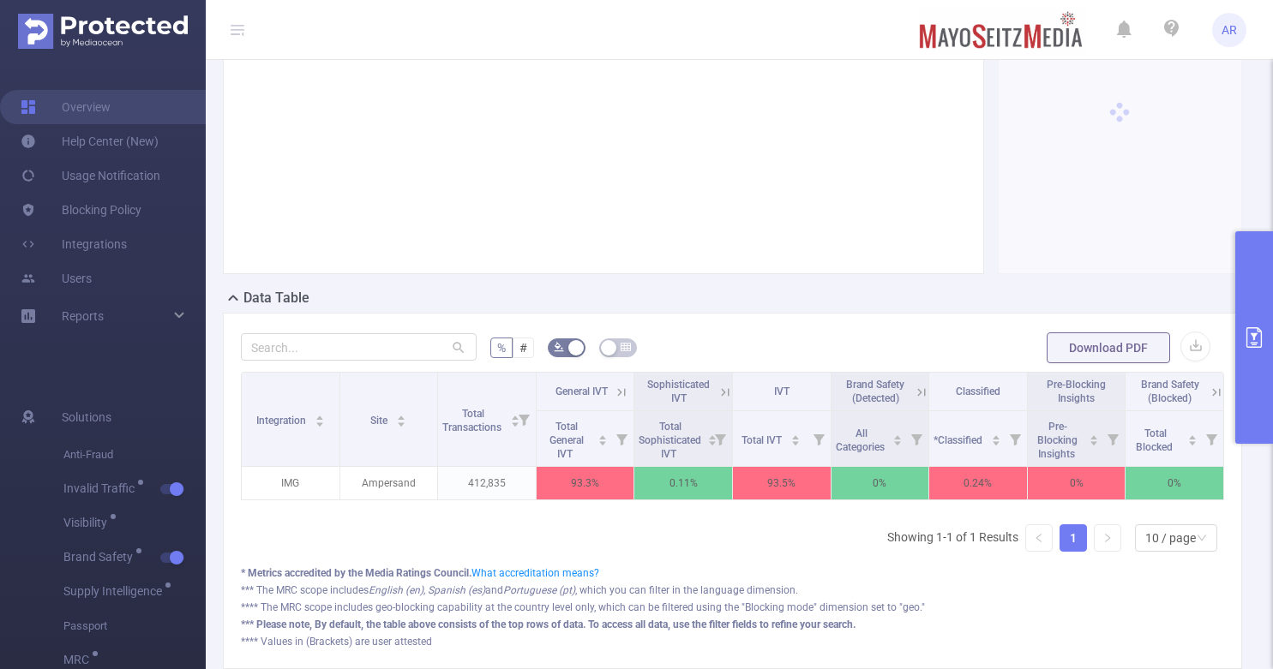
click at [614, 385] on icon at bounding box center [621, 392] width 15 height 15
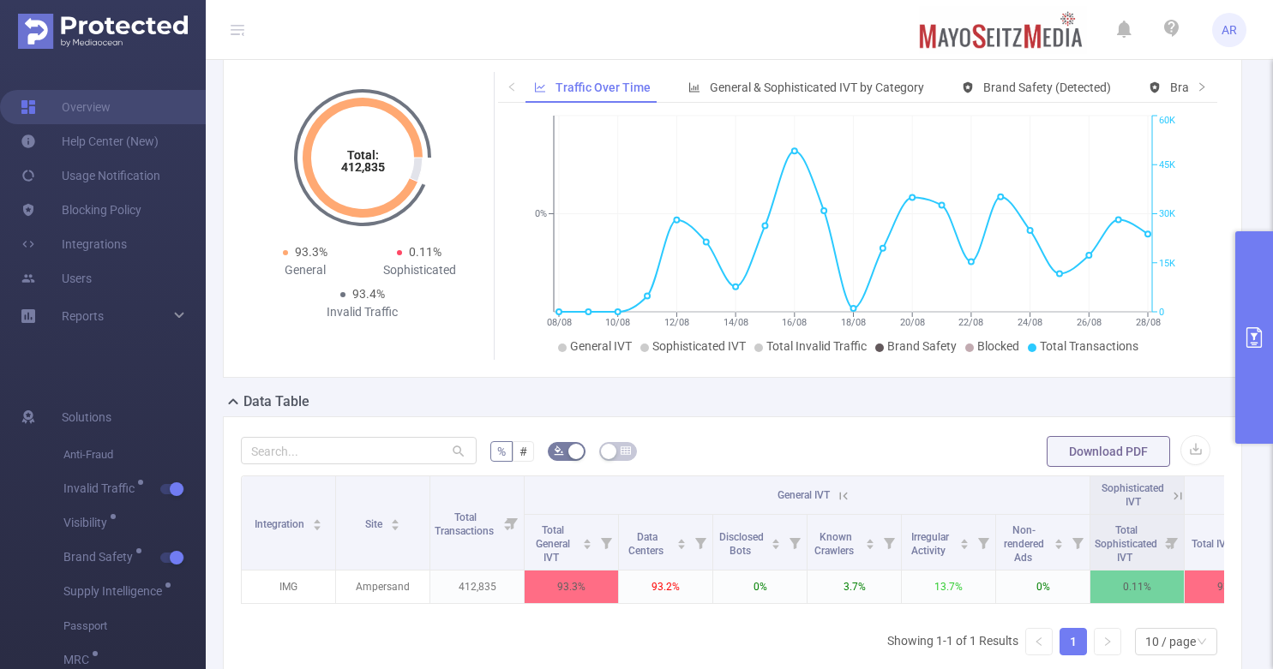
scroll to position [163, 0]
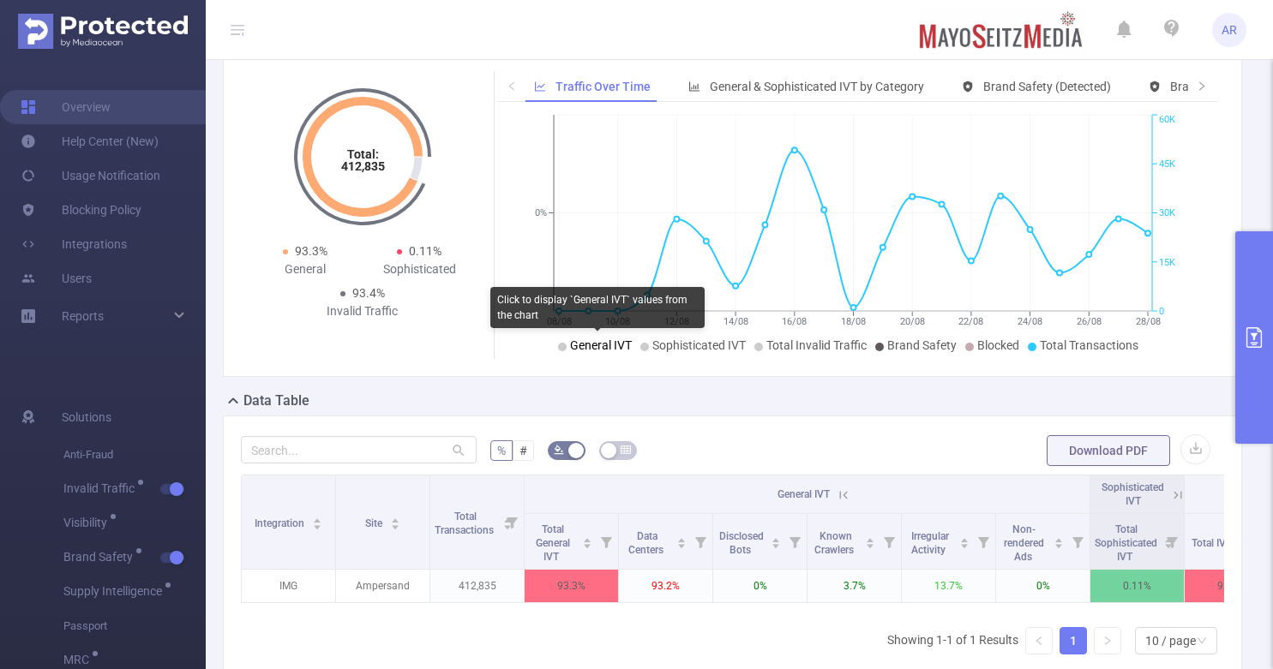
click at [586, 348] on span "General IVT" at bounding box center [601, 345] width 62 height 14
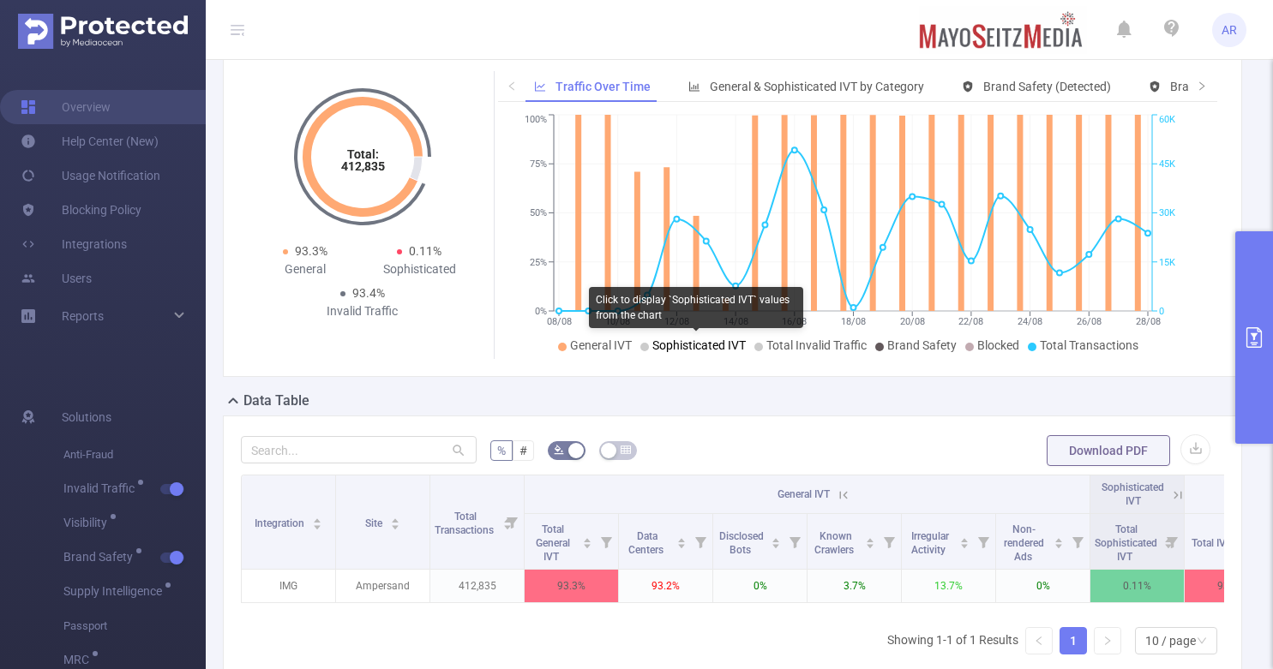
click at [669, 344] on span "Sophisticated IVT" at bounding box center [698, 345] width 93 height 14
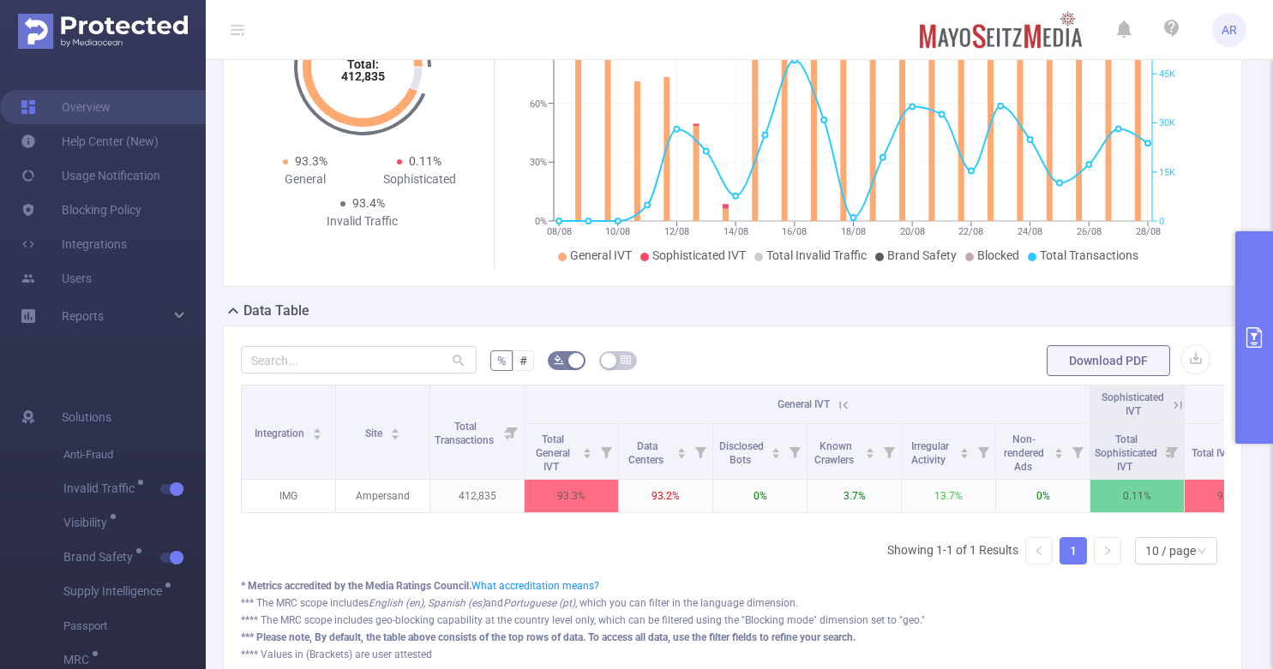
scroll to position [257, 0]
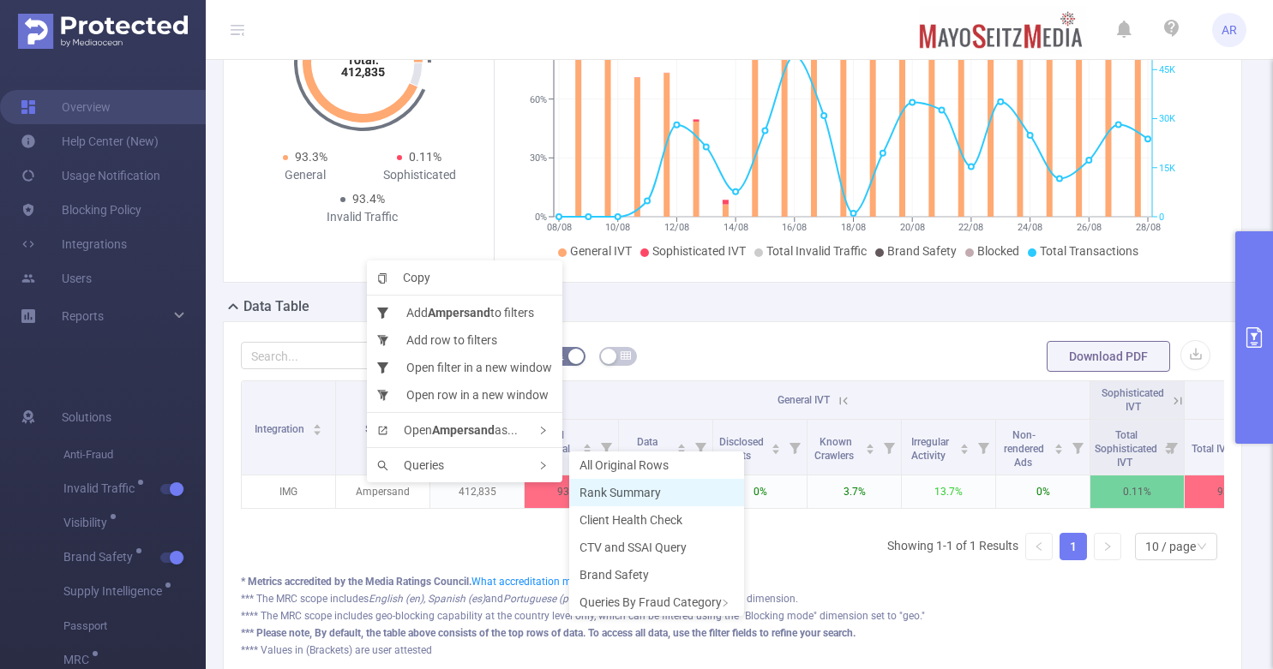
click at [624, 494] on span "Rank Summary" at bounding box center [619, 493] width 81 height 14
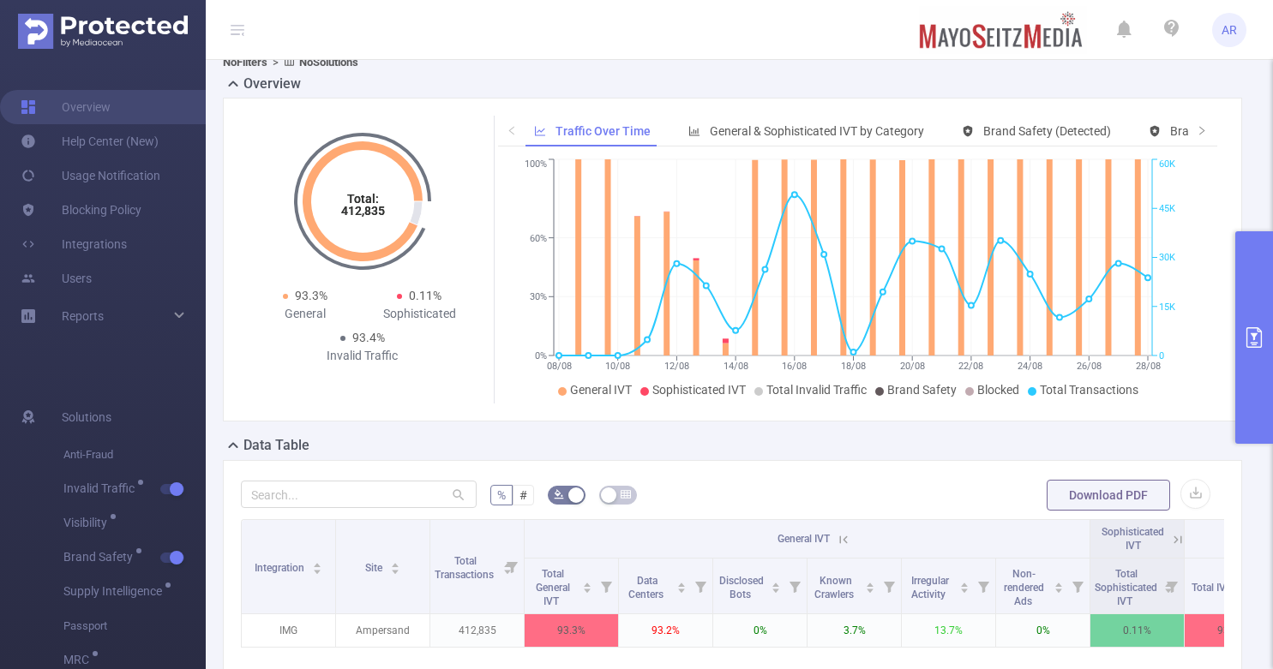
scroll to position [0, 0]
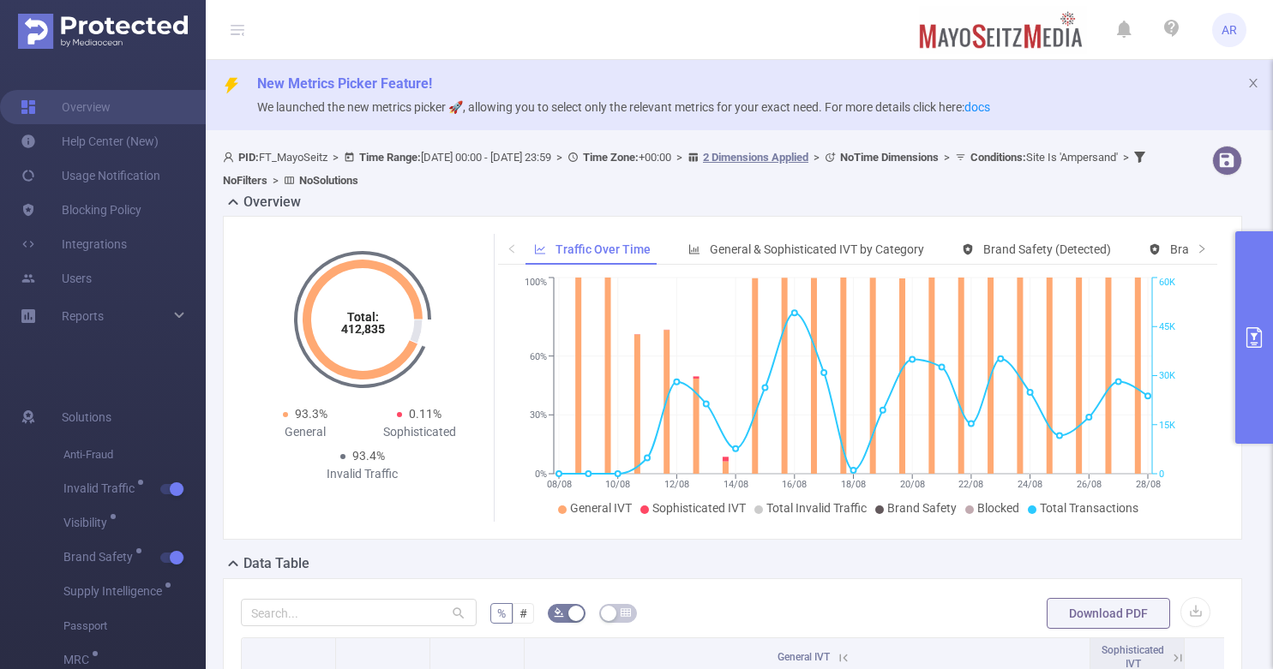
click at [1255, 338] on icon "primary" at bounding box center [1253, 337] width 21 height 21
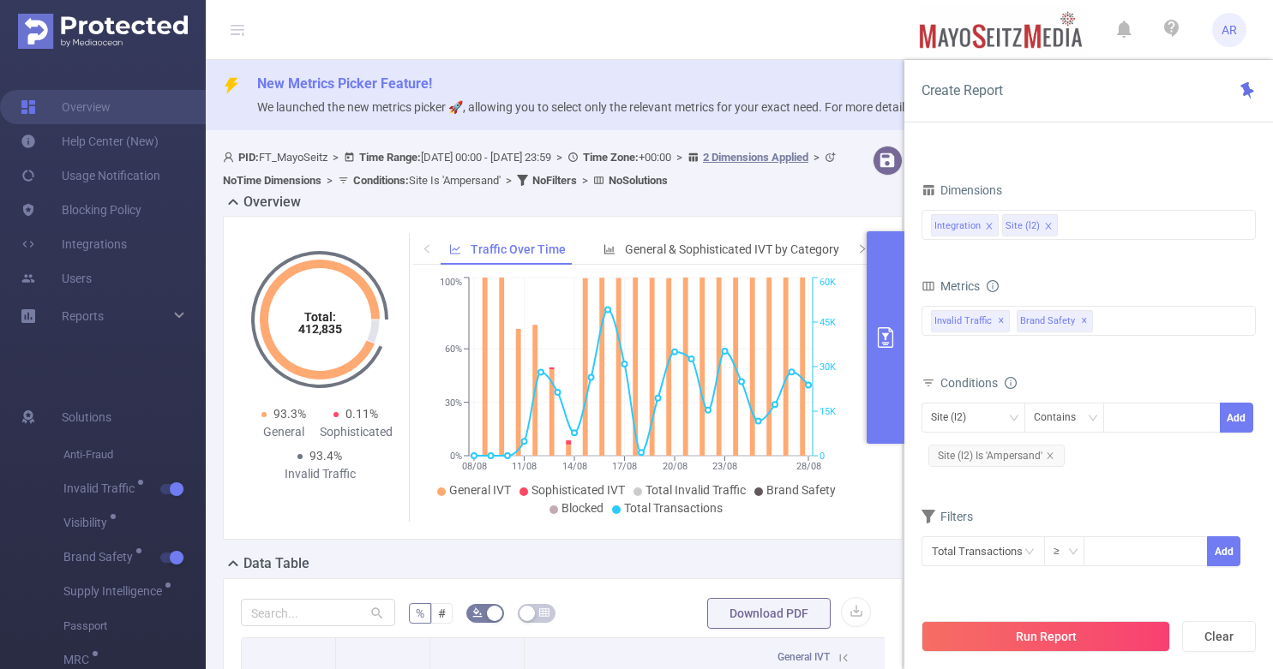
click at [877, 378] on button "primary" at bounding box center [885, 337] width 38 height 213
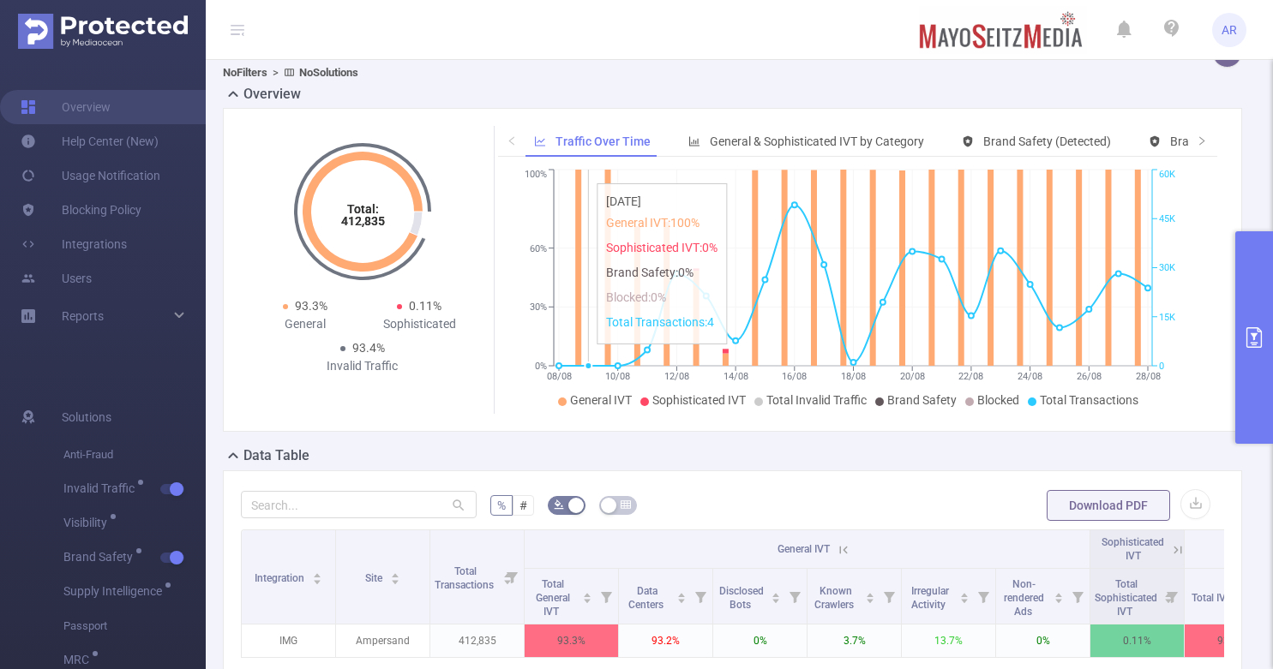
scroll to position [215, 0]
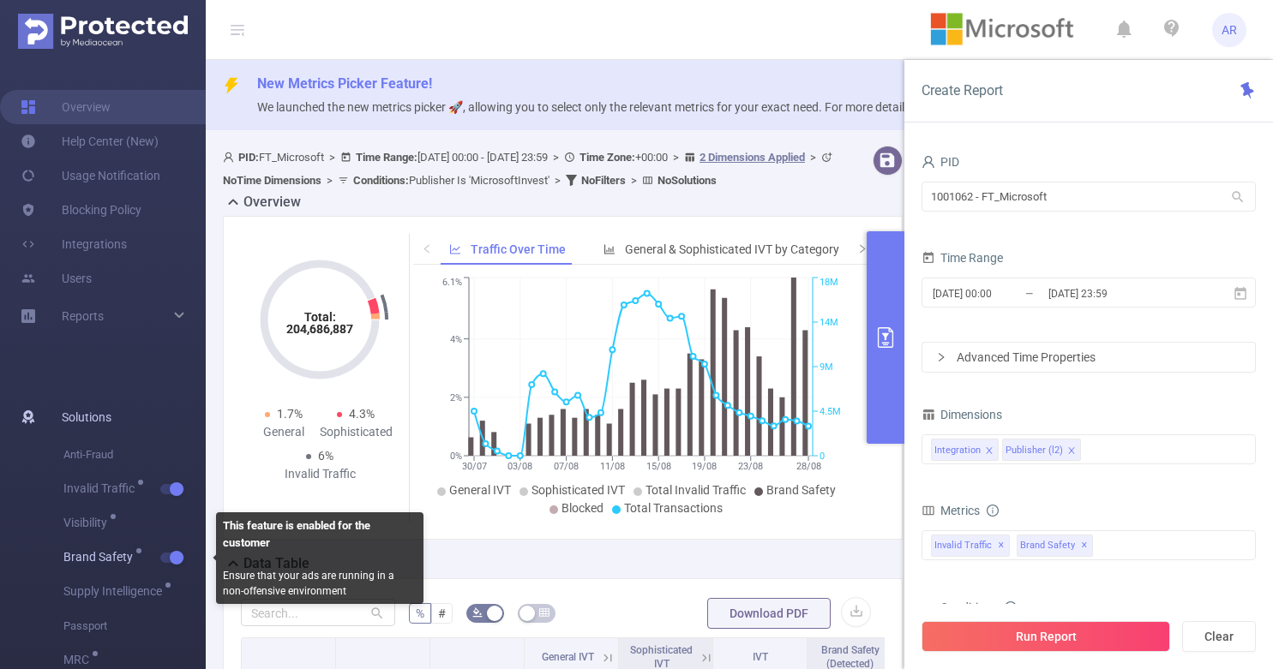
click at [172, 555] on button "button" at bounding box center [172, 558] width 24 height 10
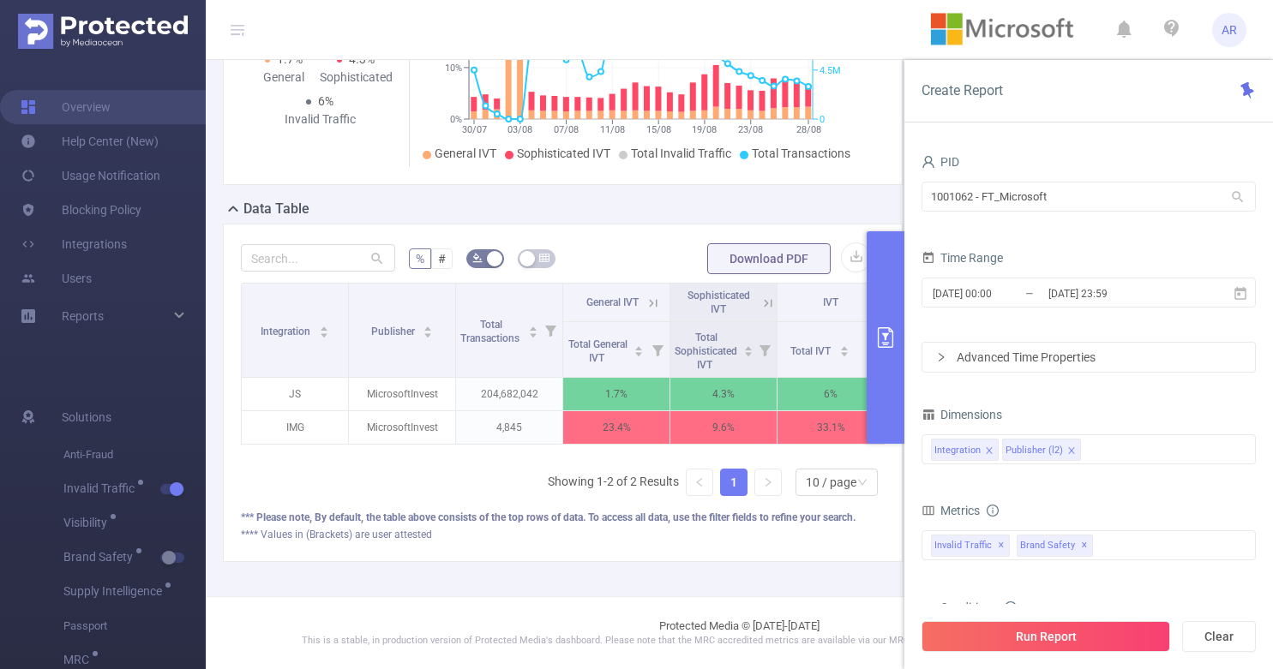
scroll to position [0, 3]
click at [317, 470] on div "Integration Publisher Total Transactions General IVT Sophisticated IVT IVT Tota…" at bounding box center [563, 396] width 644 height 227
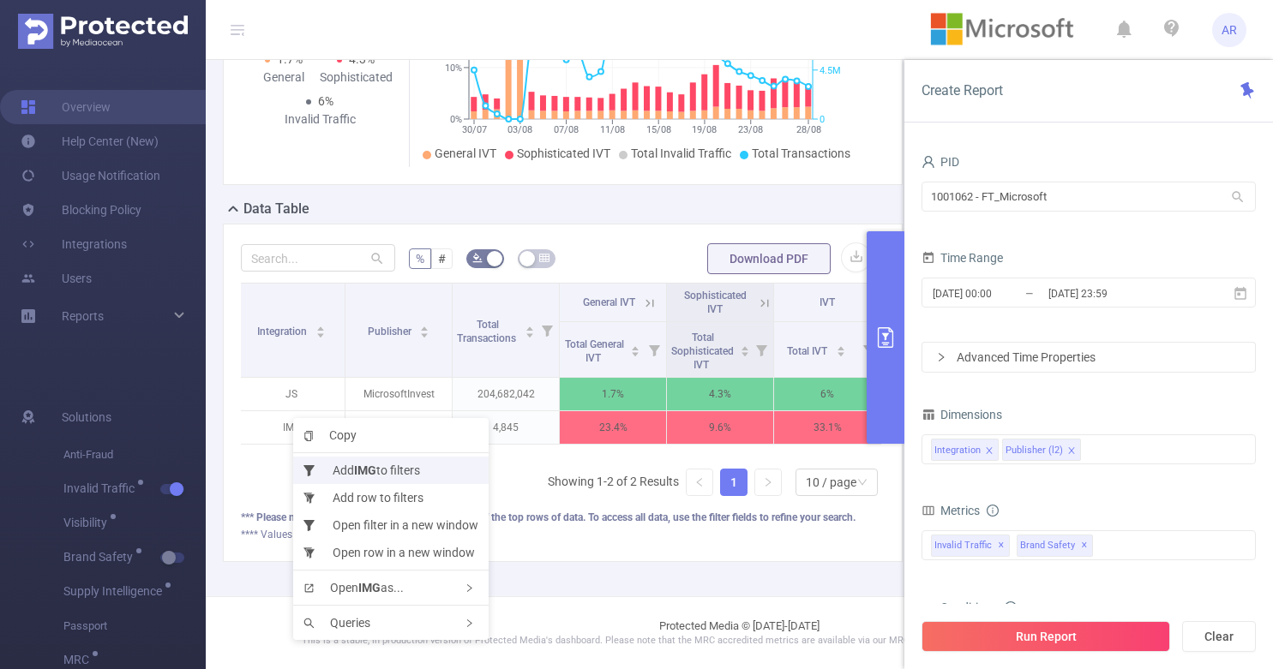
click at [351, 469] on li "Add IMG to filters" at bounding box center [390, 470] width 195 height 27
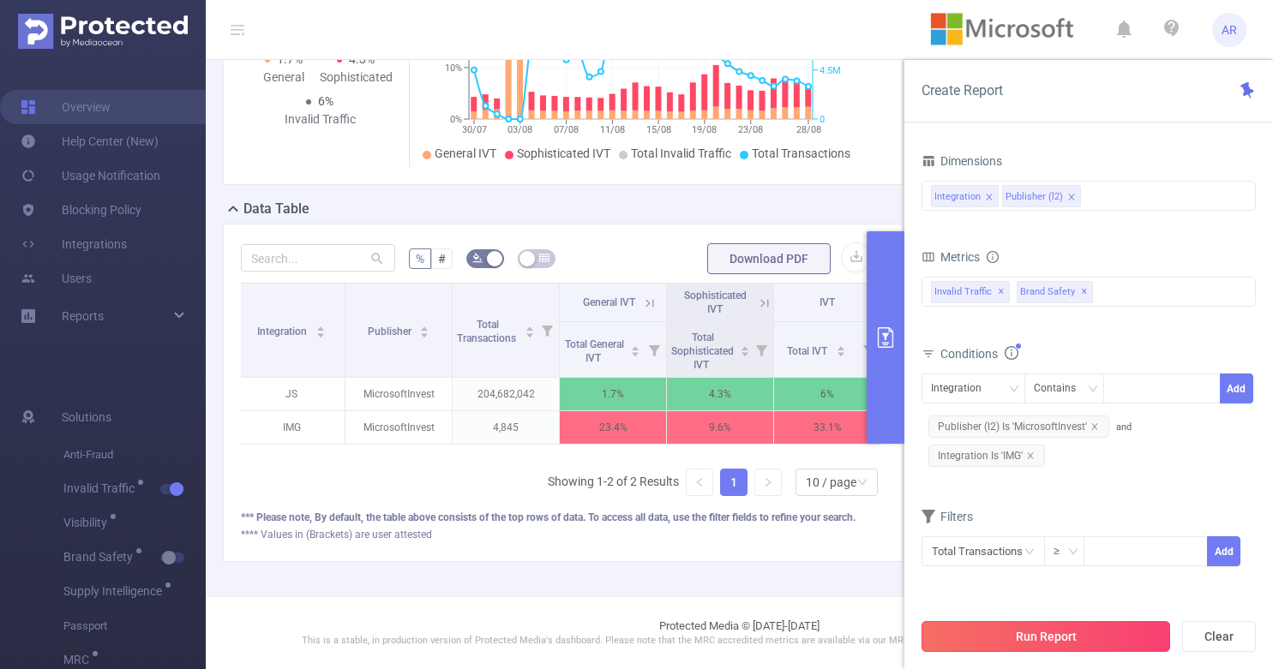
click at [1025, 635] on button "Run Report" at bounding box center [1045, 636] width 249 height 31
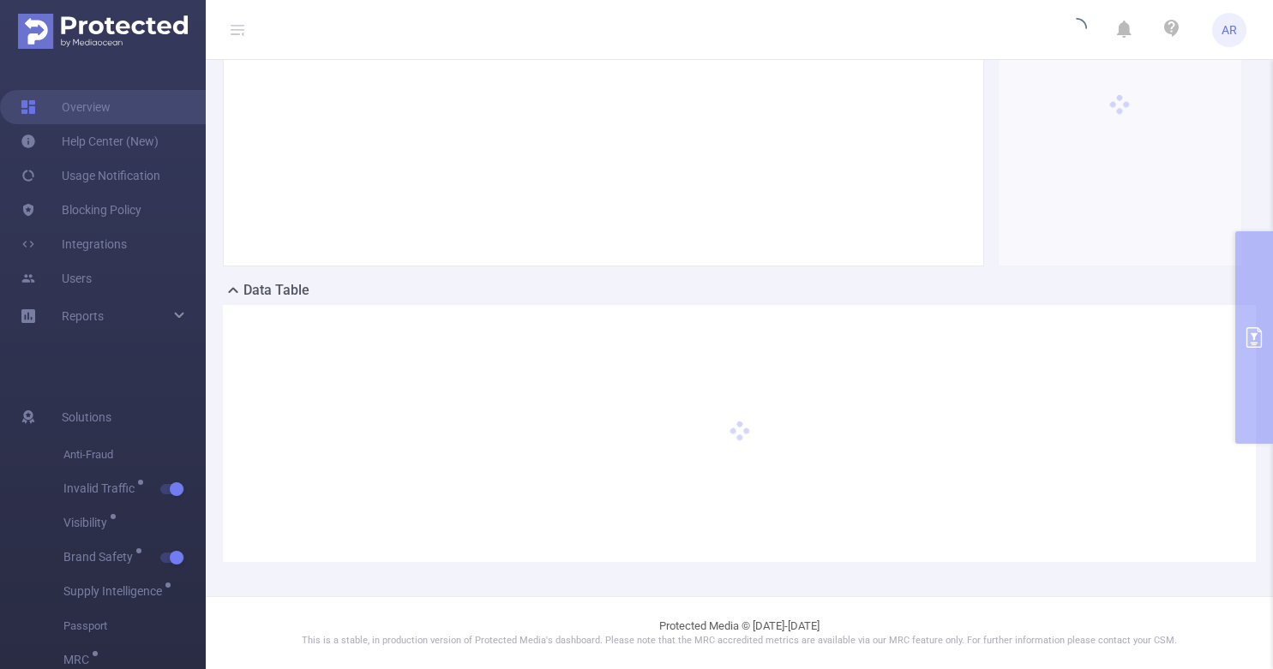
scroll to position [272, 0]
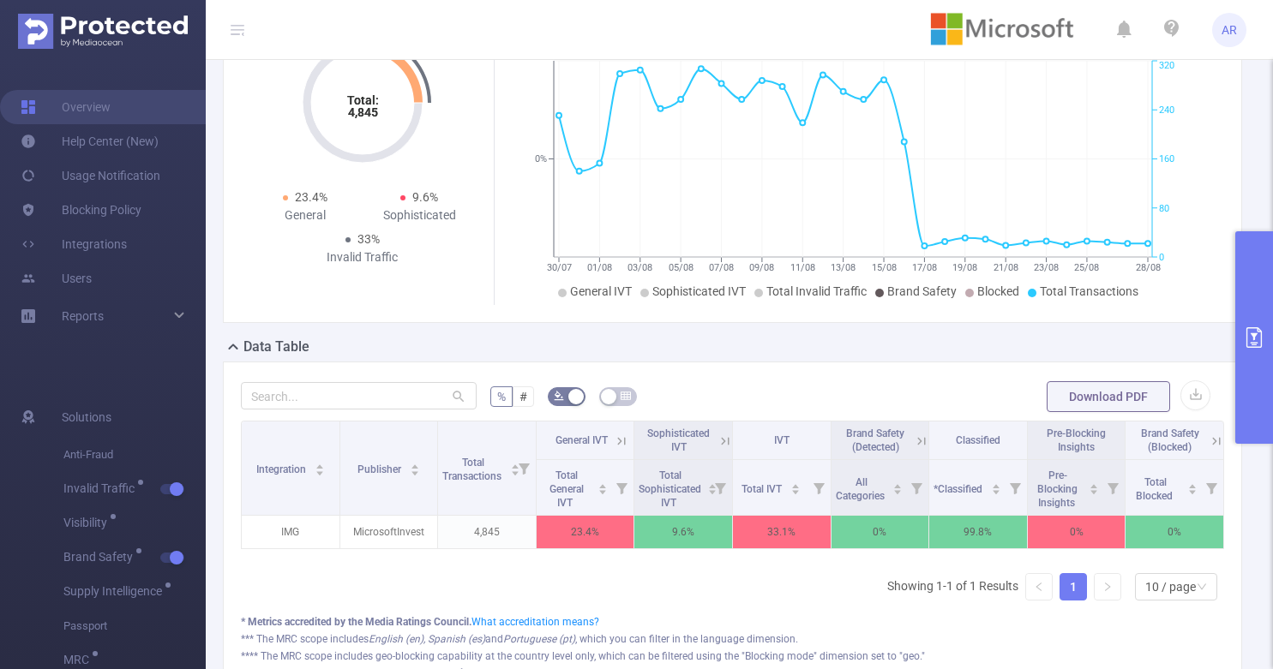
scroll to position [216, 0]
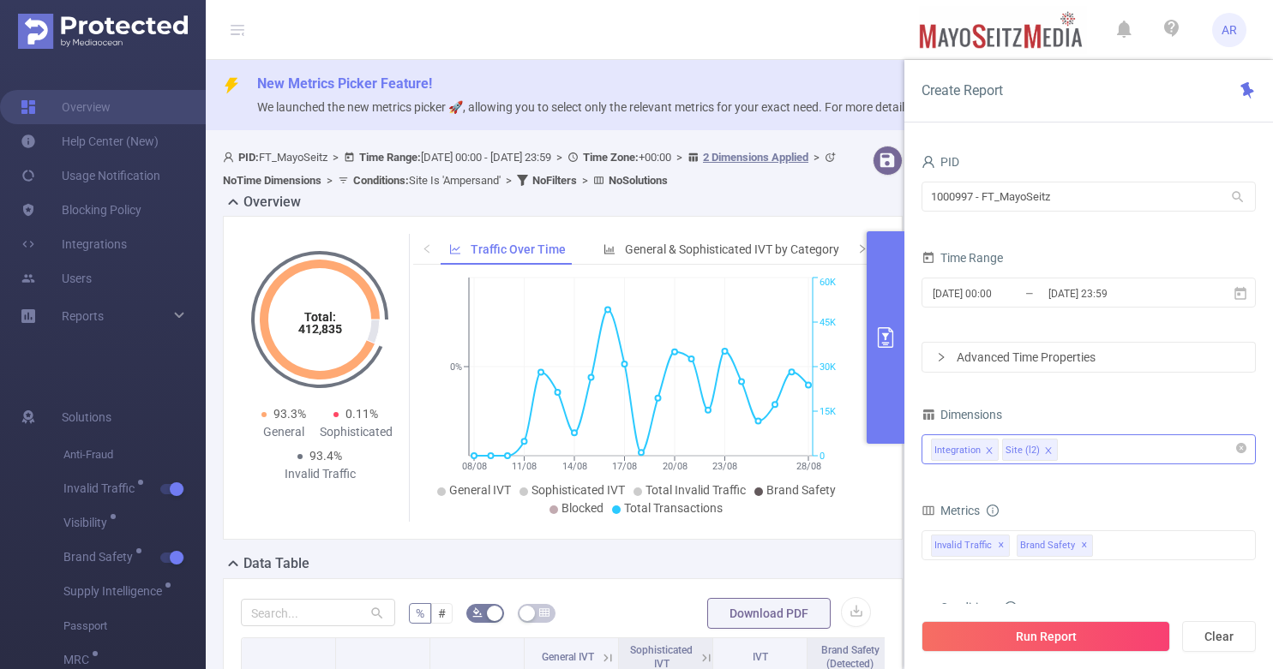
click at [1084, 446] on div "Integration Site (l2)" at bounding box center [1088, 449] width 315 height 28
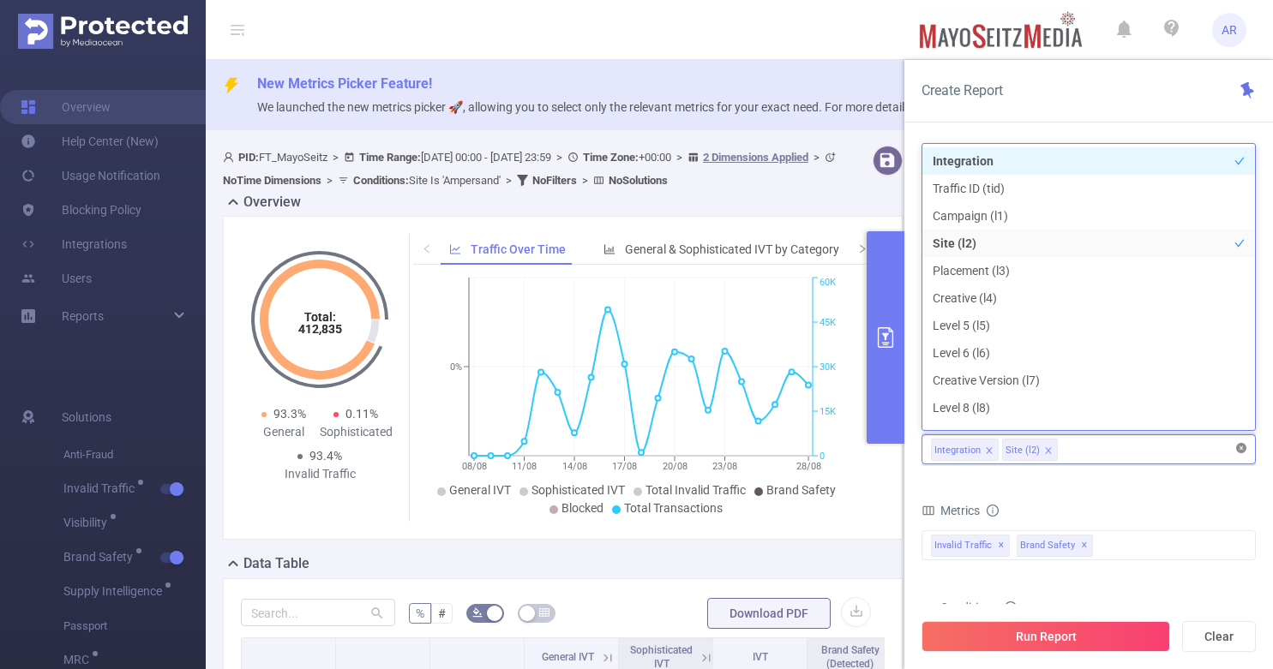
click at [1240, 448] on icon "icon: close-circle" at bounding box center [1241, 448] width 10 height 10
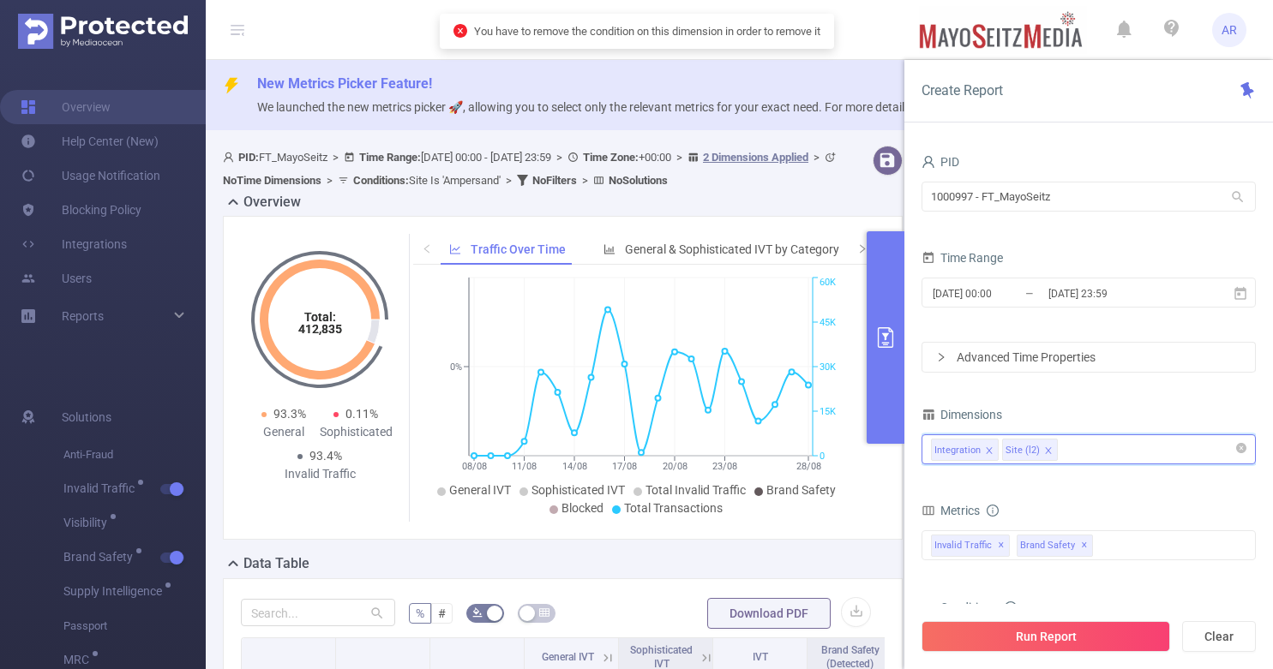
click at [1084, 443] on div "Integration Site (l2)" at bounding box center [1088, 449] width 315 height 28
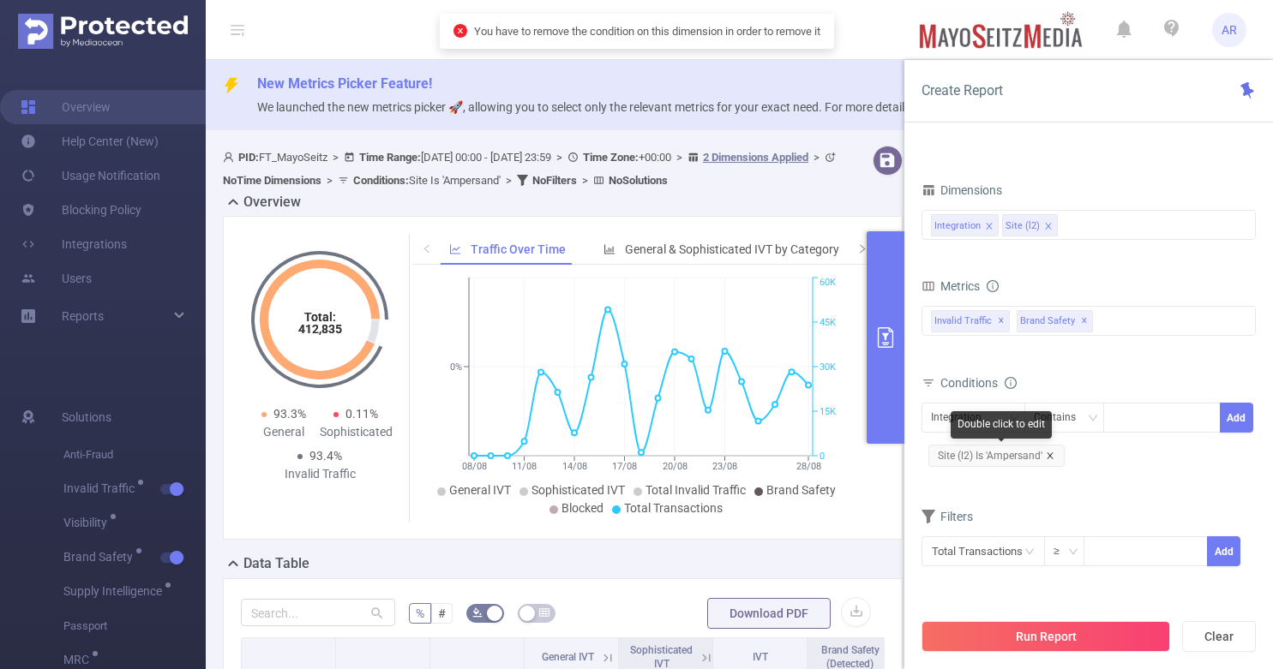
click at [1051, 452] on icon "icon: close" at bounding box center [1049, 456] width 9 height 9
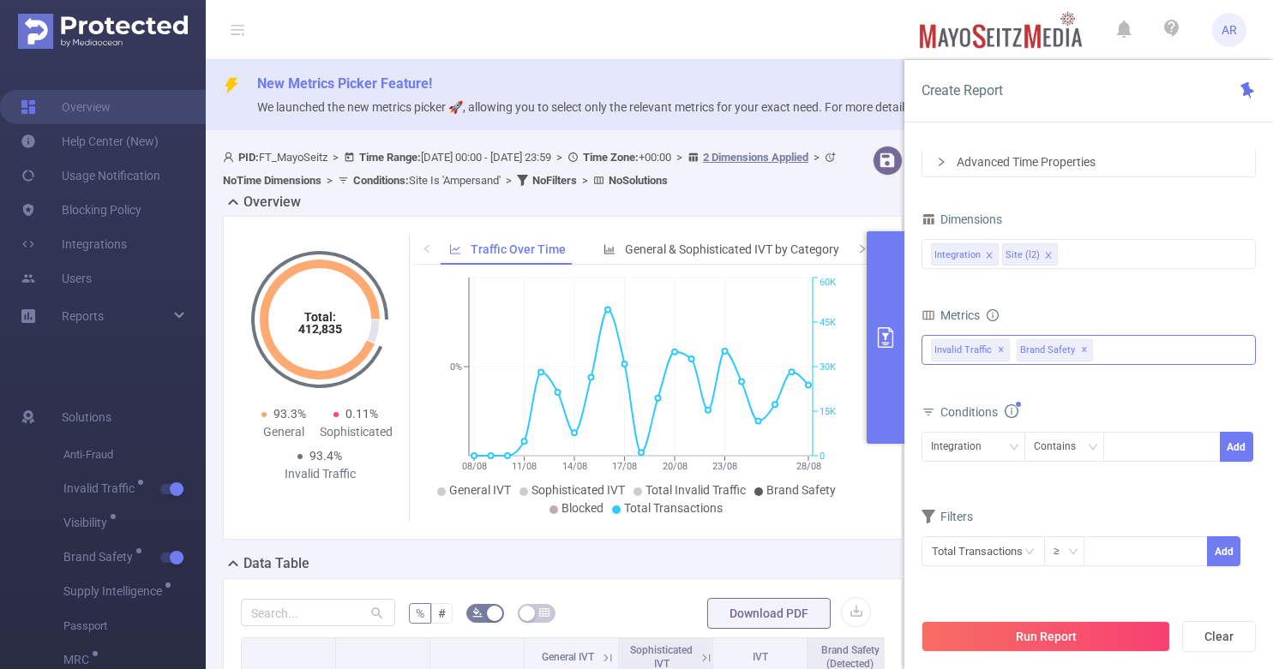
click at [1121, 350] on div "Invalid Traffic ✕ Brand Safety ✕" at bounding box center [1088, 350] width 334 height 30
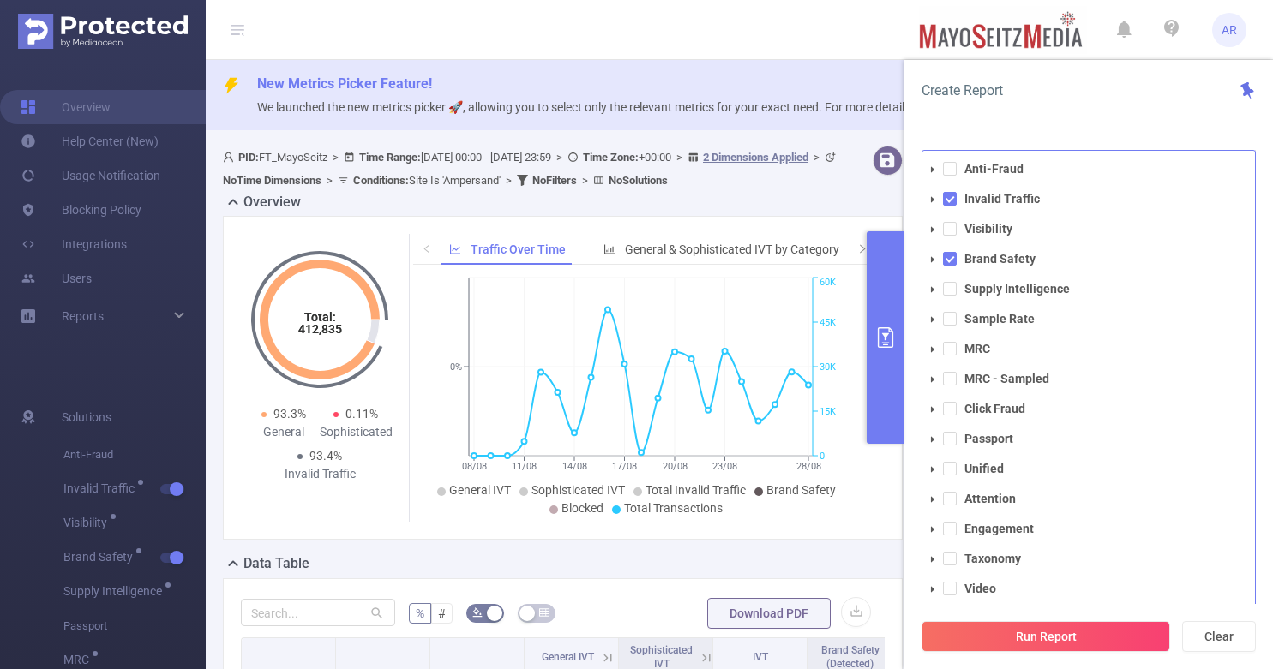
click at [1017, 126] on div "Create Report PID 1000997 - FT_MayoSeitz 1000997 - FT_MayoSeitz Time Range [DAT…" at bounding box center [1088, 364] width 368 height 609
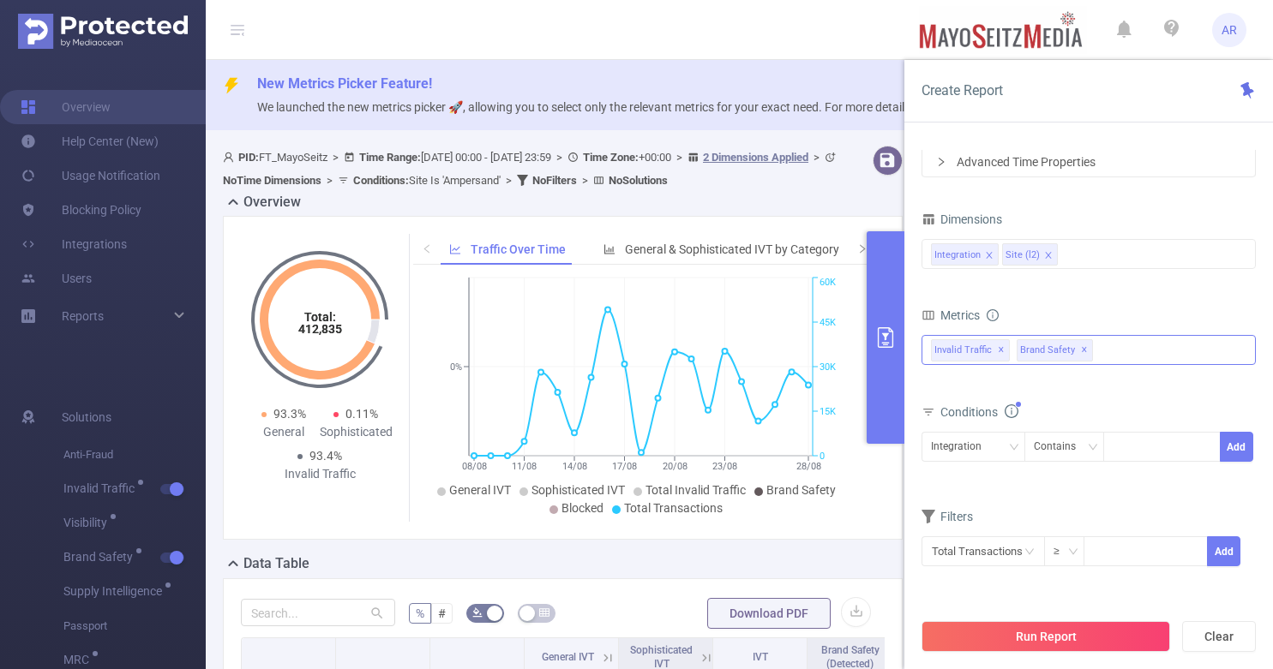
click at [1142, 352] on div "Invalid Traffic ✕ Brand Safety ✕ Anti-Fraud Invalid Traffic Visibility Brand Sa…" at bounding box center [1088, 350] width 334 height 30
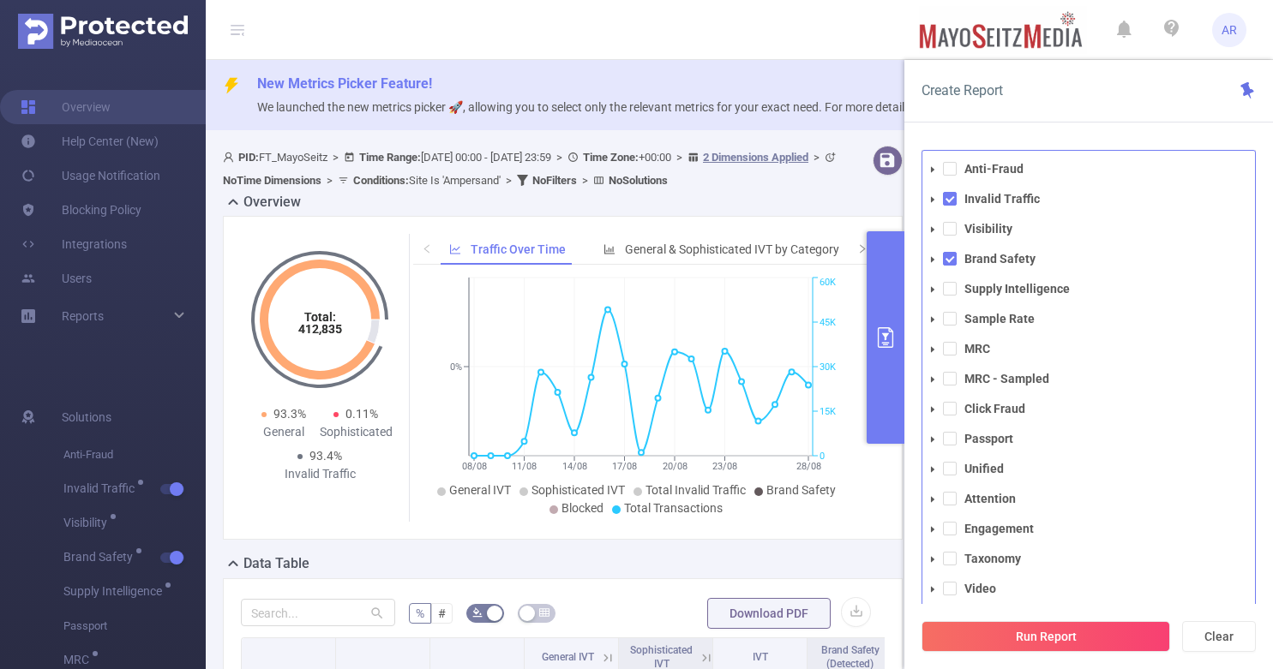
click at [1134, 117] on div "Create Report" at bounding box center [1088, 91] width 368 height 63
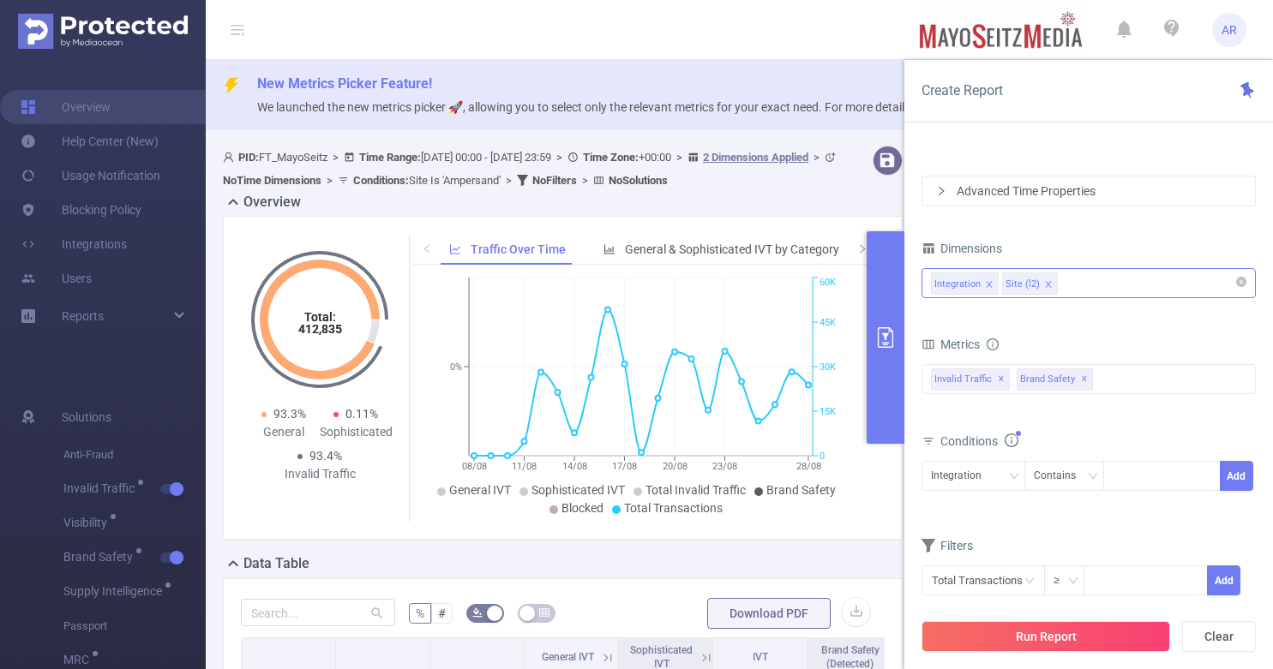
click at [1115, 289] on div "Integration Site (l2)" at bounding box center [1088, 283] width 315 height 28
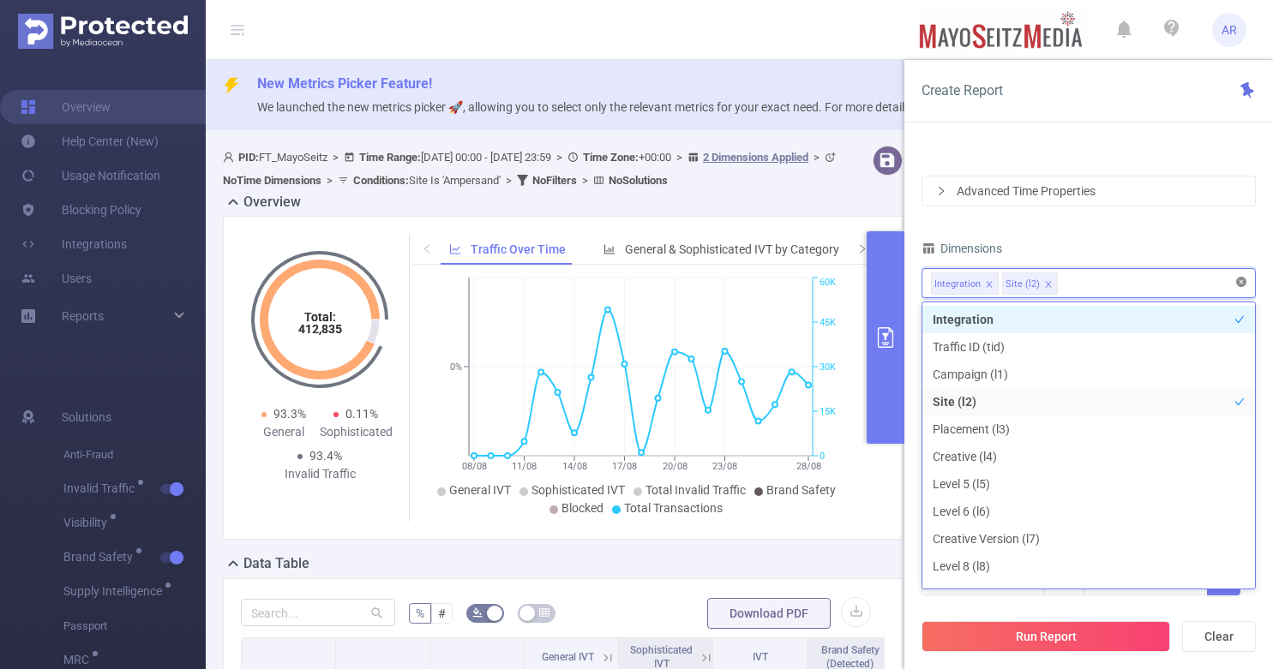
click at [1237, 279] on icon "icon: close-circle" at bounding box center [1241, 282] width 10 height 10
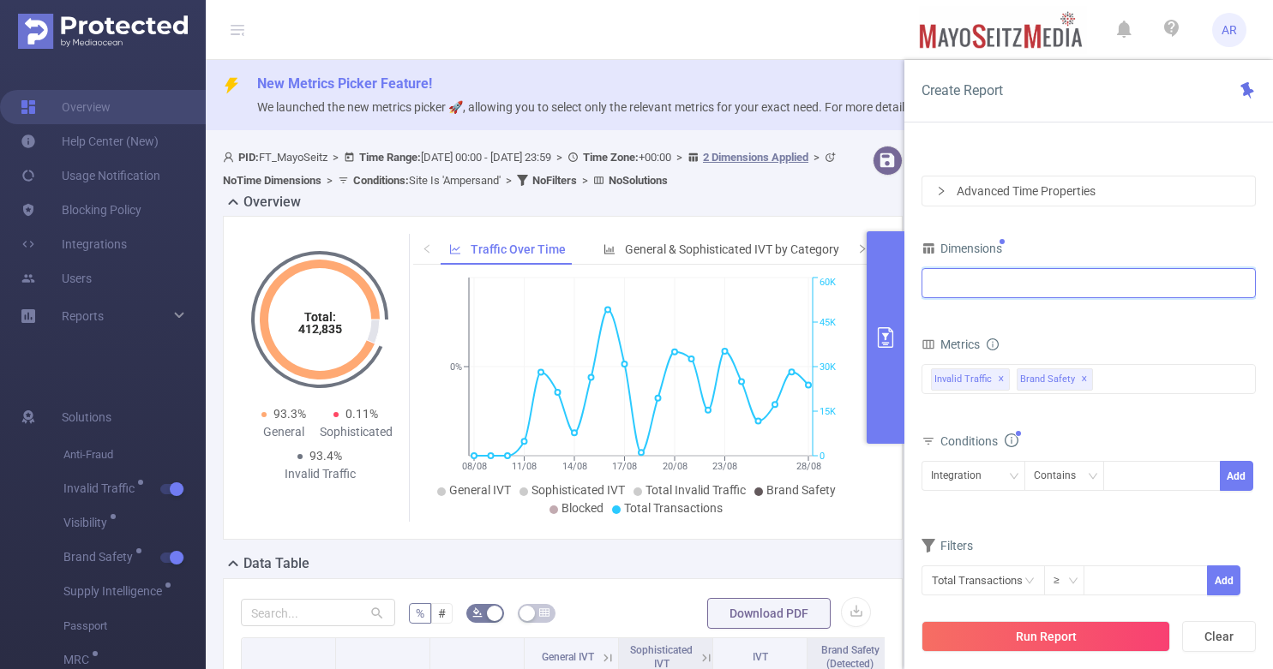
click at [1153, 281] on div at bounding box center [1088, 283] width 315 height 28
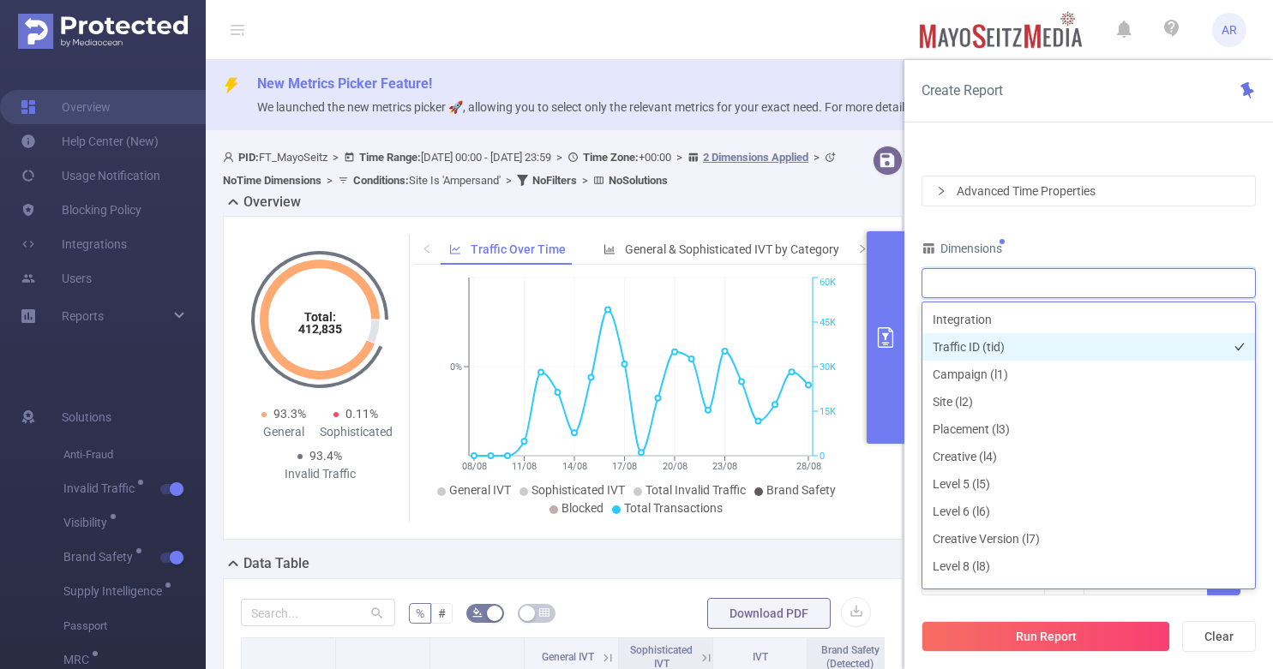
click at [973, 339] on li "Traffic ID (tid)" at bounding box center [1088, 346] width 332 height 27
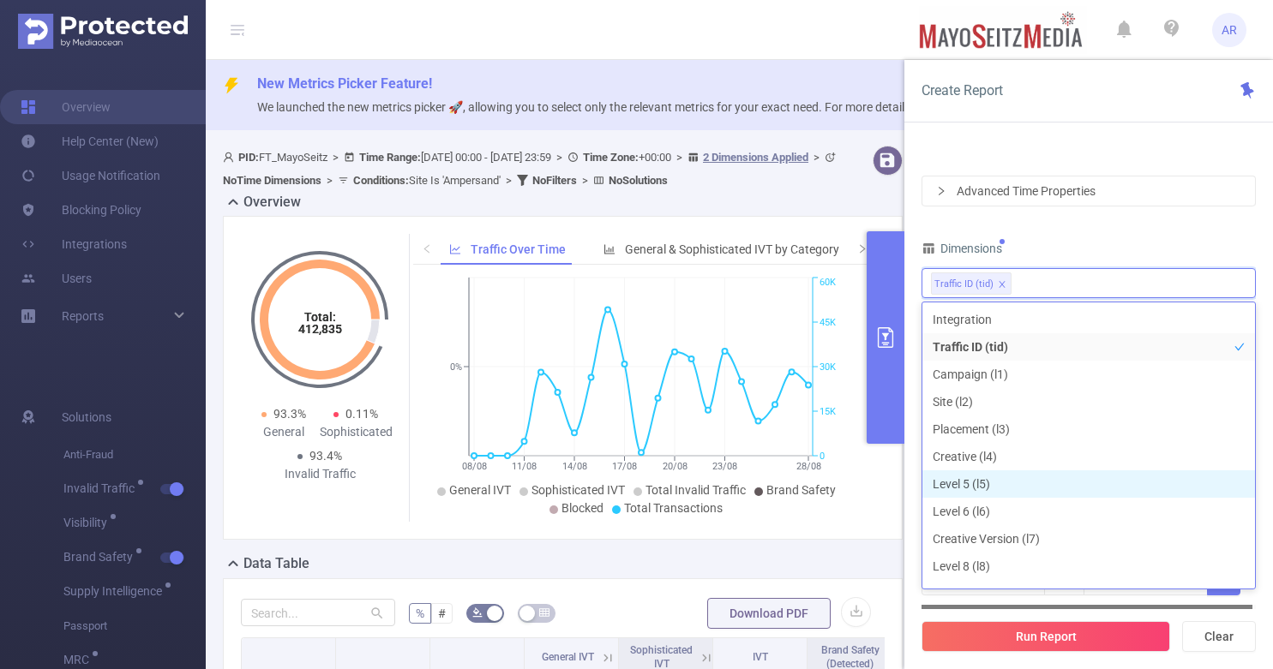
scroll to position [19, 0]
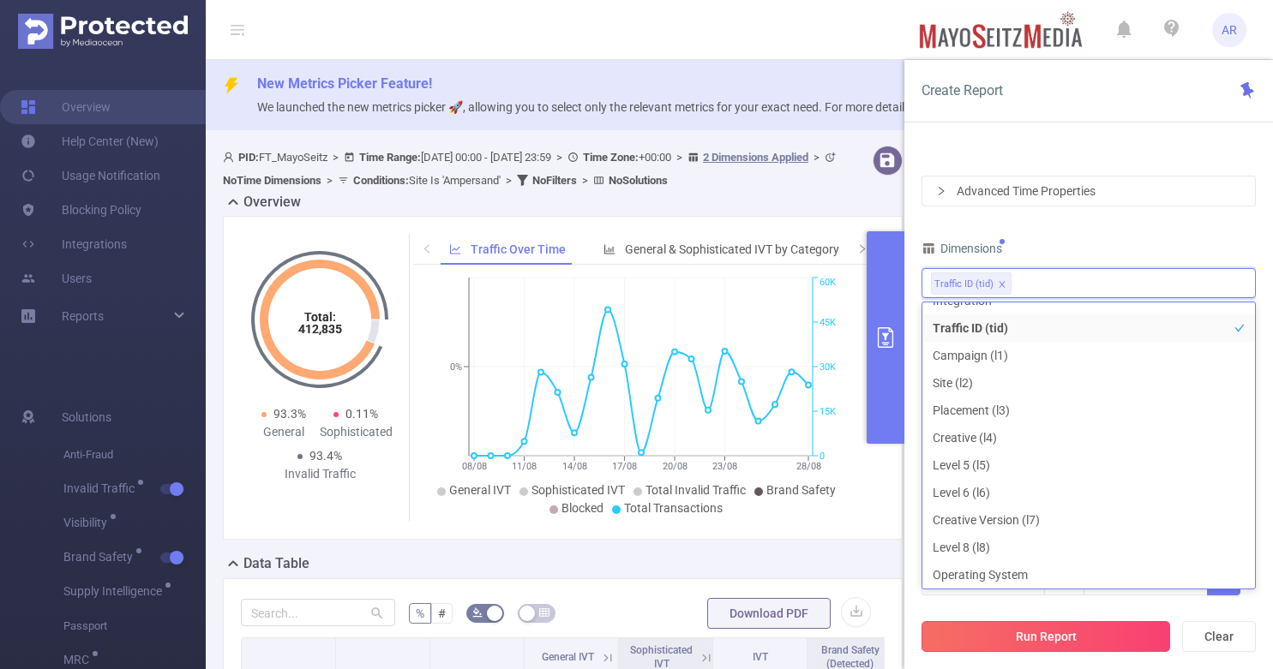
click at [1033, 636] on button "Run Report" at bounding box center [1045, 636] width 249 height 31
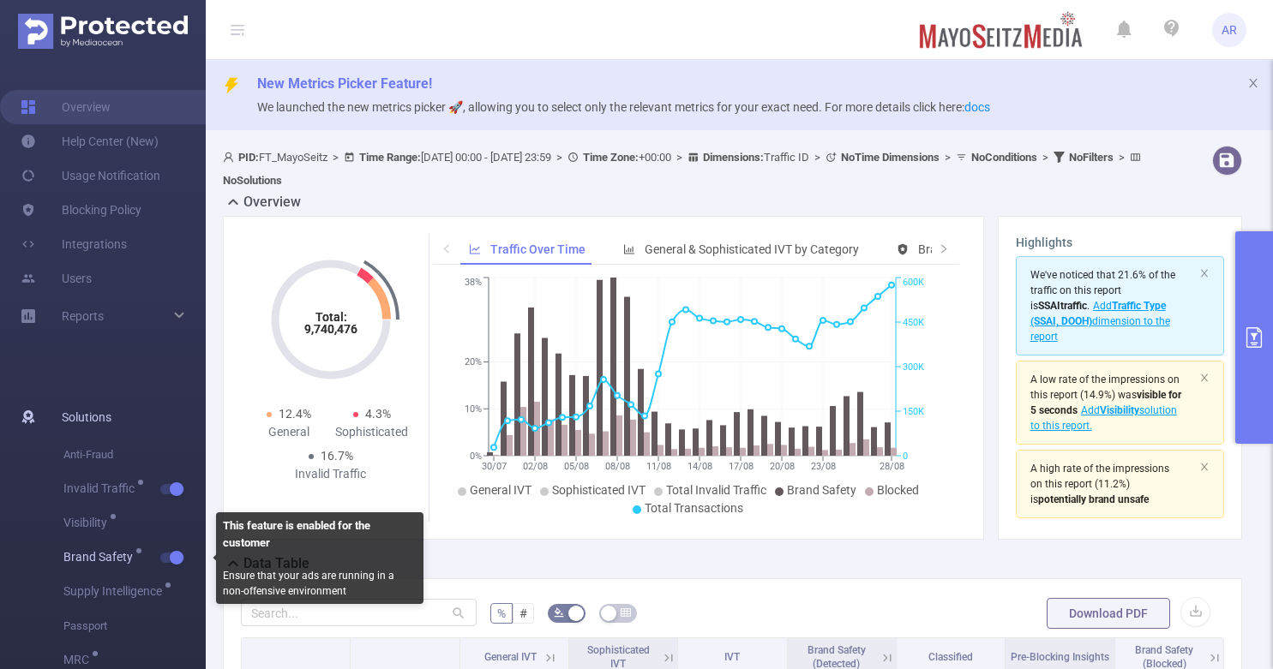
click at [169, 562] on button "button" at bounding box center [172, 558] width 24 height 10
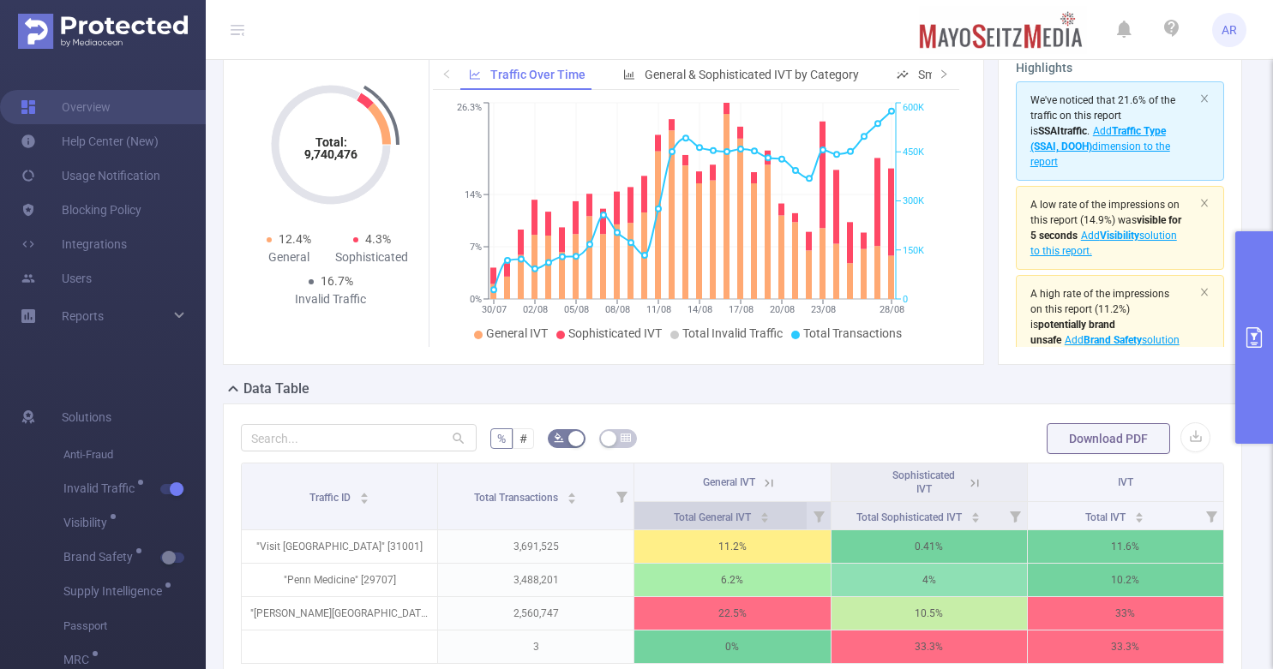
scroll to position [202, 0]
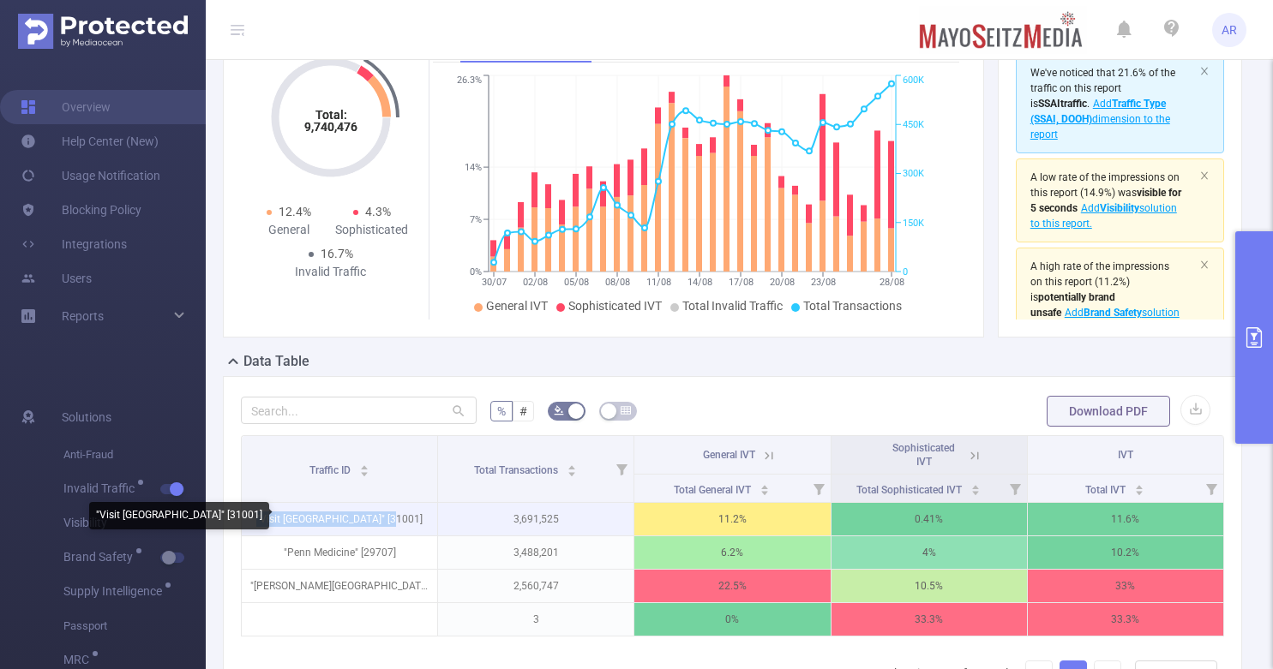
drag, startPoint x: 406, startPoint y: 518, endPoint x: 270, endPoint y: 516, distance: 136.3
click at [270, 516] on p ""Visit Bucks County" [31001]" at bounding box center [339, 519] width 195 height 33
copy p ""Visit Bucks County" [31001]"
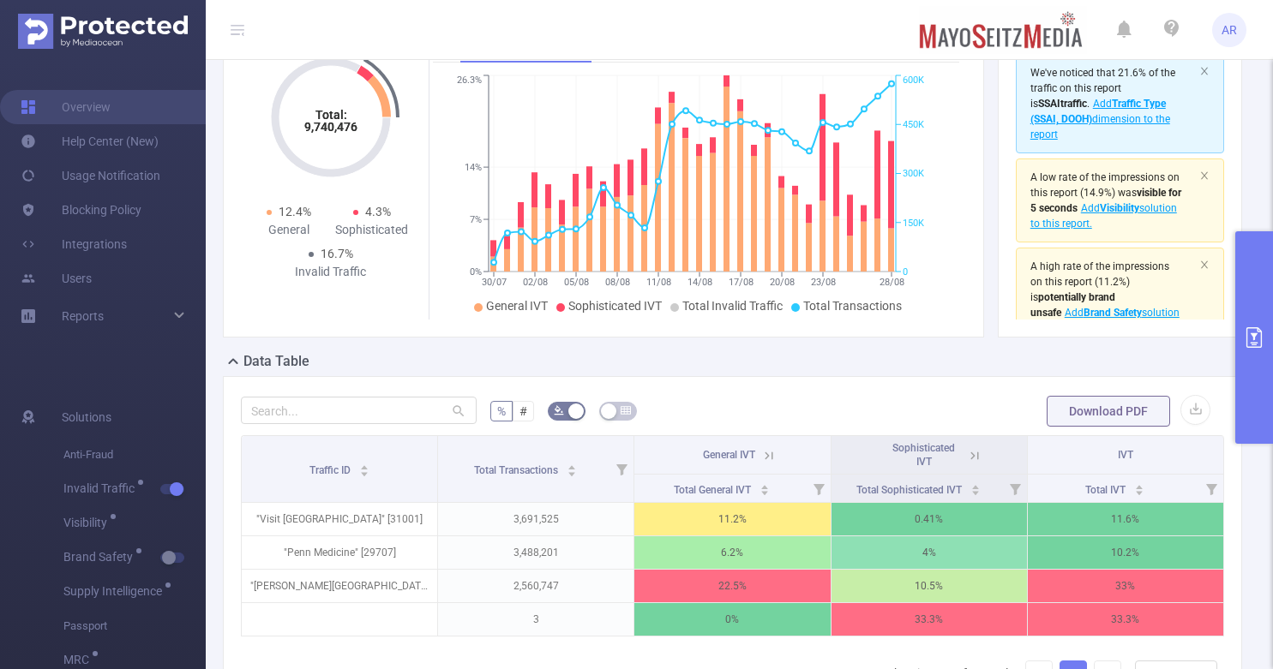
click at [765, 456] on icon at bounding box center [769, 456] width 8 height 8
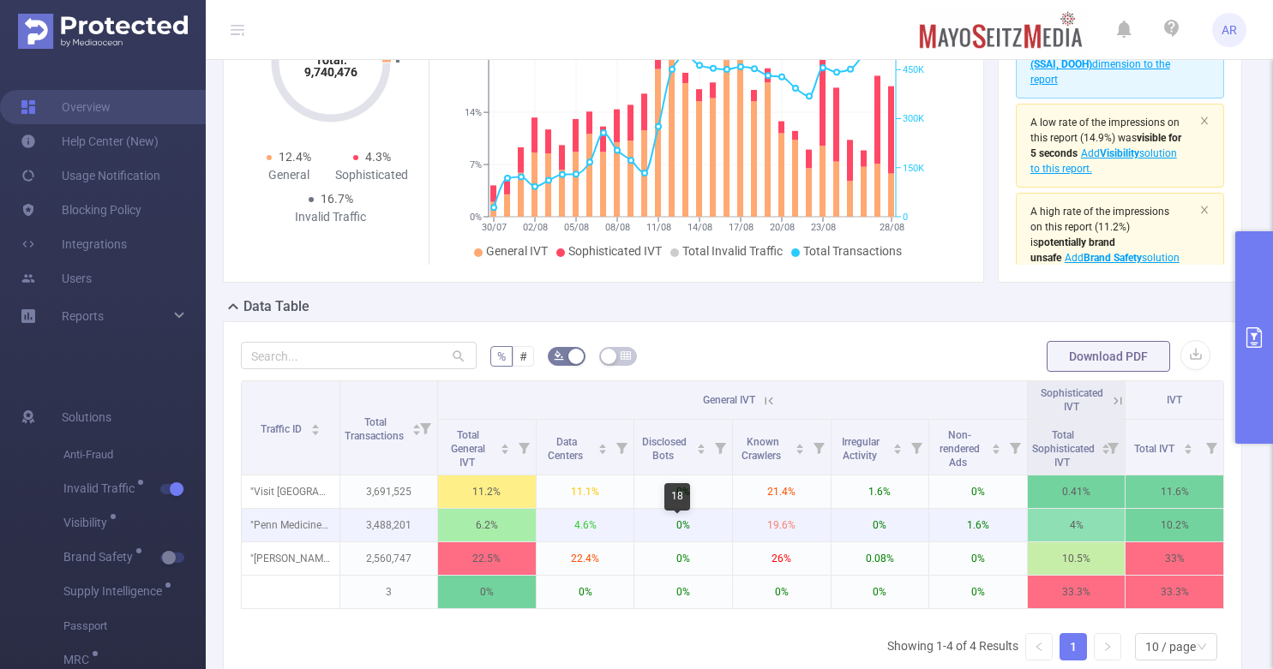
scroll to position [258, 0]
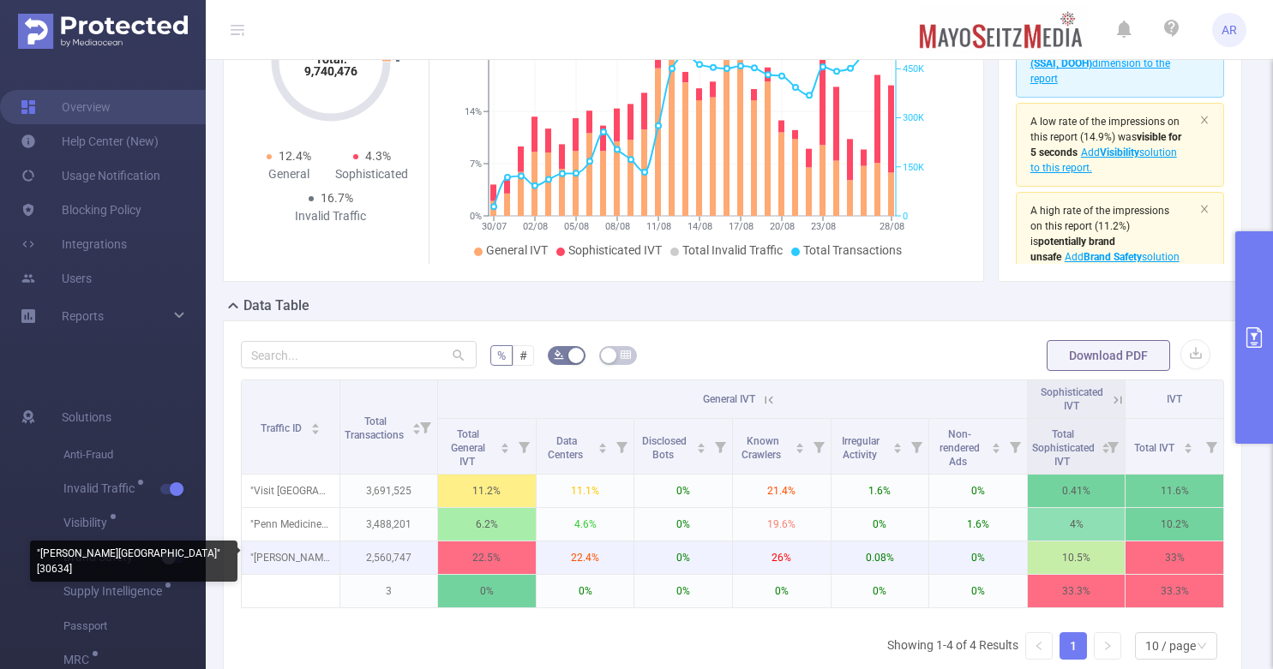
click at [293, 560] on p ""Thomas Edison State University" [30634]" at bounding box center [291, 558] width 98 height 33
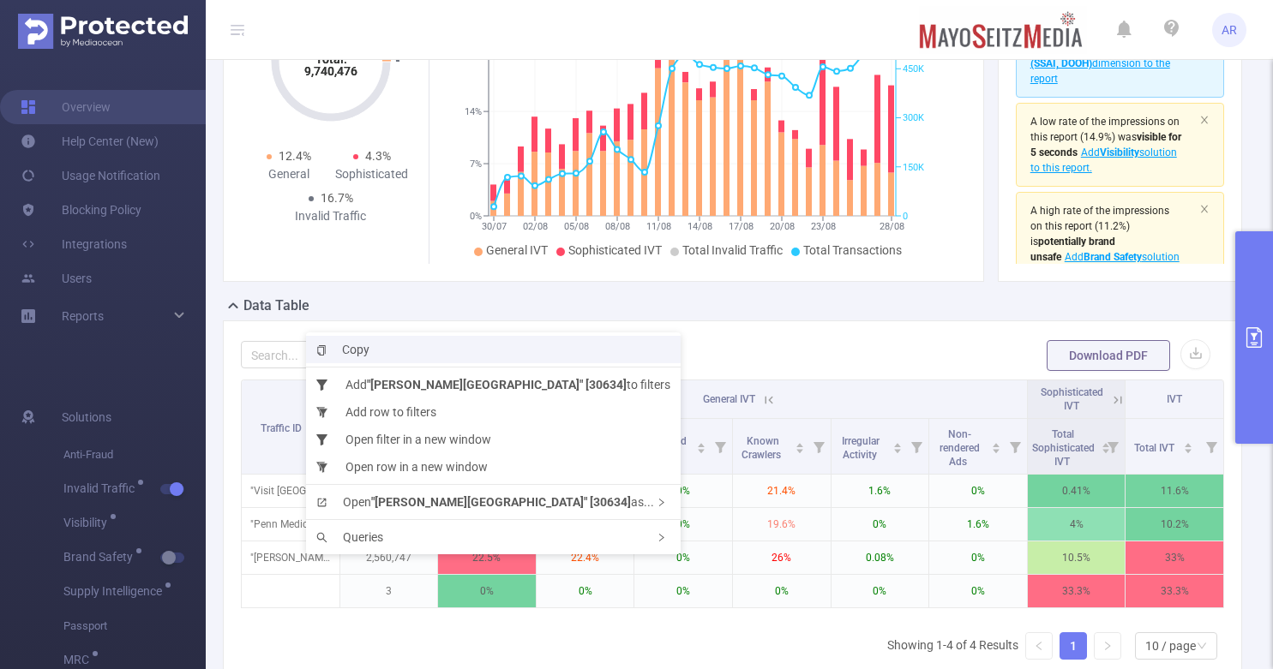
click at [369, 353] on li "Copy" at bounding box center [493, 349] width 374 height 27
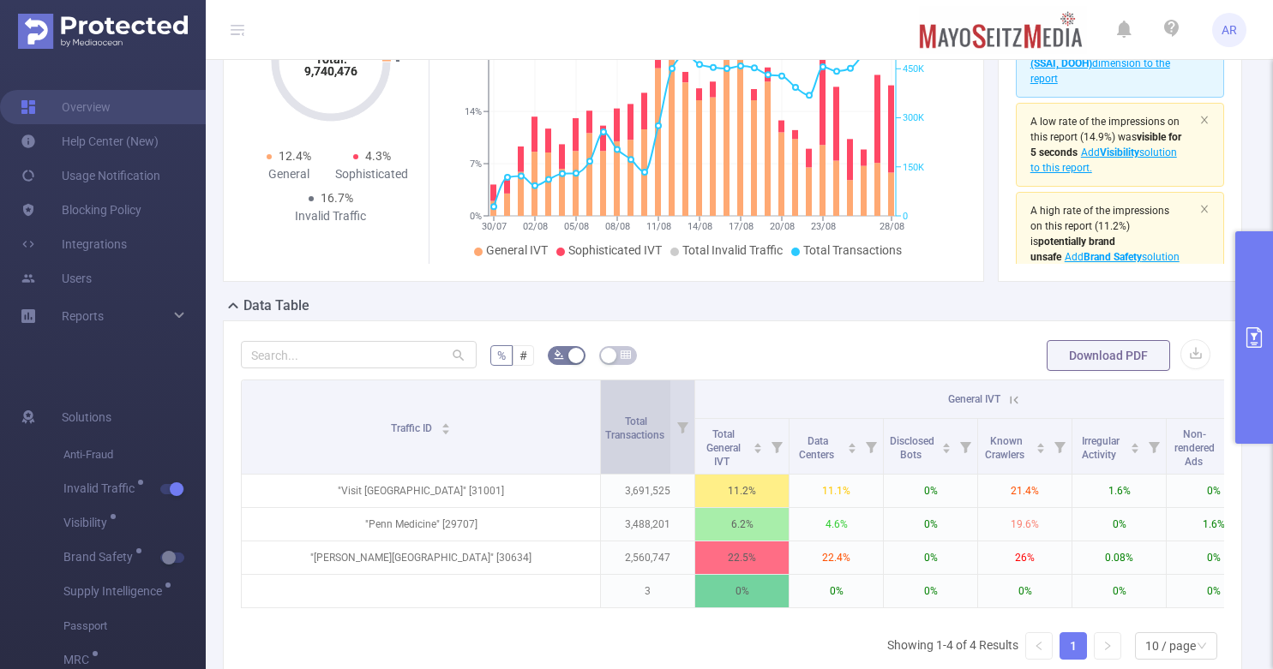
drag, startPoint x: 336, startPoint y: 415, endPoint x: 627, endPoint y: 431, distance: 291.8
click at [627, 419] on tr "Traffic ID Total Transactions General IVT Sophisticated IVT IVT" at bounding box center [845, 399] width 1207 height 39
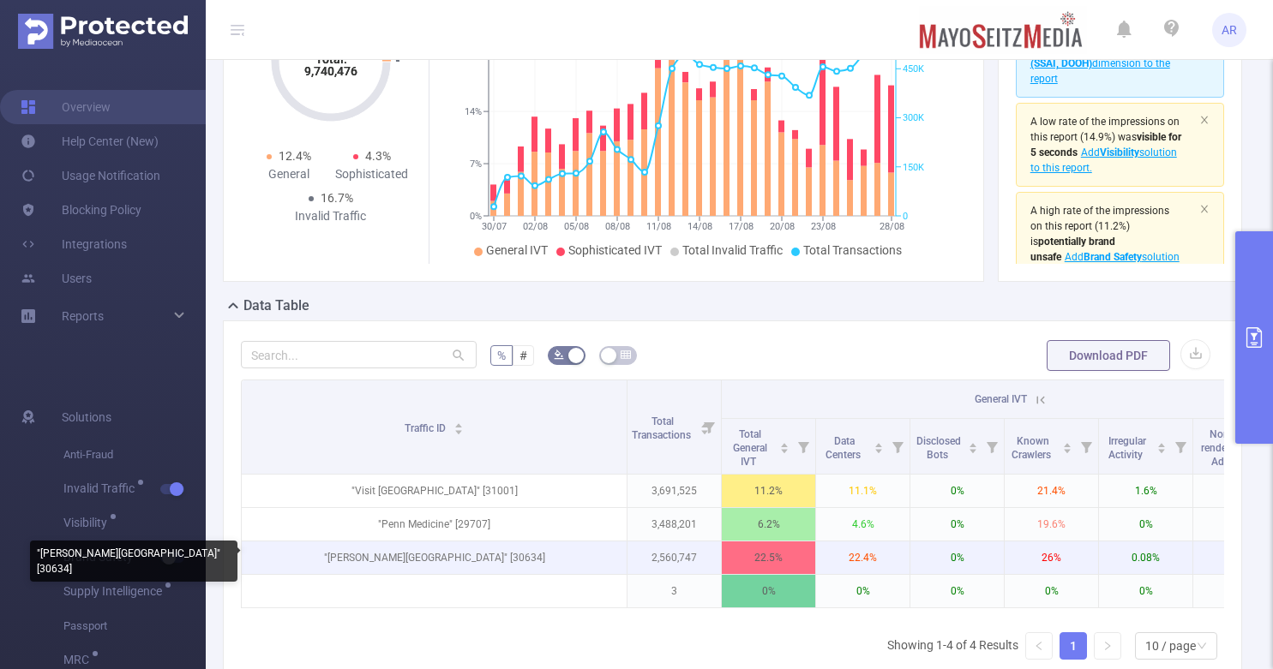
click at [507, 564] on p ""Thomas Edison State University" [30634]" at bounding box center [434, 558] width 385 height 33
click at [507, 559] on p ""Thomas Edison State University" [30634]" at bounding box center [434, 558] width 385 height 33
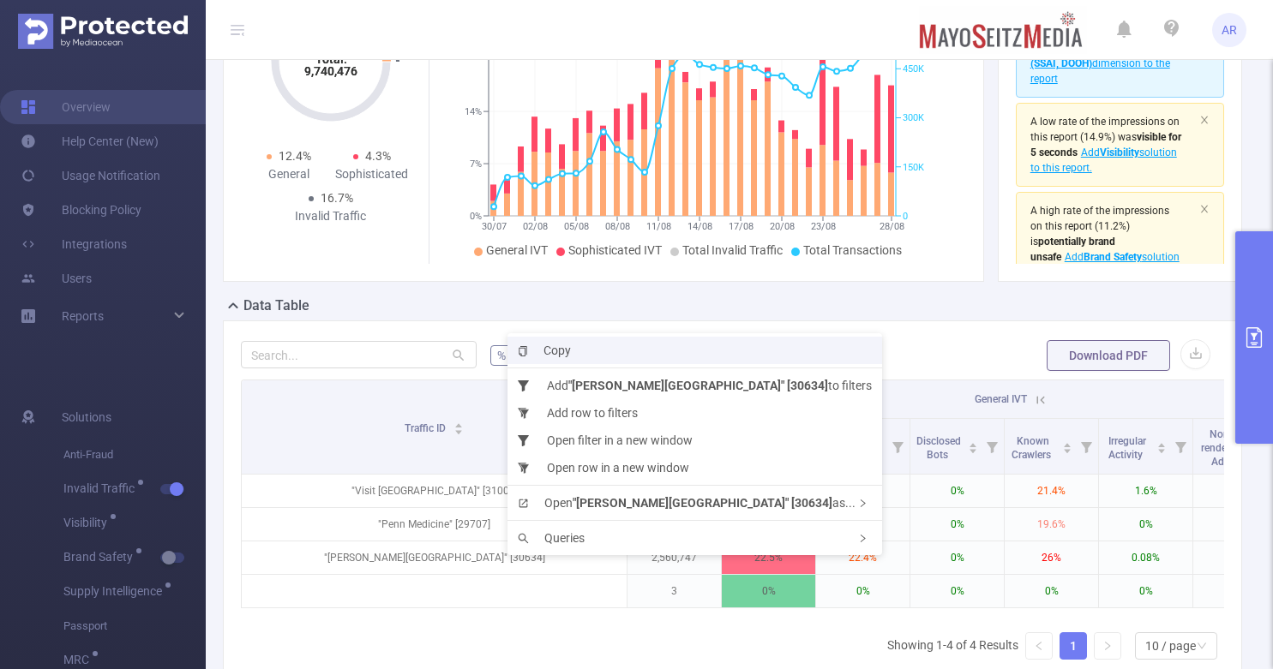
click at [557, 354] on span "Copy" at bounding box center [544, 351] width 53 height 14
